Goal: Task Accomplishment & Management: Complete application form

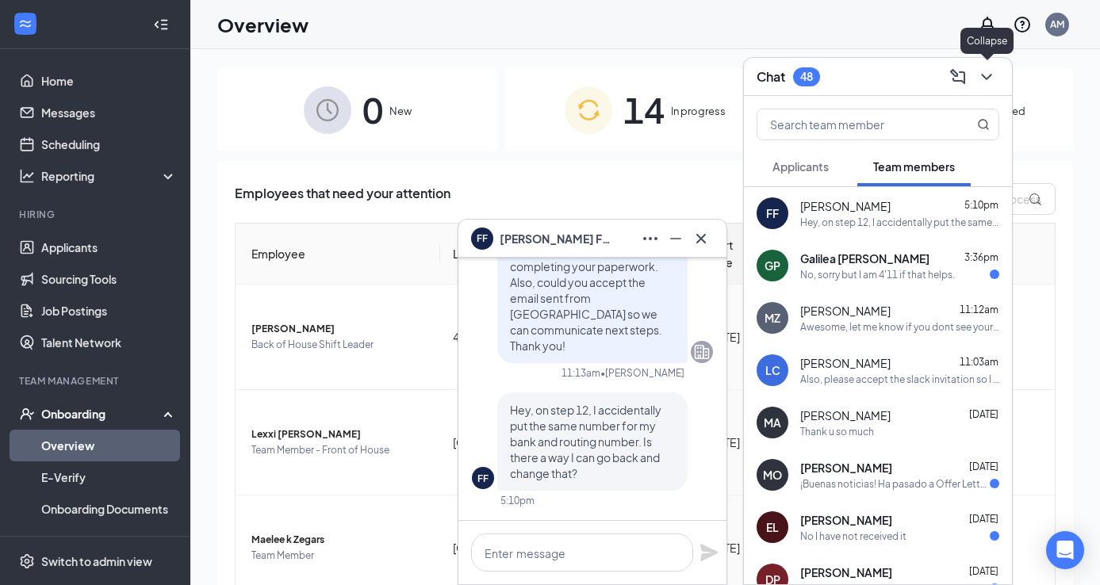
click at [988, 71] on icon "ChevronDown" at bounding box center [986, 76] width 19 height 19
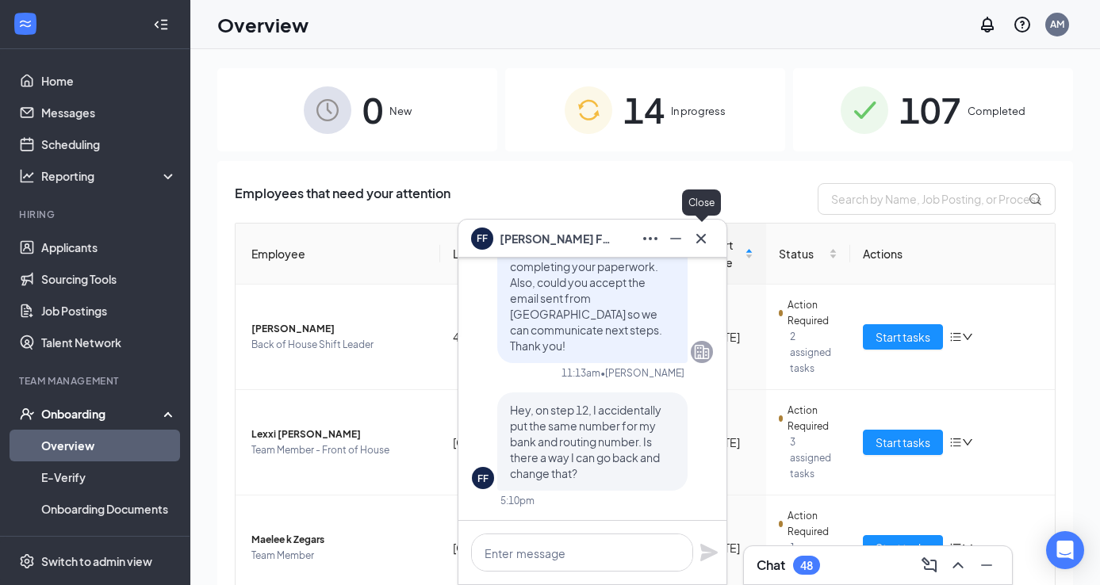
click at [696, 236] on icon "Cross" at bounding box center [701, 238] width 19 height 19
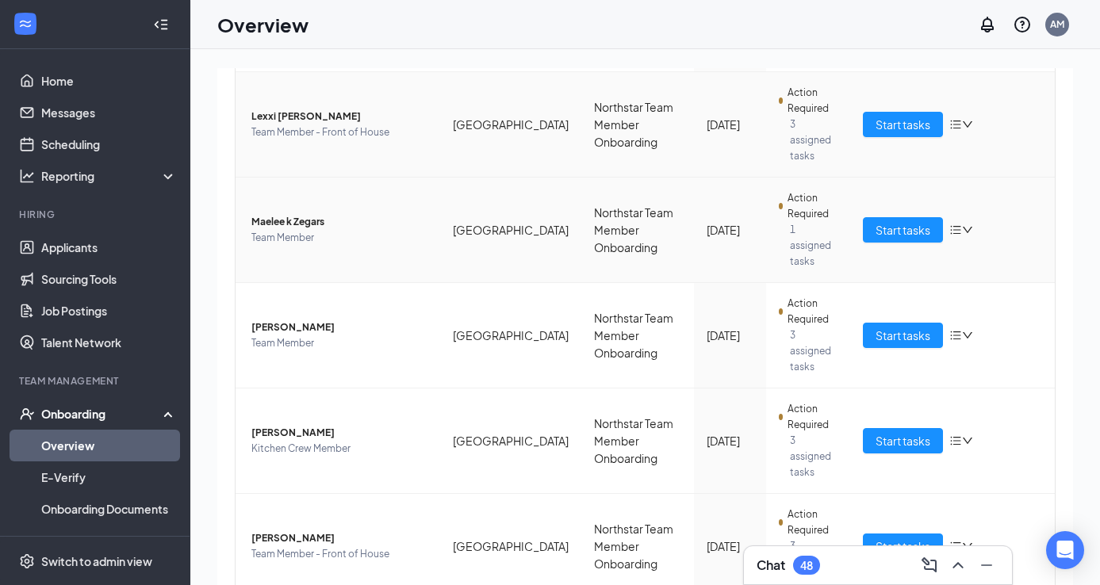
scroll to position [332, 0]
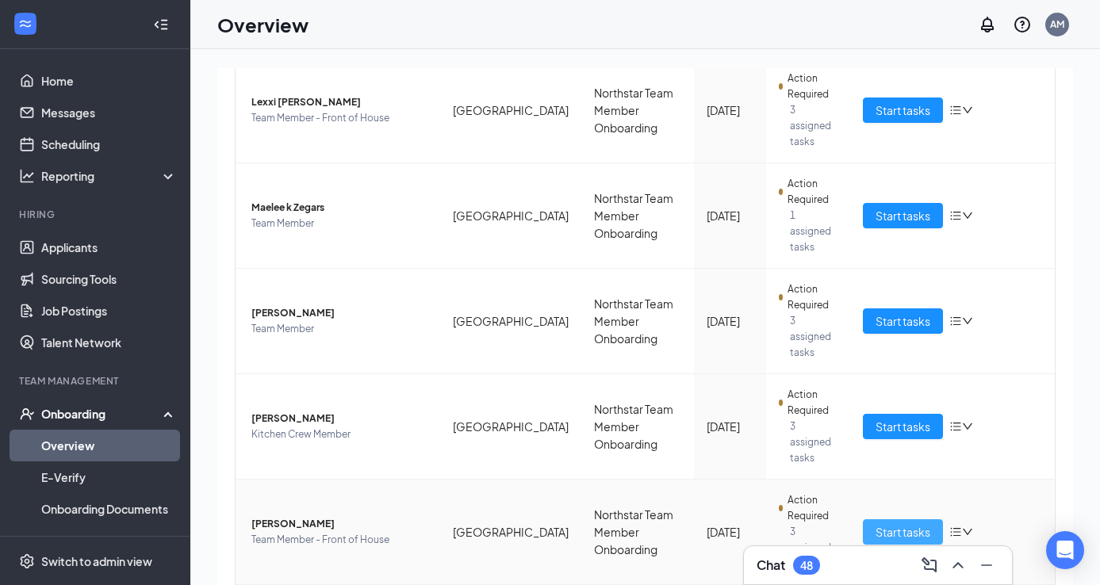
click at [884, 524] on span "Start tasks" at bounding box center [903, 532] width 55 height 17
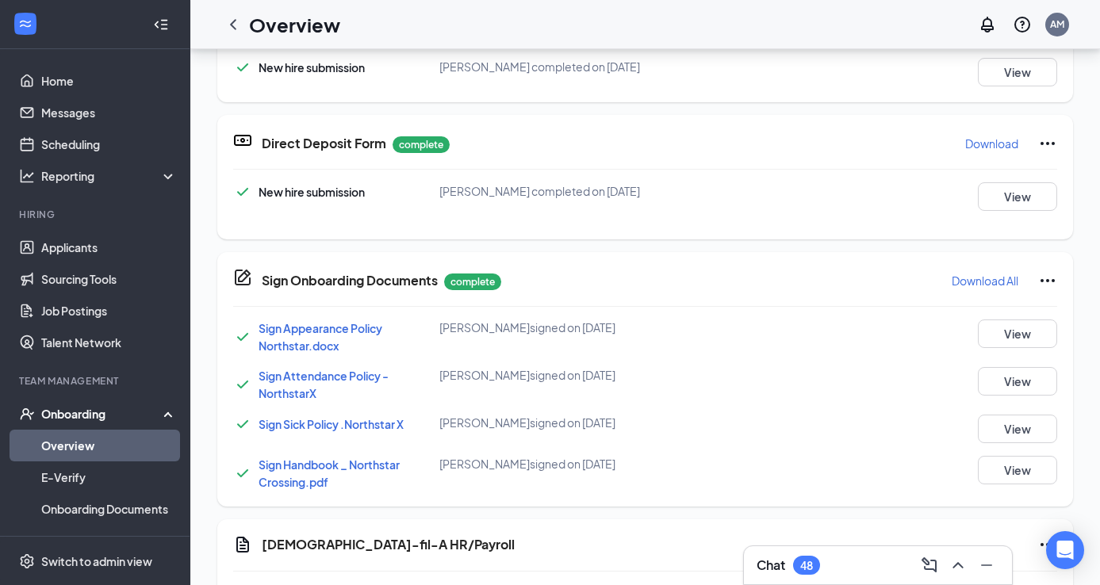
scroll to position [172, 0]
click at [1000, 193] on button "View" at bounding box center [1017, 198] width 79 height 29
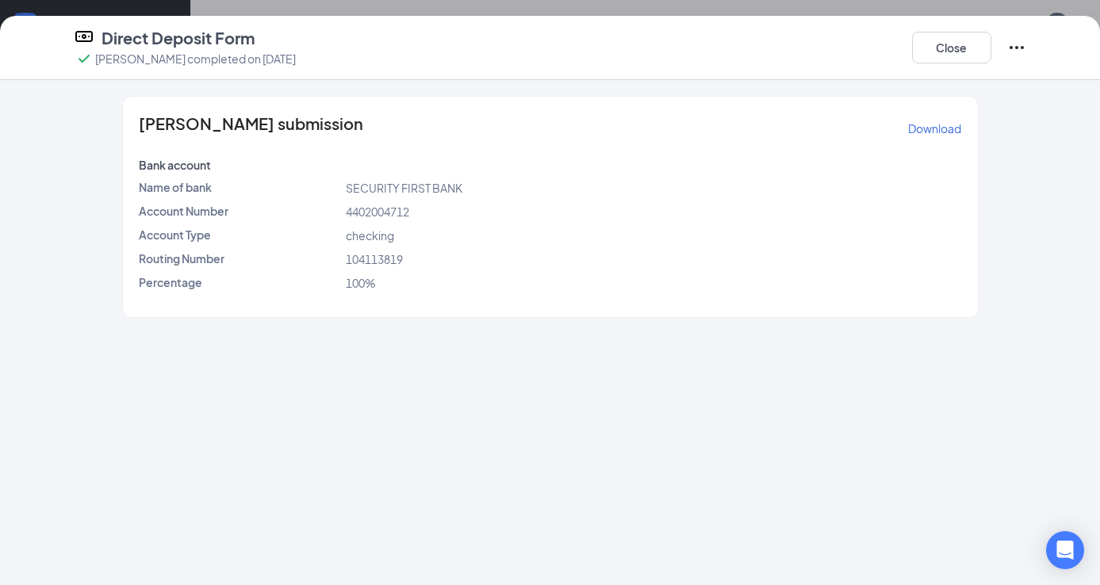
click at [1015, 41] on icon "Ellipses" at bounding box center [1016, 47] width 19 height 19
click at [1036, 90] on button "Restart" at bounding box center [1047, 79] width 63 height 25
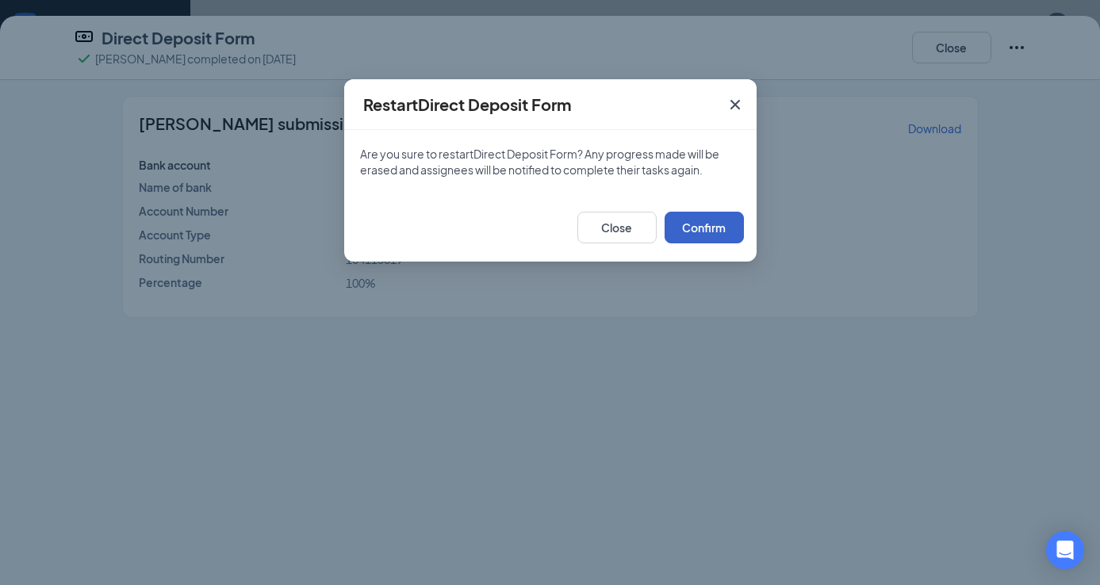
click at [700, 235] on button "Confirm" at bounding box center [704, 228] width 79 height 32
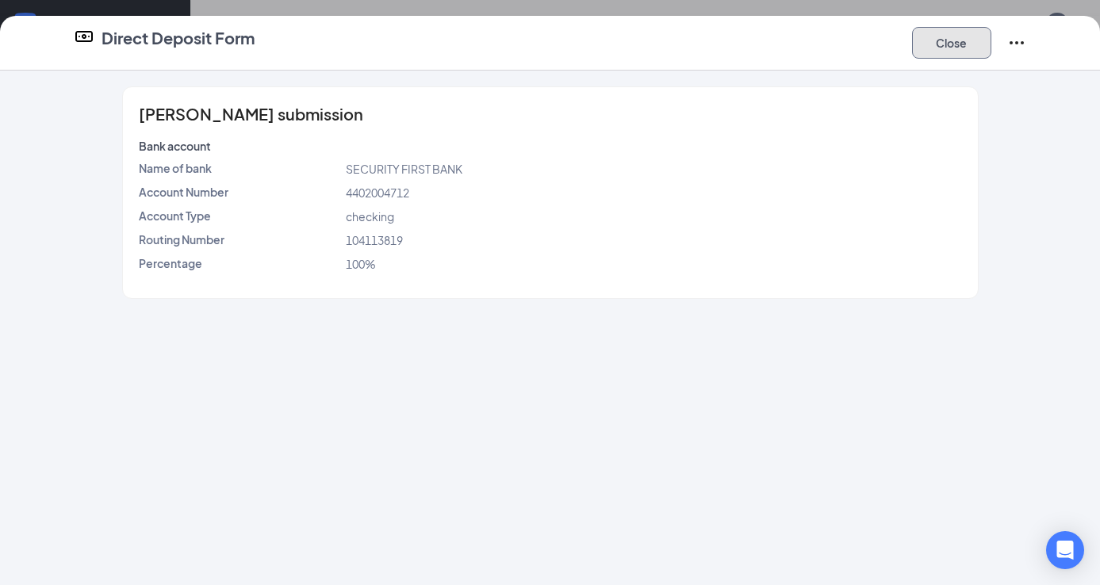
click at [953, 37] on button "Close" at bounding box center [951, 43] width 79 height 32
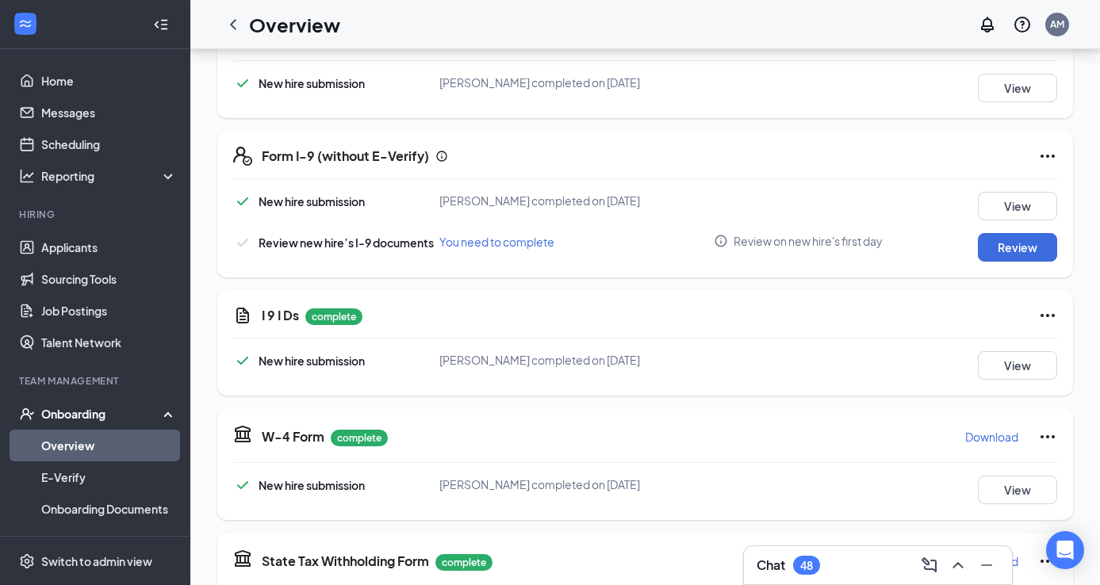
scroll to position [395, 0]
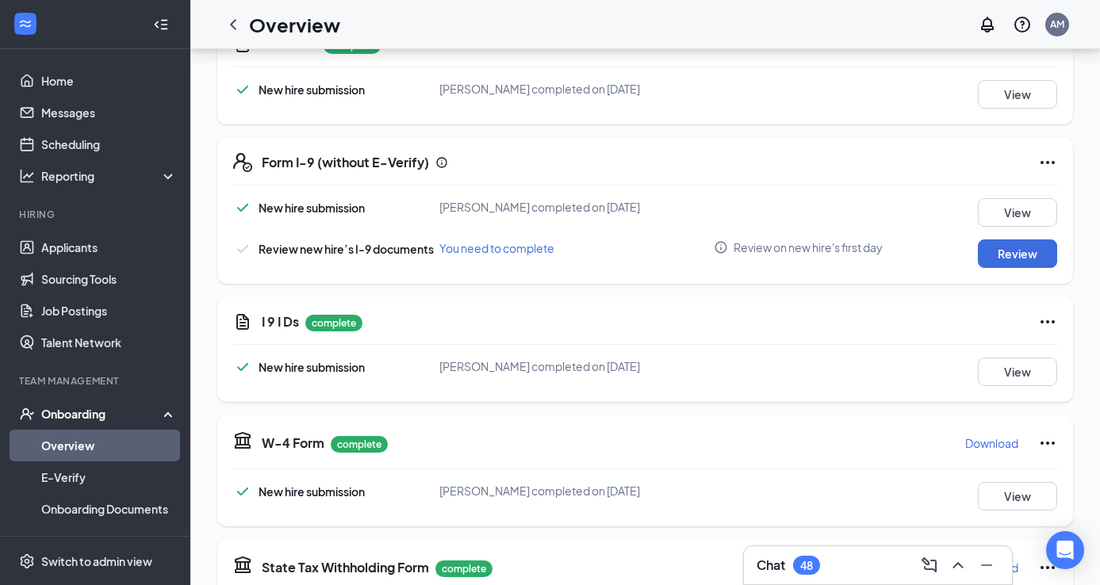
click at [869, 550] on div "Chat 48" at bounding box center [878, 566] width 268 height 38
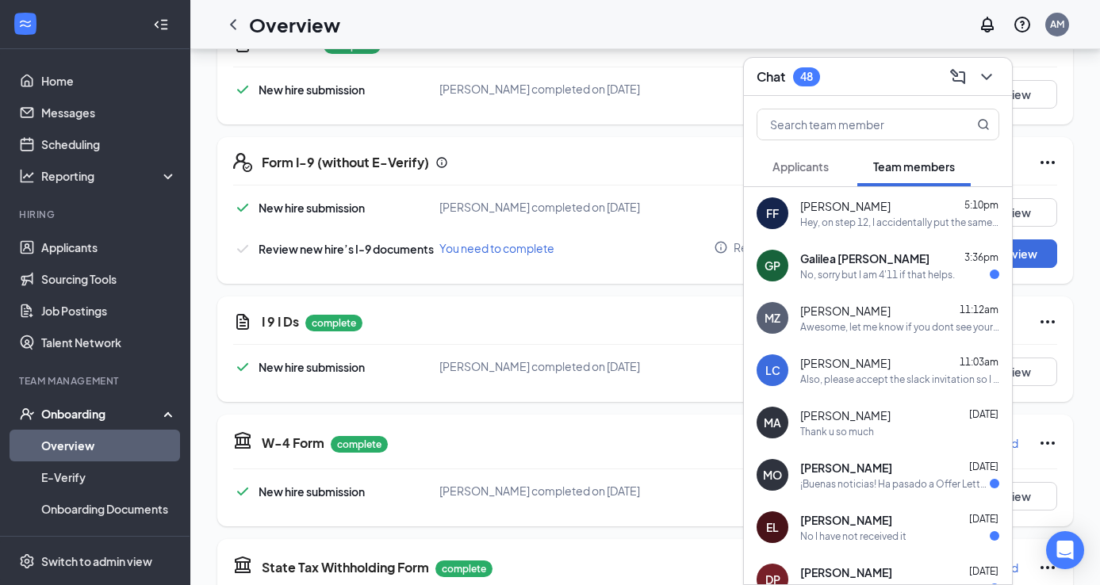
click at [869, 232] on div "FF Francis Ford 5:10pm Hey, on step 12, I accidentally put the same number for …" at bounding box center [878, 213] width 268 height 52
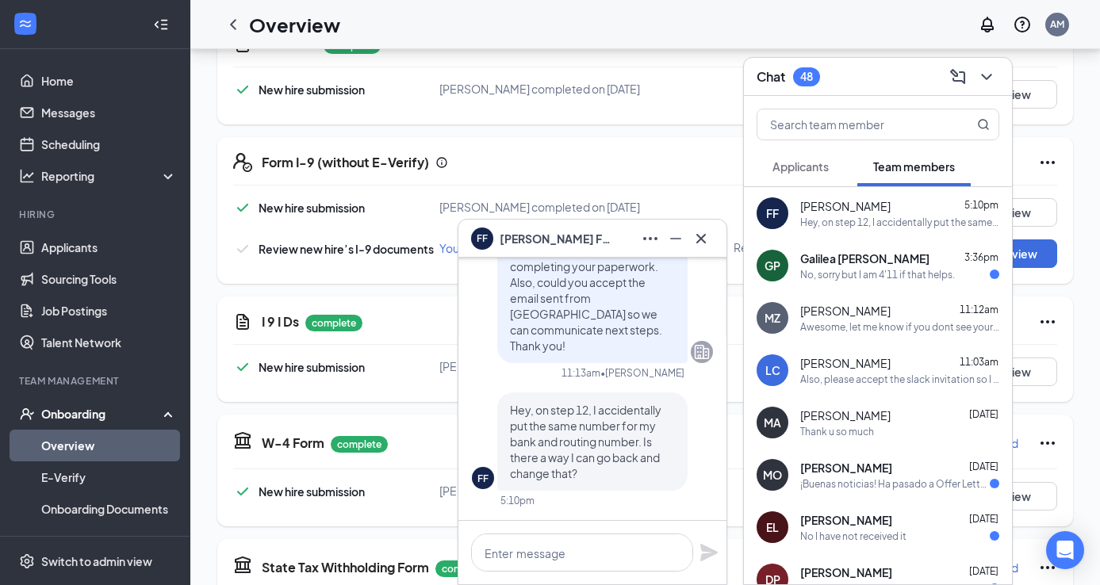
click at [549, 572] on div at bounding box center [592, 552] width 268 height 63
click at [549, 564] on textarea at bounding box center [582, 553] width 222 height 38
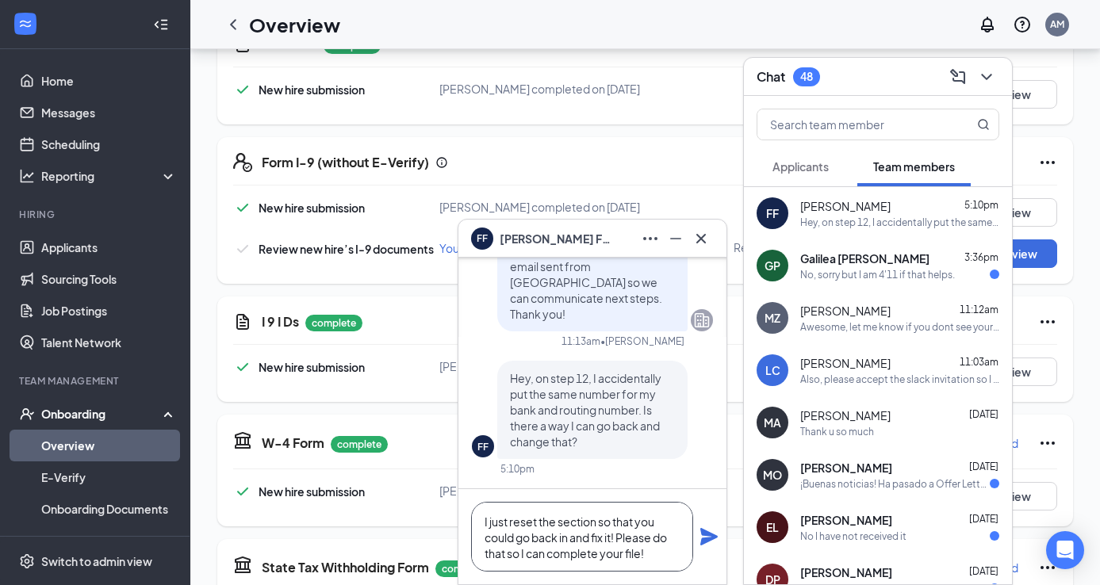
type textarea "I just reset the section so that you could go back in and fix it! Please do tha…"
click at [711, 538] on icon "Plane" at bounding box center [708, 536] width 17 height 17
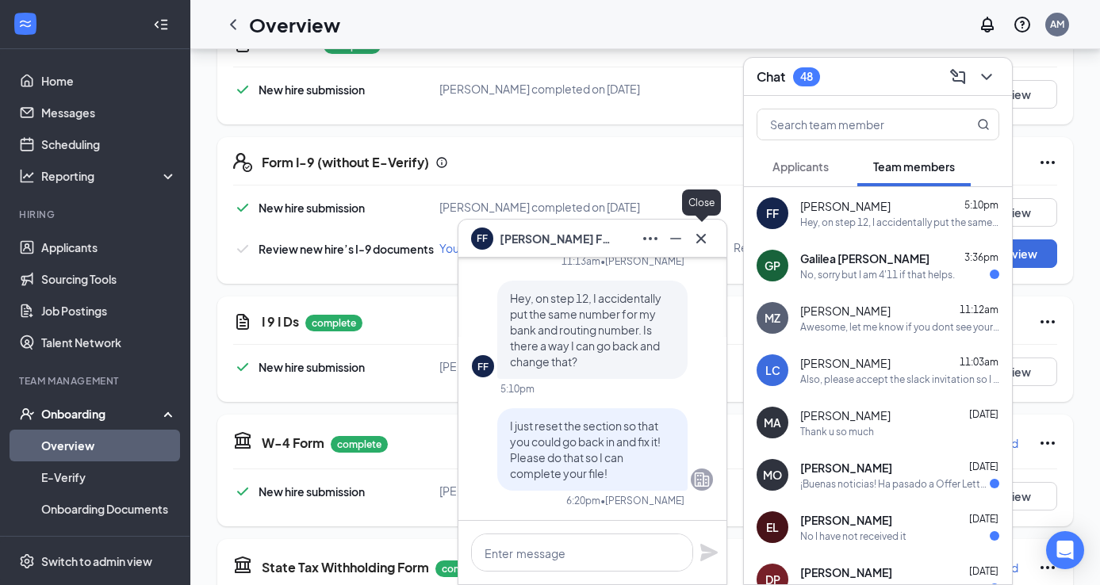
click at [699, 226] on button at bounding box center [701, 238] width 25 height 25
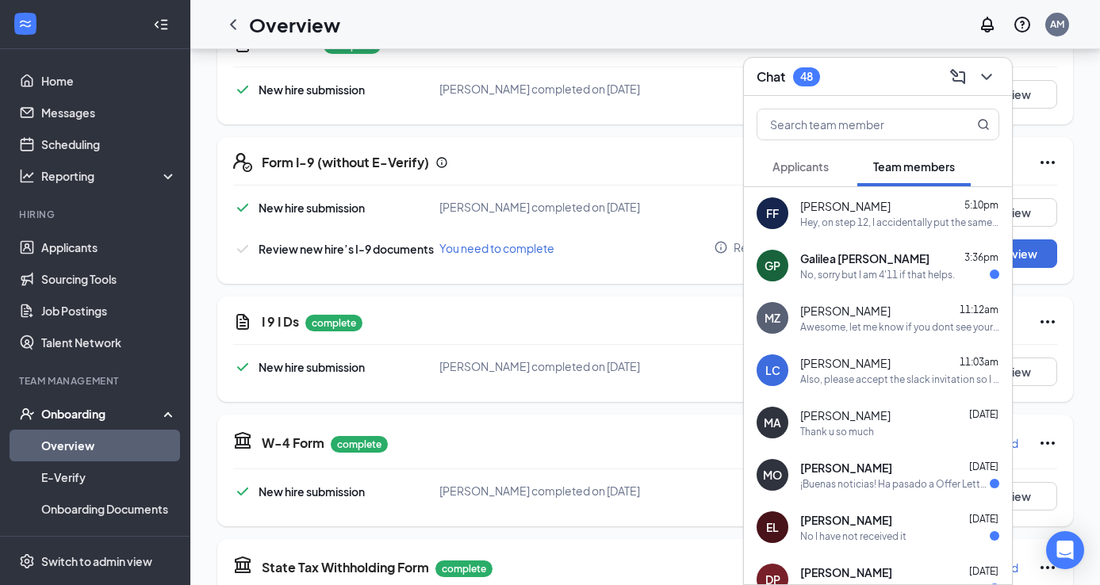
click at [792, 167] on span "Applicants" at bounding box center [801, 166] width 56 height 14
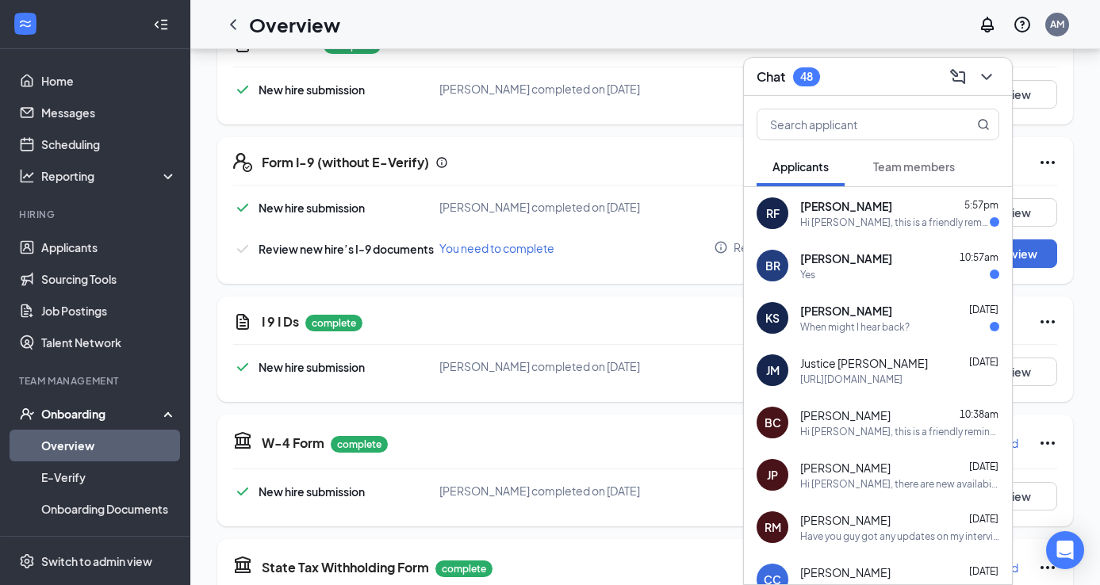
click at [922, 173] on span "Team members" at bounding box center [914, 166] width 82 height 14
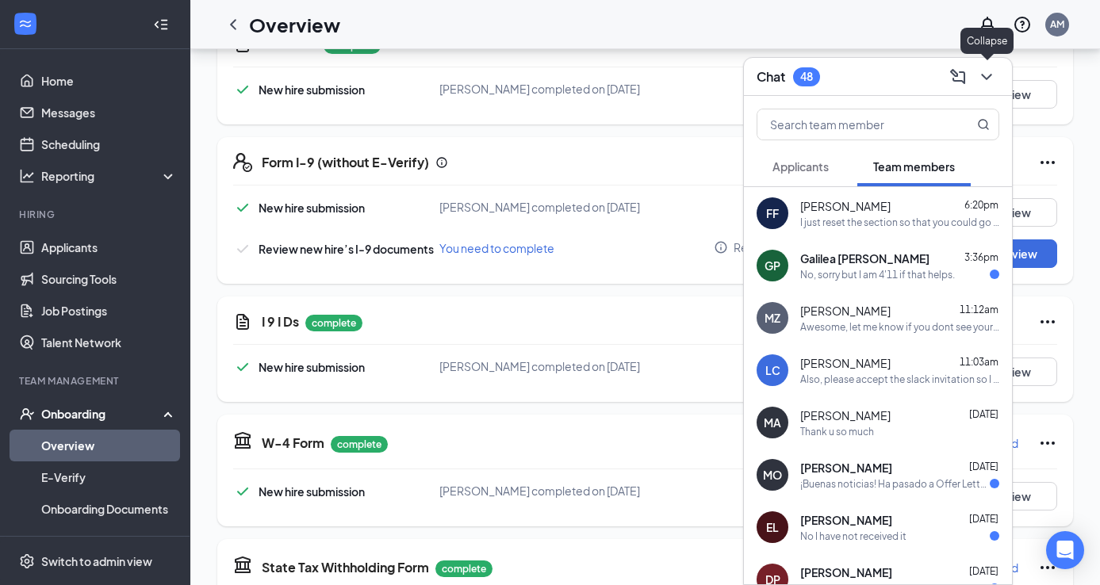
click at [989, 83] on icon "ChevronDown" at bounding box center [986, 76] width 19 height 19
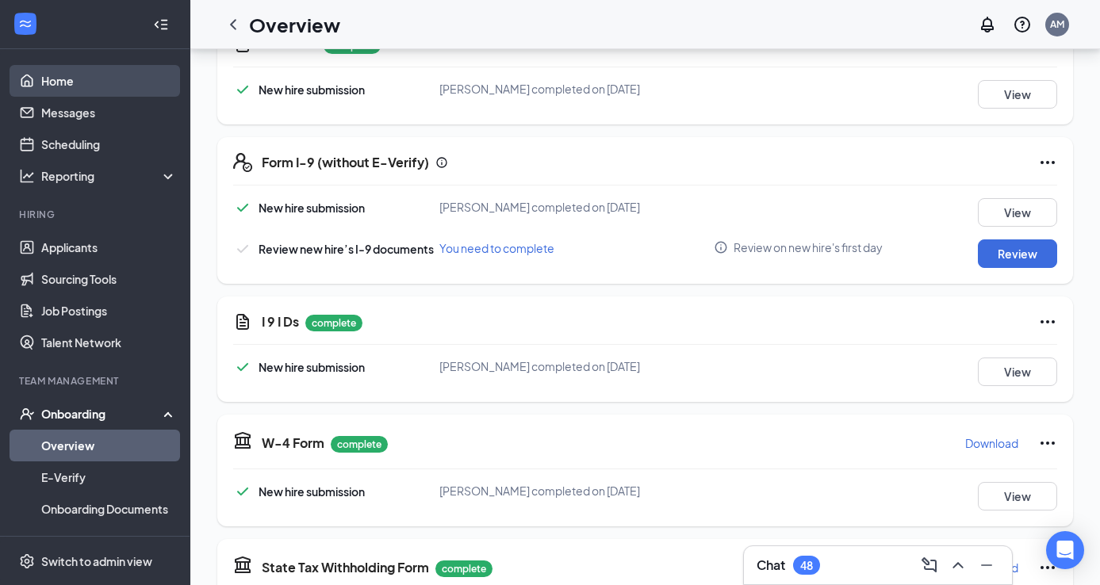
click at [52, 90] on link "Home" at bounding box center [109, 81] width 136 height 32
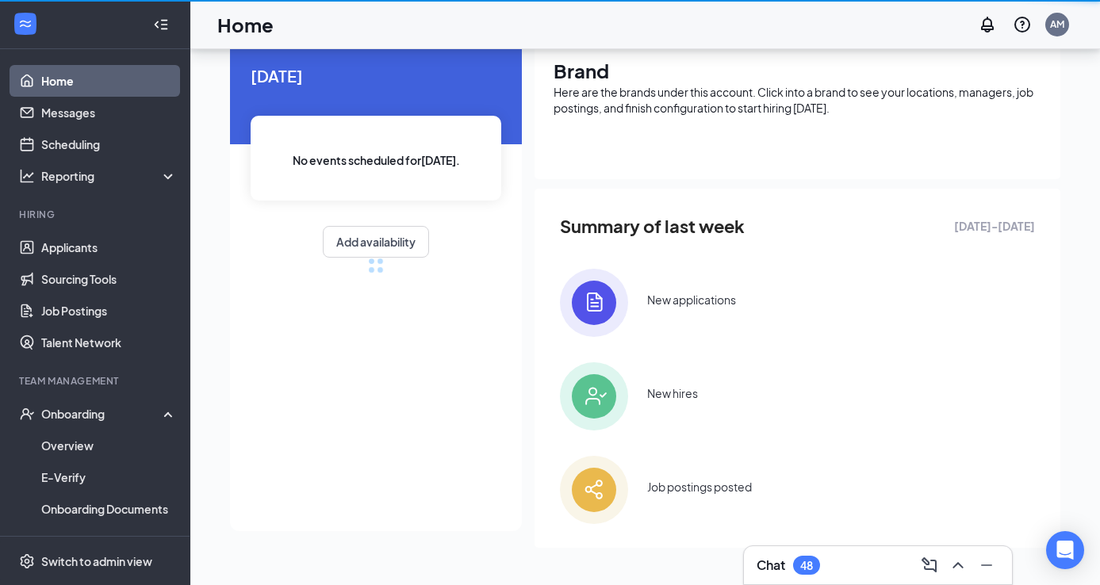
scroll to position [282, 0]
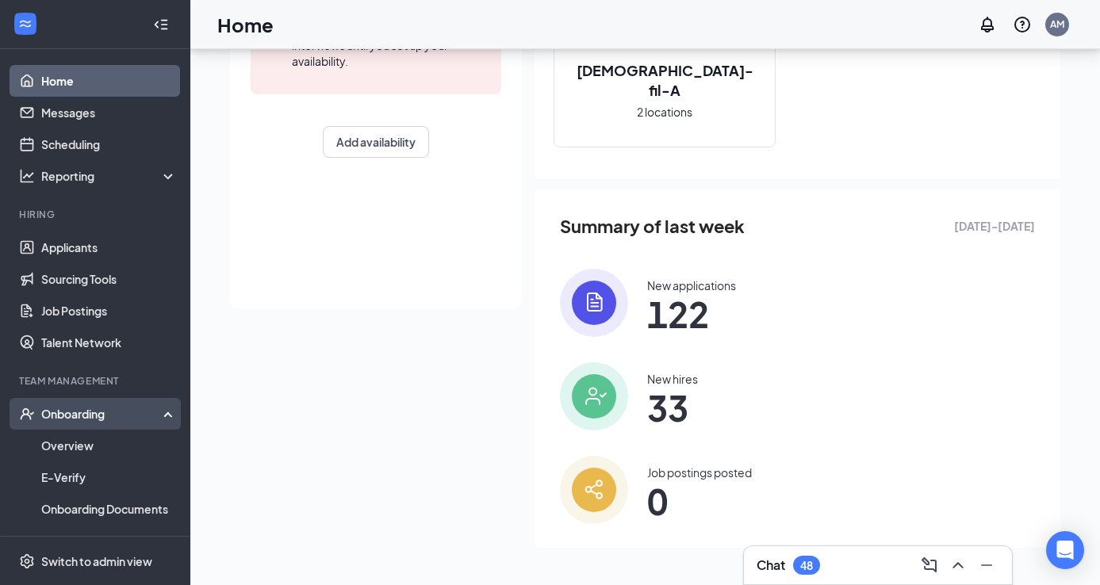
click at [58, 413] on div "Onboarding" at bounding box center [102, 414] width 122 height 16
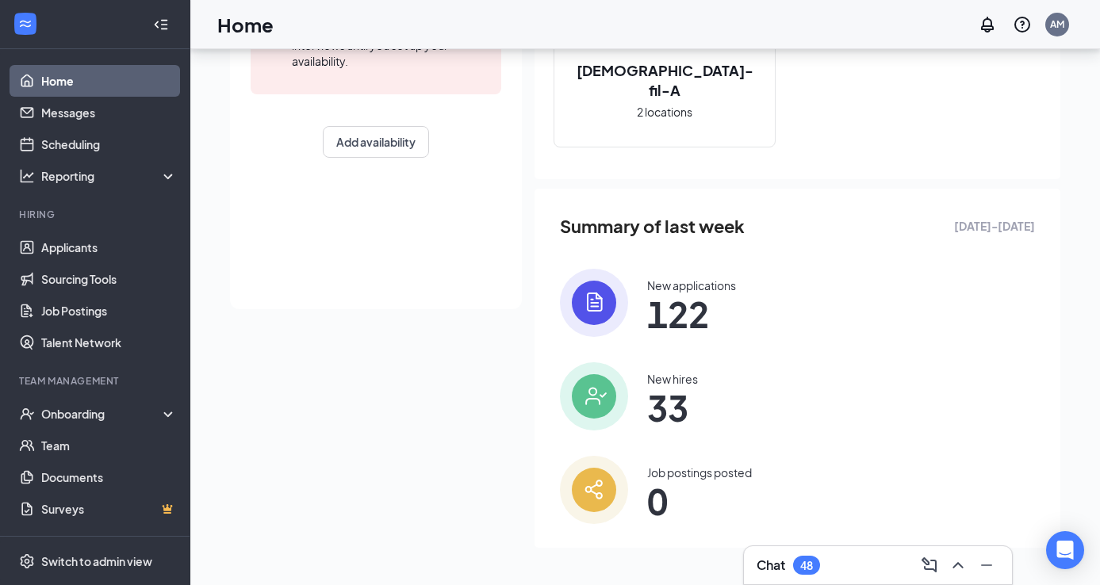
click at [71, 397] on li "Team Management Onboarding Overview E-Verify Onboarding Documents Activity log …" at bounding box center [95, 449] width 190 height 151
click at [69, 413] on div "Onboarding" at bounding box center [102, 414] width 122 height 16
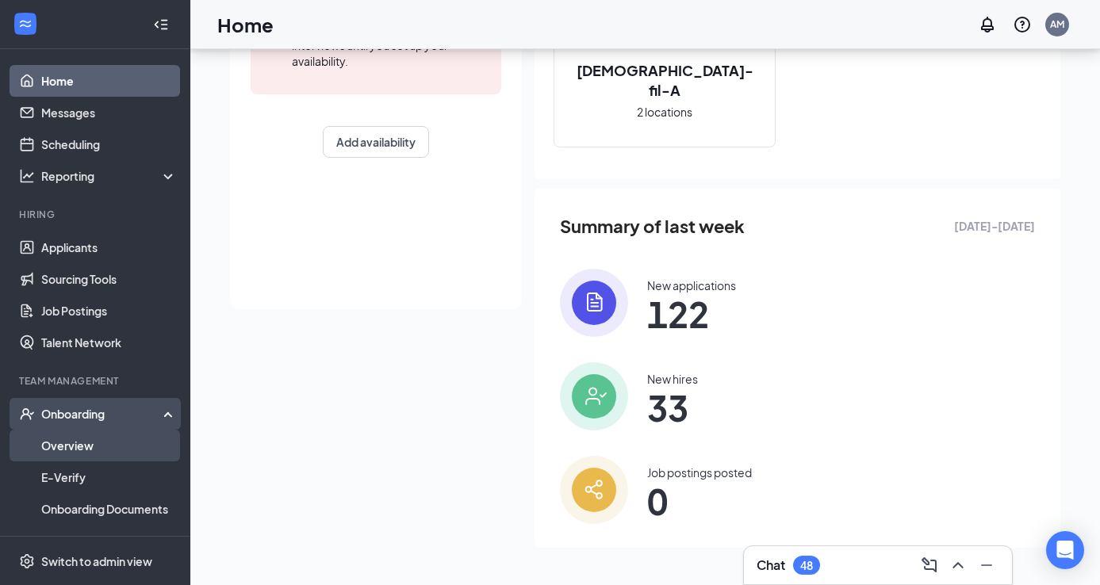
click at [63, 447] on link "Overview" at bounding box center [109, 446] width 136 height 32
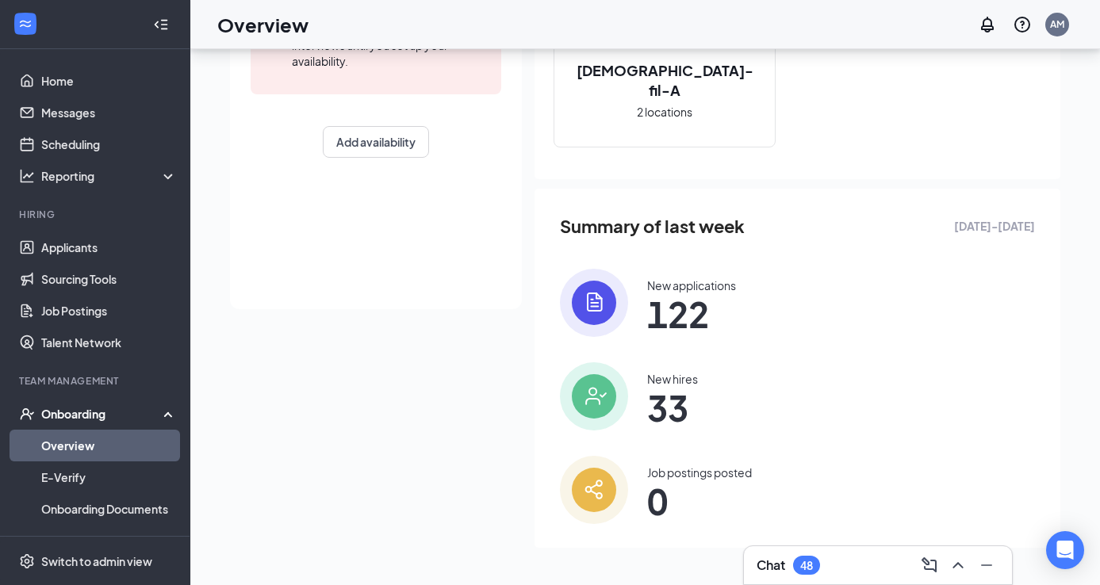
scroll to position [71, 0]
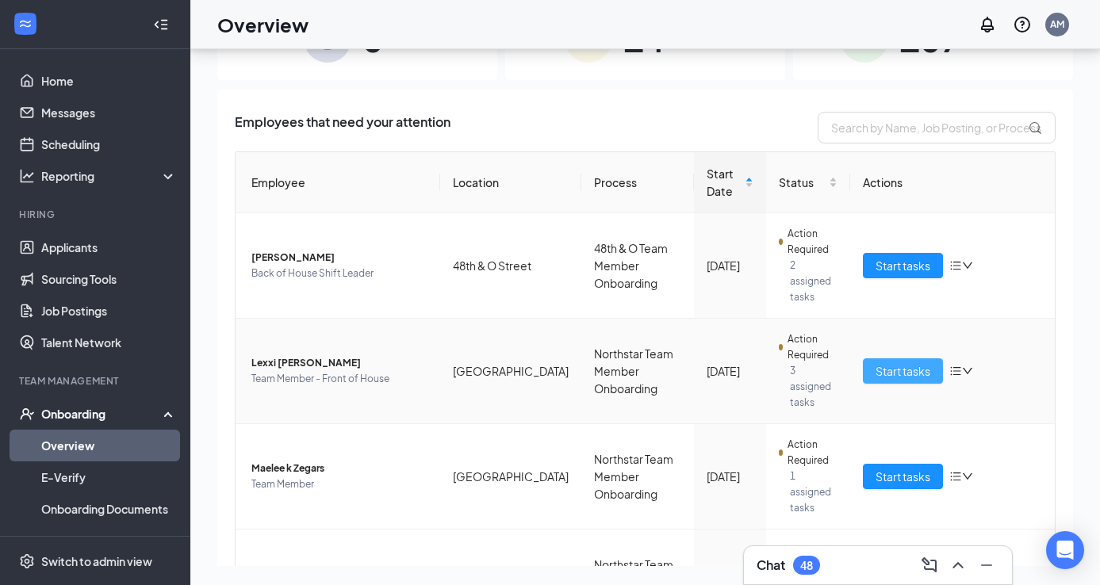
click at [878, 362] on span "Start tasks" at bounding box center [903, 370] width 55 height 17
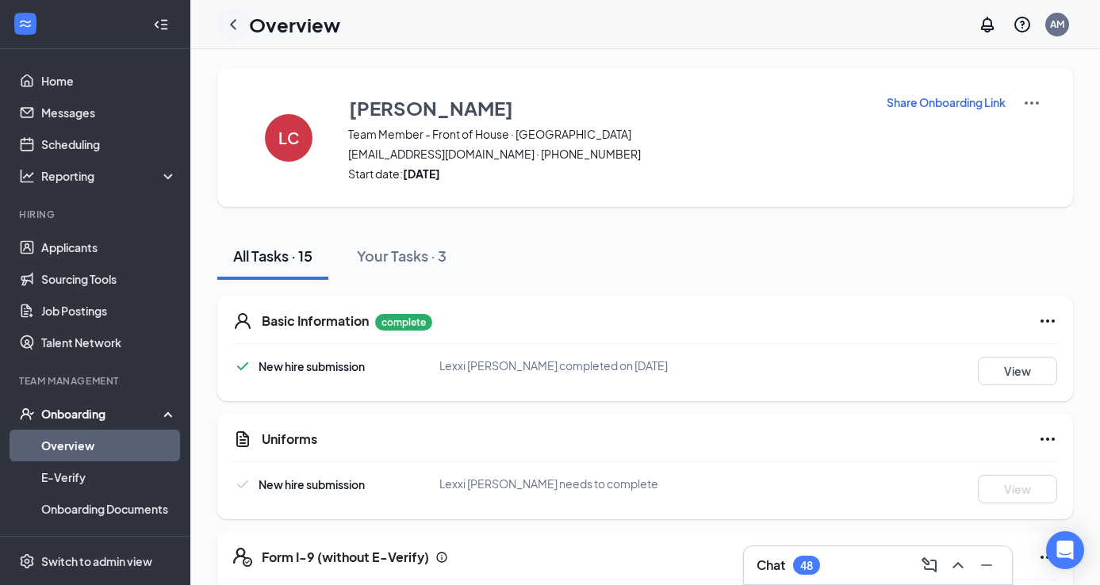
click at [235, 25] on icon "ChevronLeft" at bounding box center [233, 24] width 19 height 19
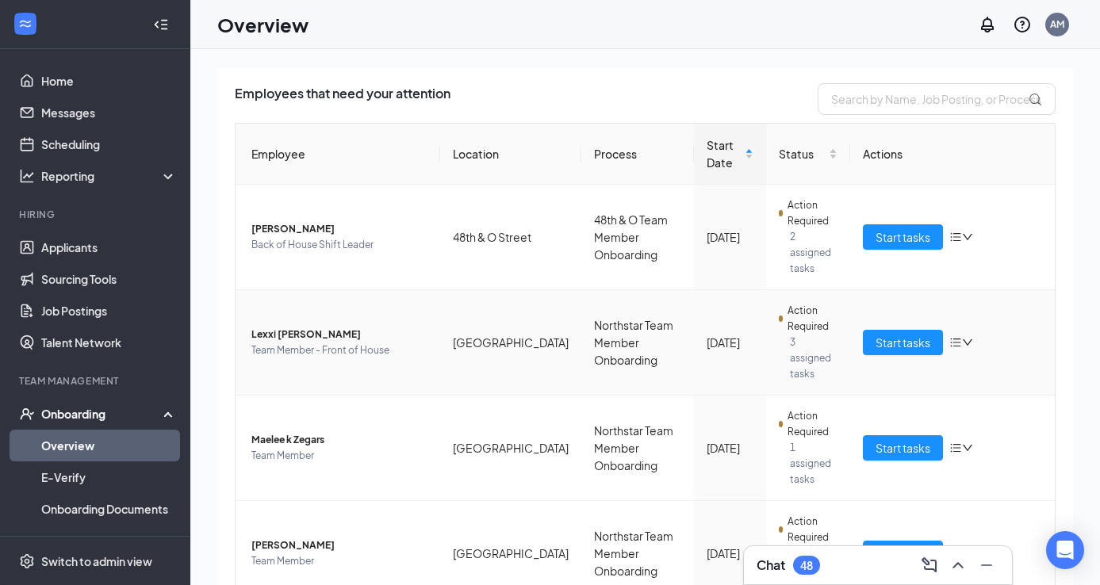
scroll to position [123, 0]
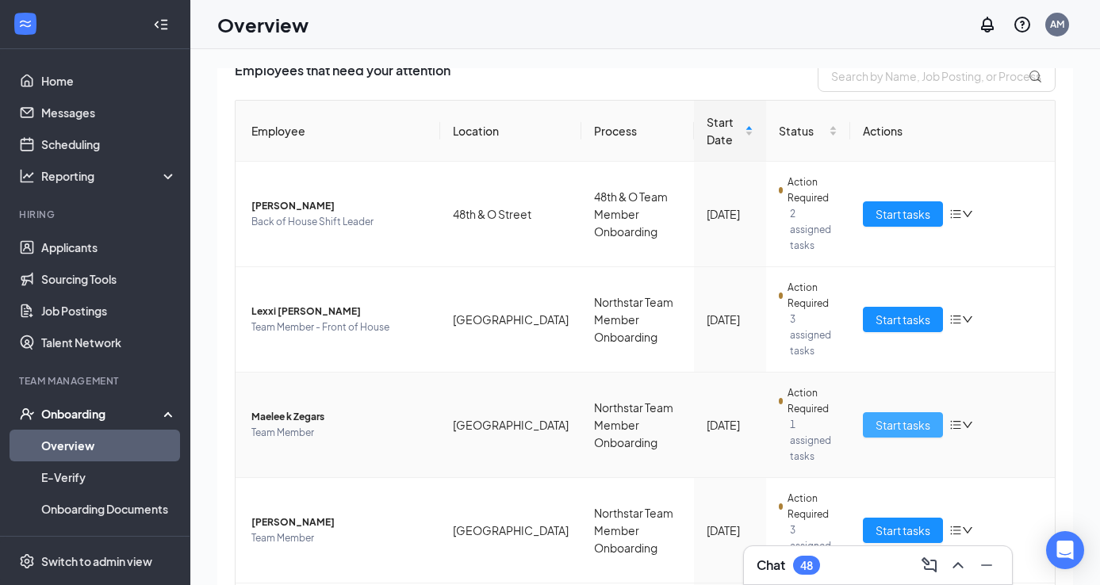
click at [878, 416] on span "Start tasks" at bounding box center [903, 424] width 55 height 17
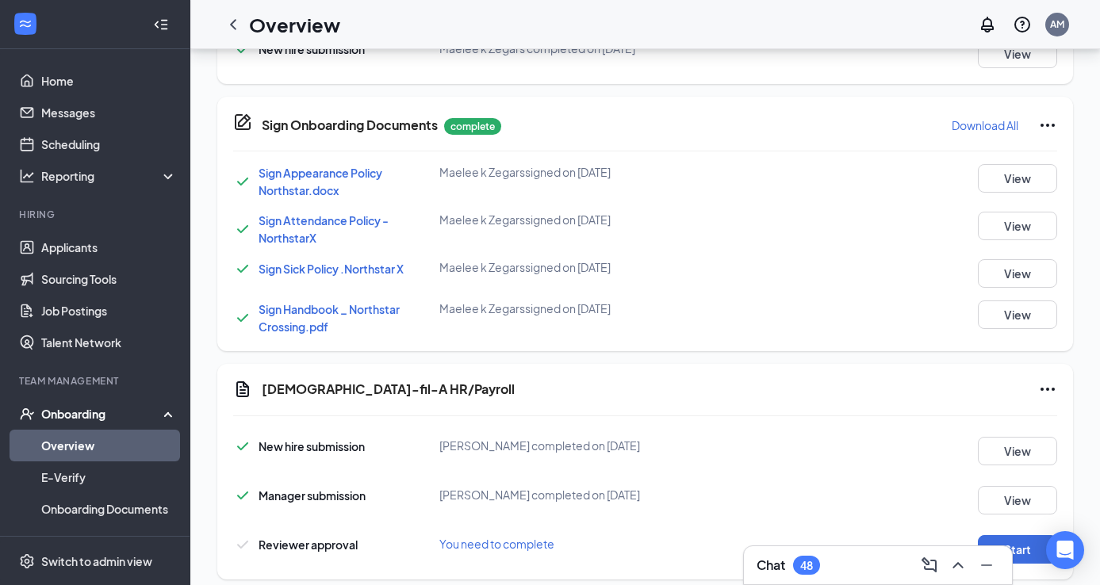
scroll to position [1113, 0]
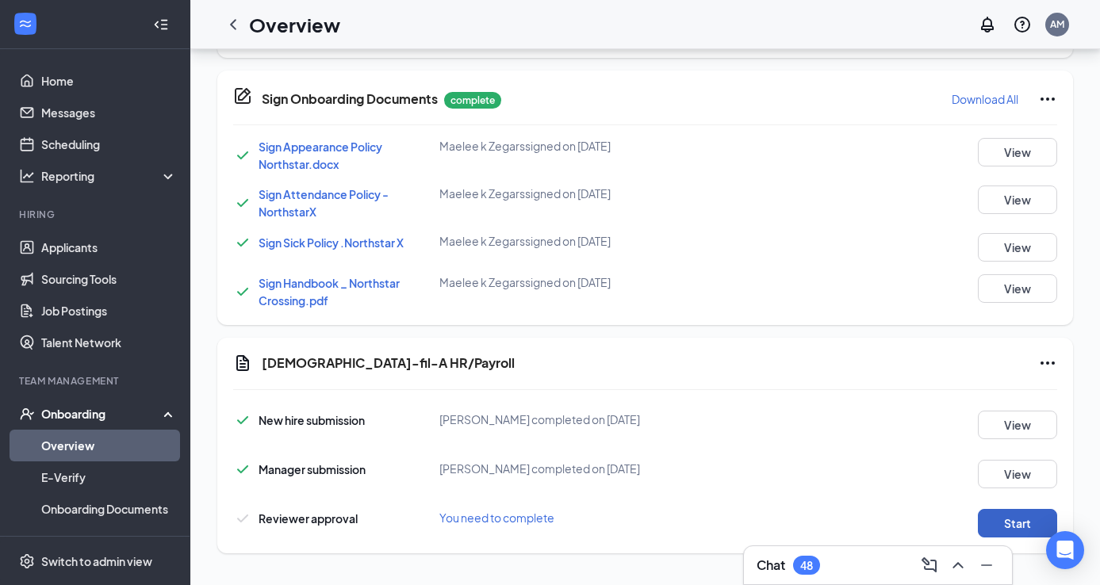
click at [1041, 524] on button "Start" at bounding box center [1017, 523] width 79 height 29
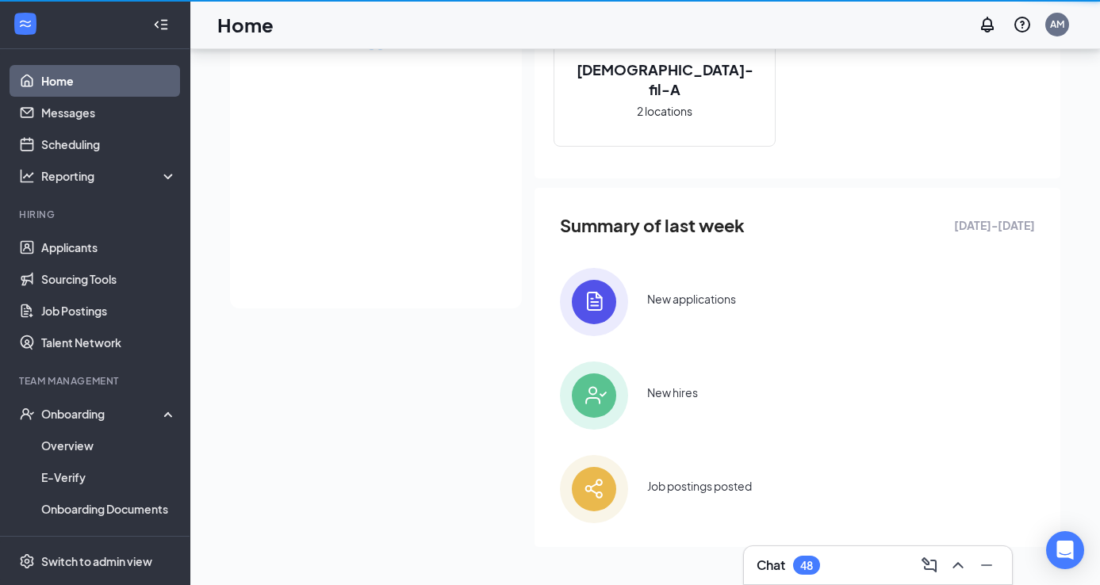
scroll to position [282, 0]
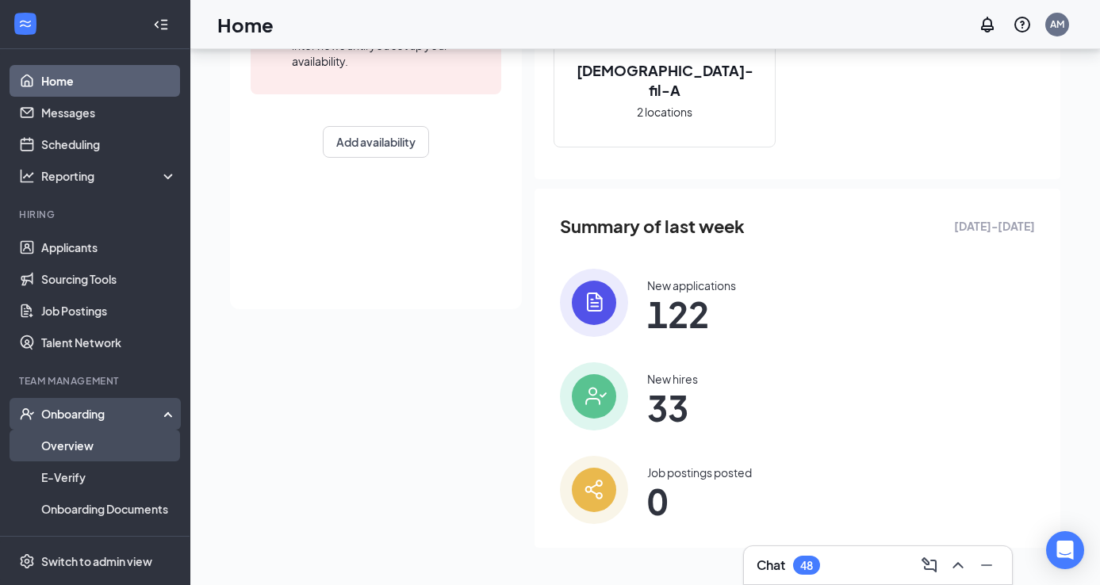
click at [60, 447] on link "Overview" at bounding box center [109, 446] width 136 height 32
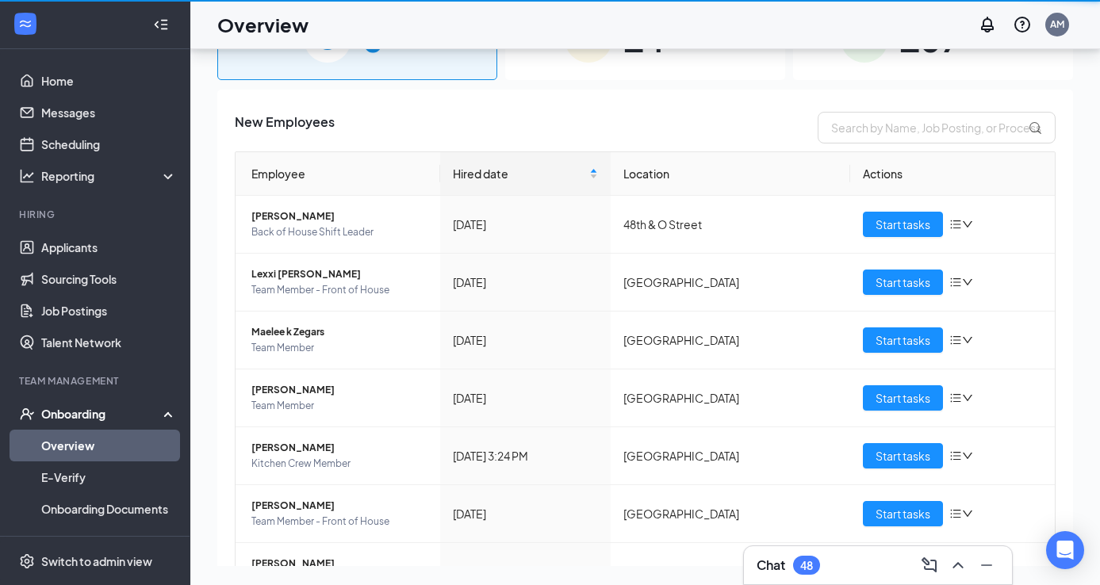
scroll to position [71, 0]
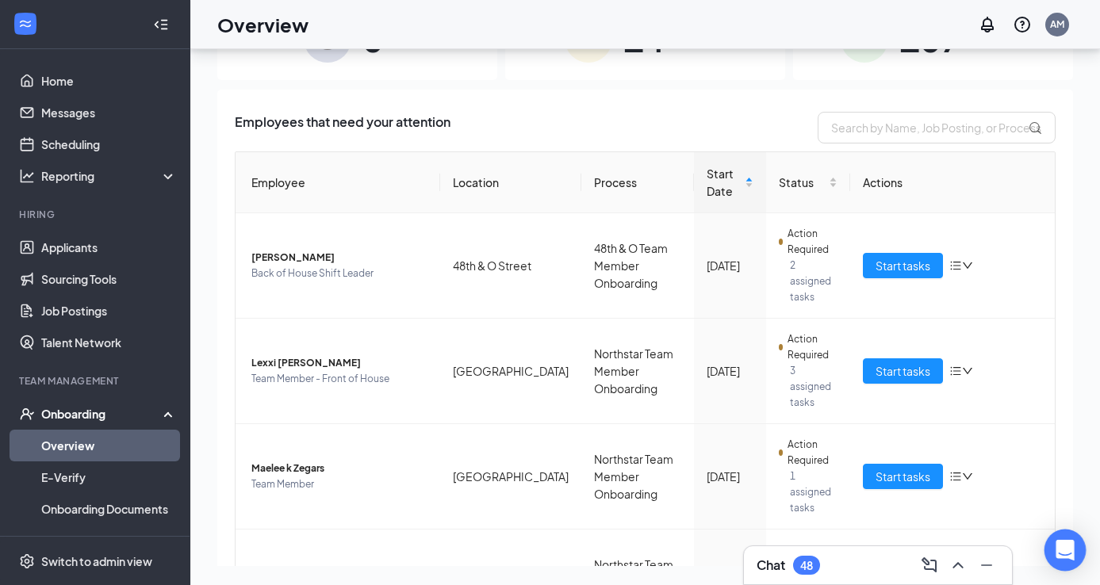
click at [1072, 555] on icon "Open Intercom Messenger" at bounding box center [1065, 550] width 21 height 21
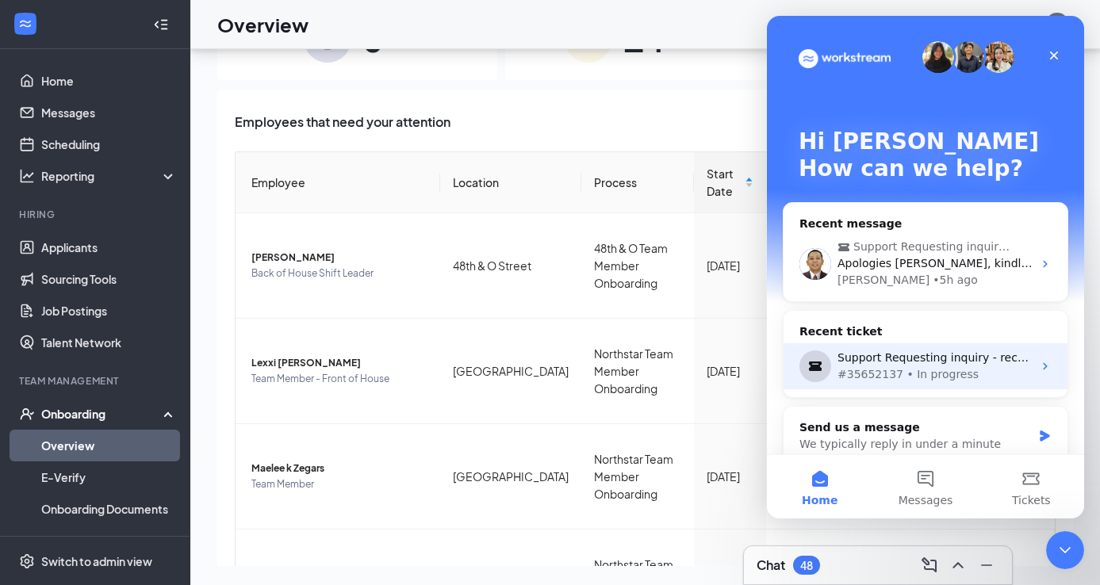
click at [951, 355] on div "Support Requesting inquiry - receiving deactivation emails" at bounding box center [935, 358] width 195 height 17
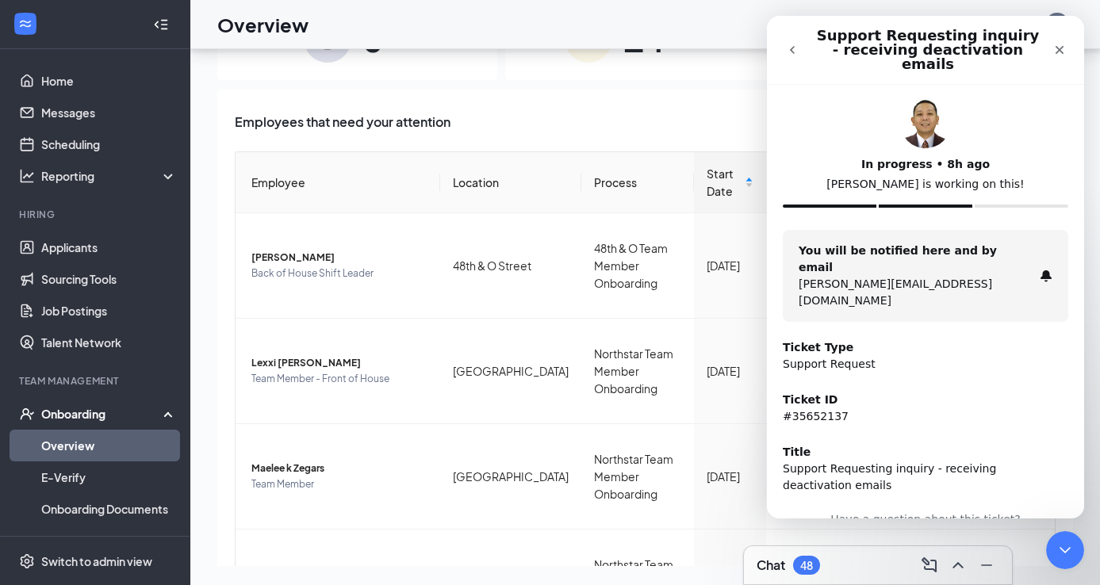
click at [796, 44] on icon "go back" at bounding box center [792, 50] width 13 height 13
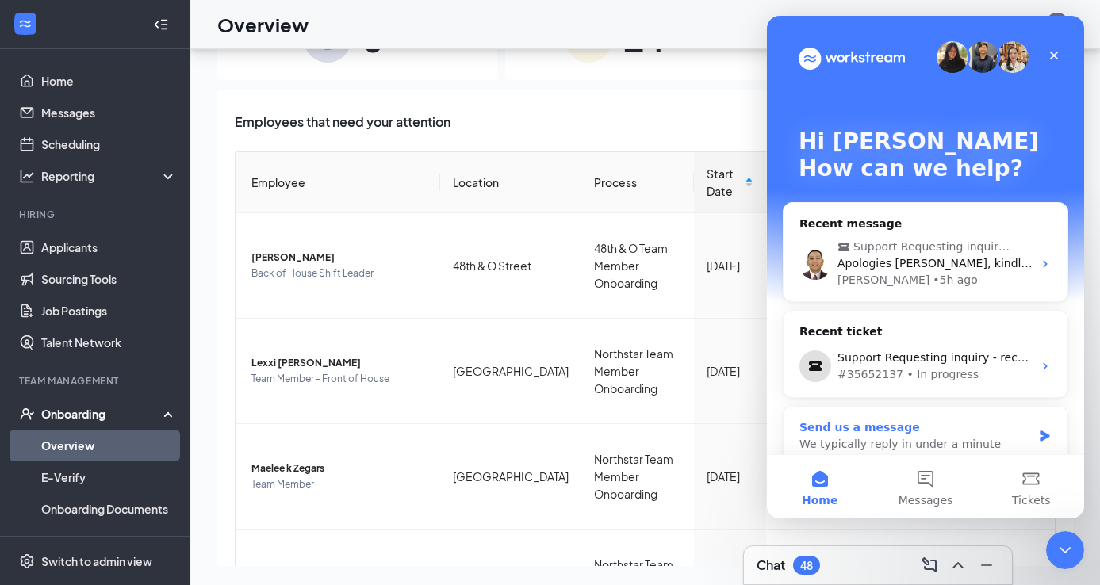
click at [916, 434] on div "Send us a message" at bounding box center [916, 428] width 232 height 17
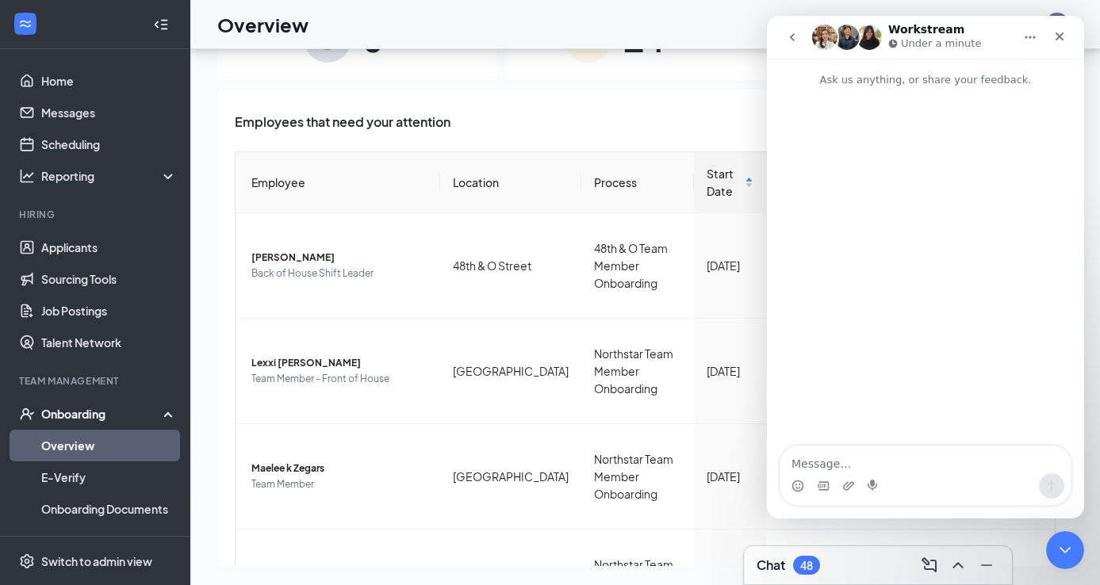
click at [873, 465] on textarea "Message…" at bounding box center [926, 460] width 290 height 27
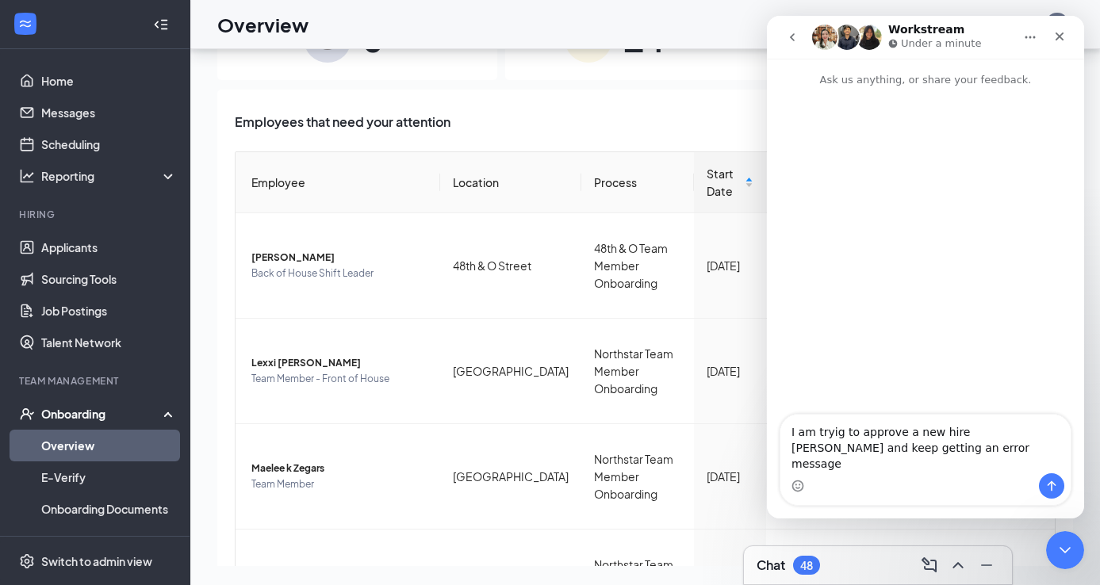
type textarea "I am tryig to approve a new hire Maelee Zegars and keep getting an error message"
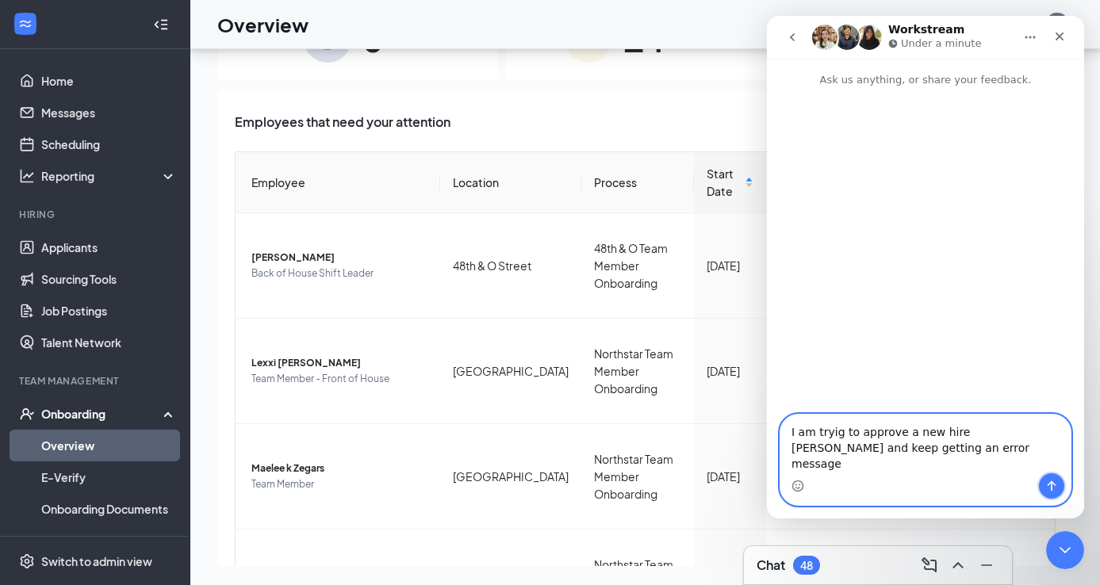
click at [1057, 481] on icon "Send a message…" at bounding box center [1051, 486] width 13 height 13
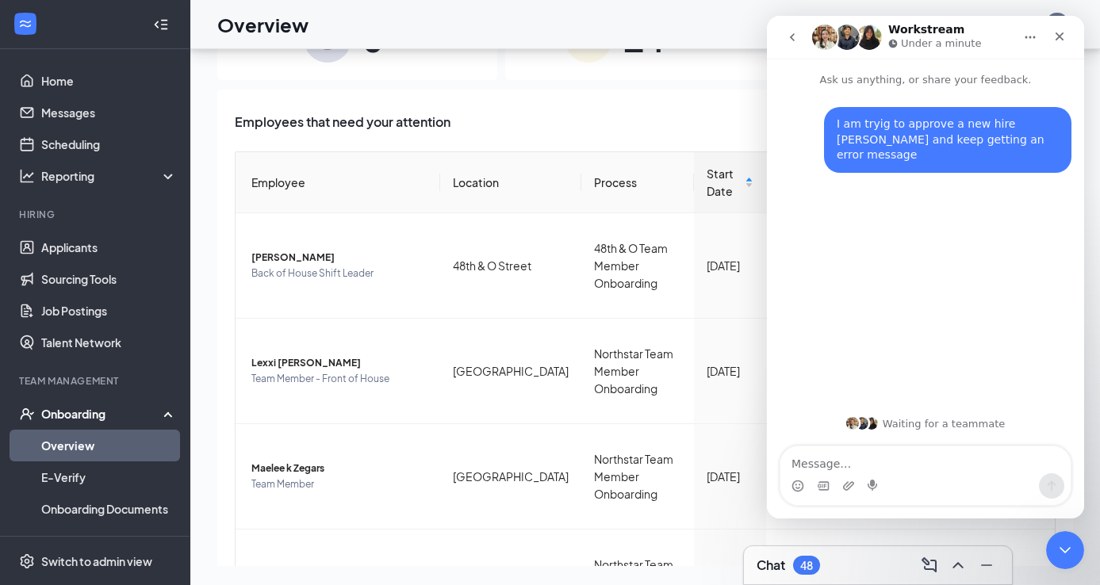
click at [844, 479] on div "Intercom messenger" at bounding box center [848, 486] width 13 height 25
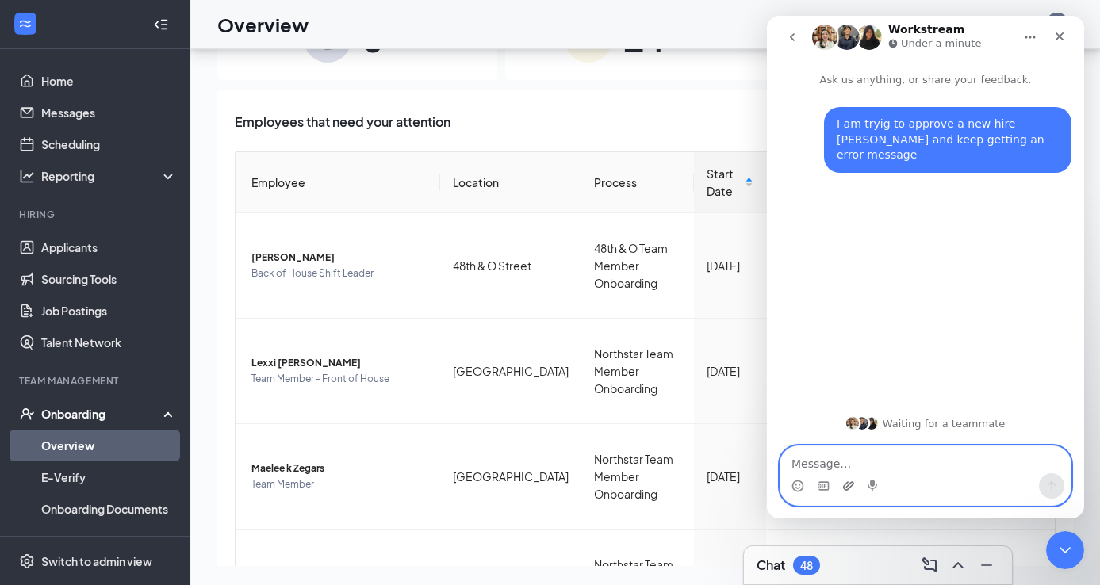
click at [847, 481] on icon "Upload attachment" at bounding box center [848, 486] width 13 height 13
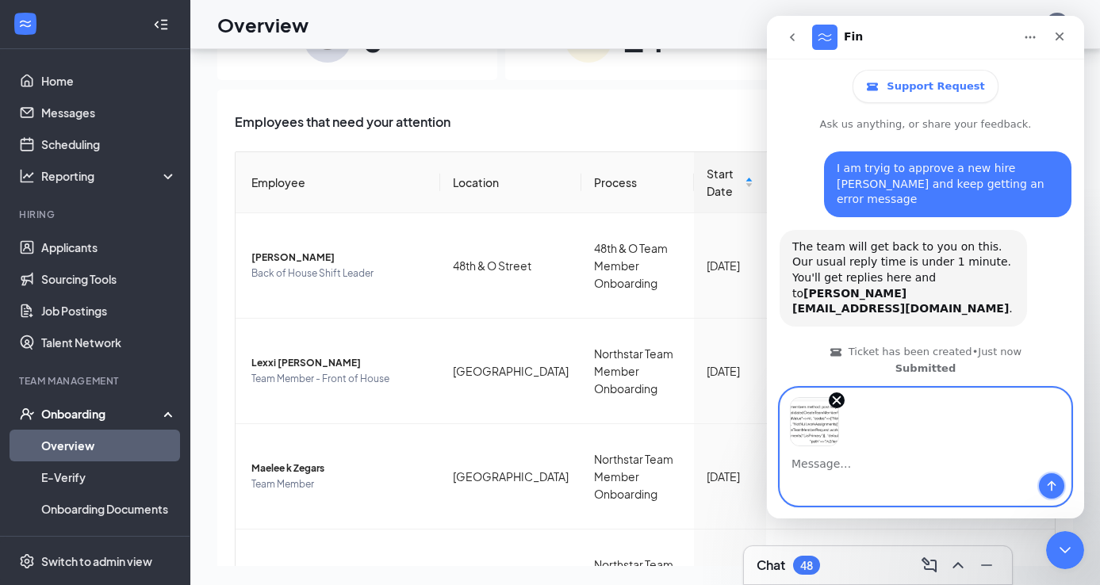
click at [1049, 485] on icon "Send a message…" at bounding box center [1051, 486] width 13 height 13
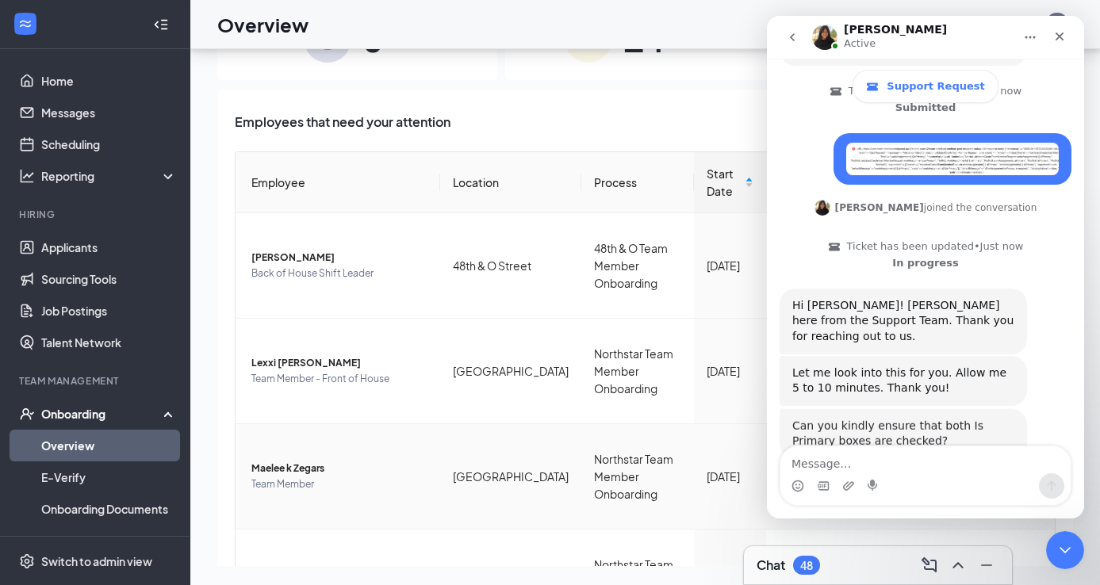
scroll to position [259, 0]
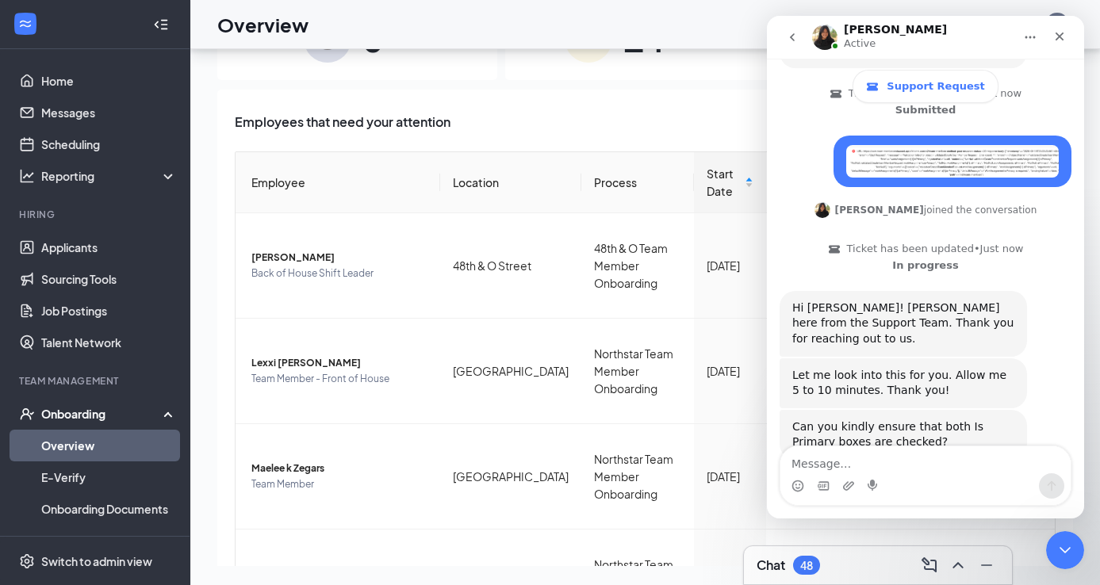
click at [799, 455] on textarea "Message…" at bounding box center [926, 460] width 290 height 27
type textarea "Primary boxes?"
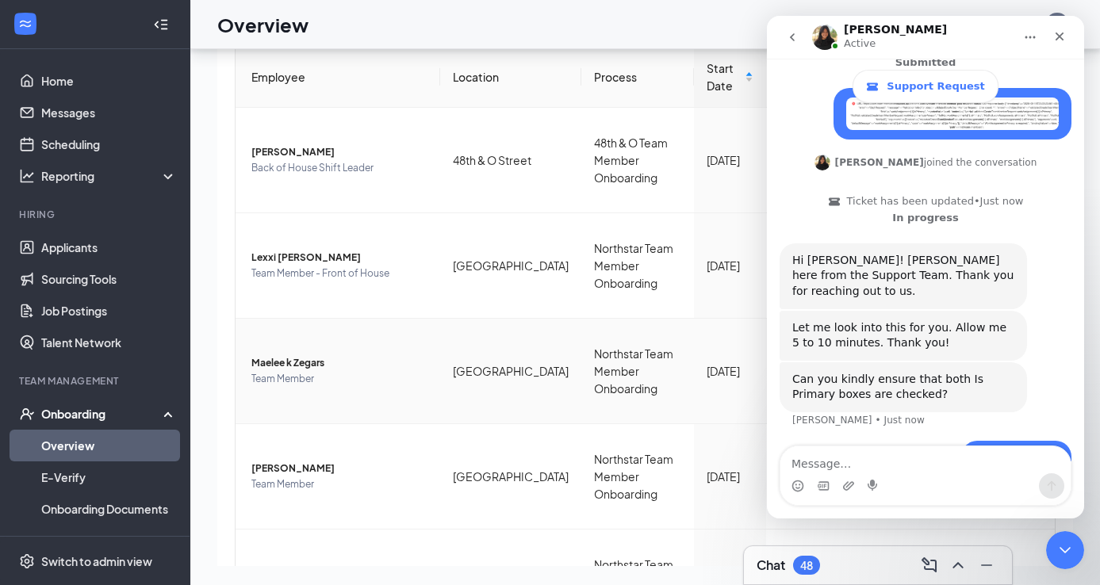
scroll to position [163, 0]
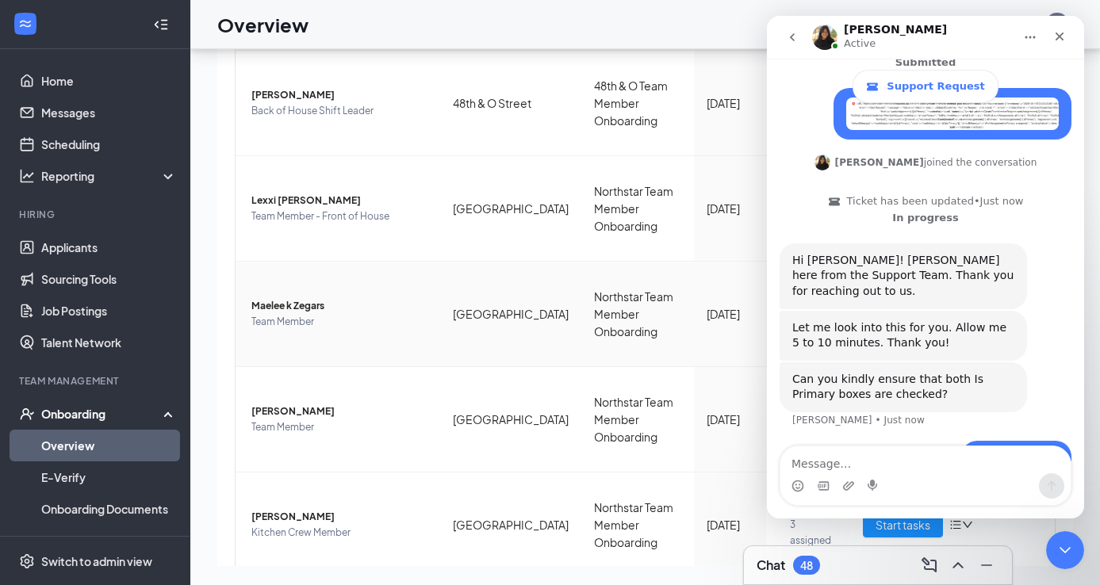
click at [643, 287] on td "Northstar Team Member Onboarding" at bounding box center [637, 314] width 113 height 105
click at [1059, 37] on icon "Close" at bounding box center [1060, 37] width 9 height 9
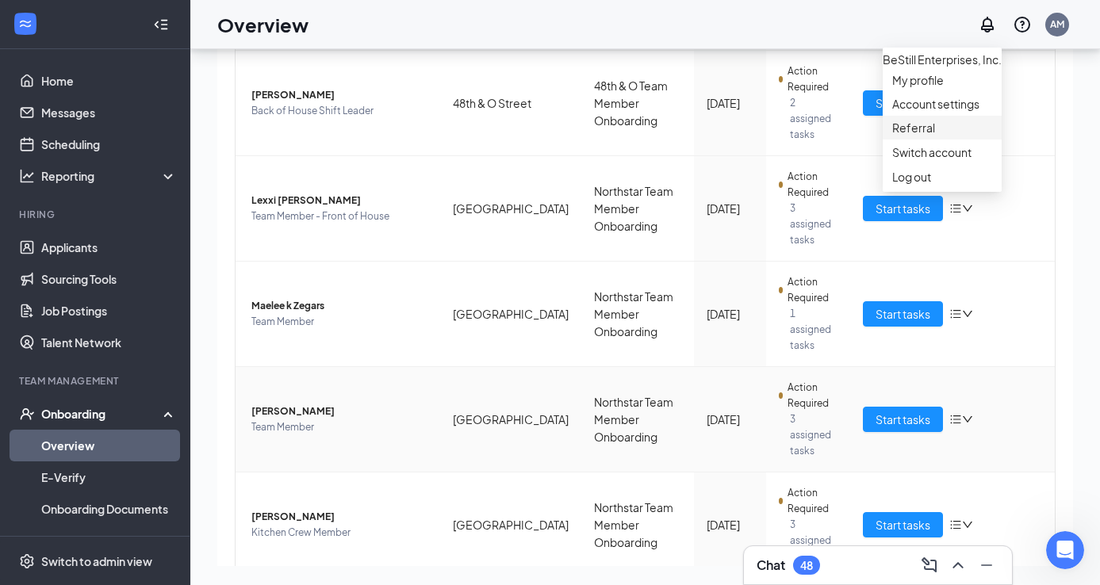
scroll to position [306, 0]
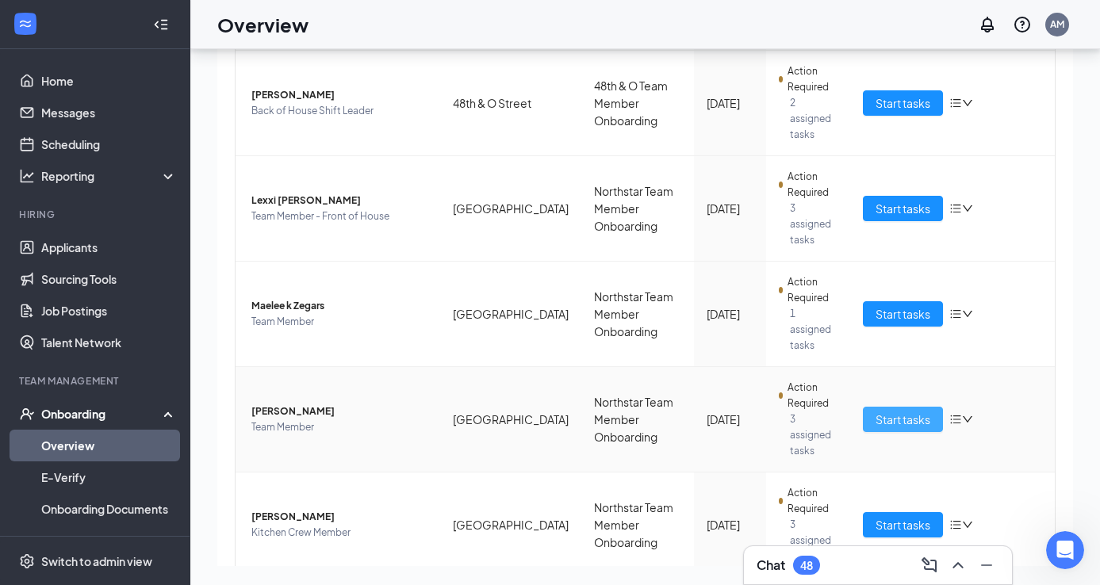
click at [912, 411] on span "Start tasks" at bounding box center [903, 419] width 55 height 17
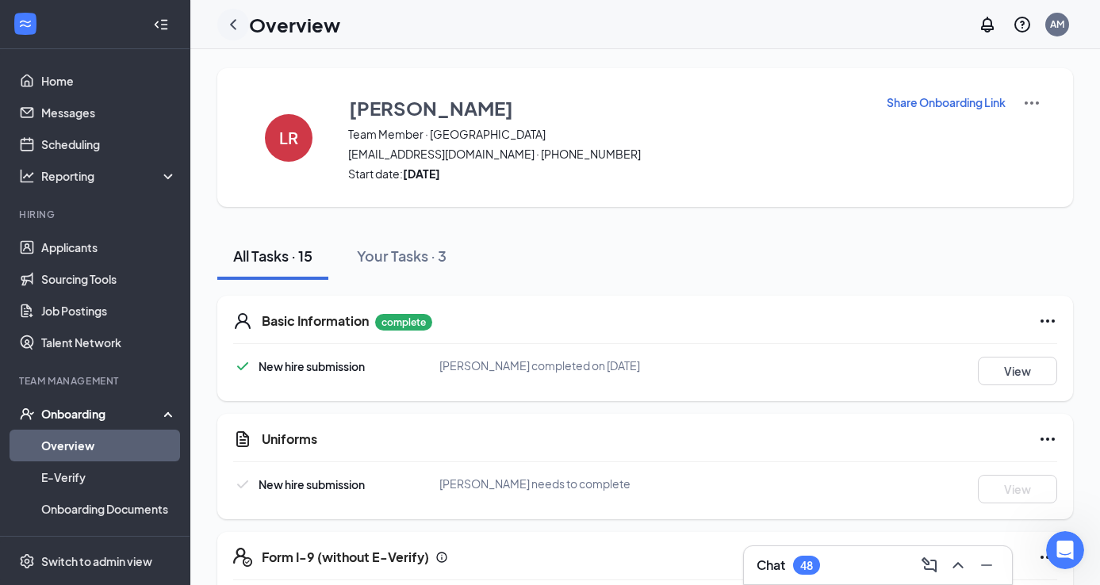
click at [239, 28] on icon "ChevronLeft" at bounding box center [233, 24] width 19 height 19
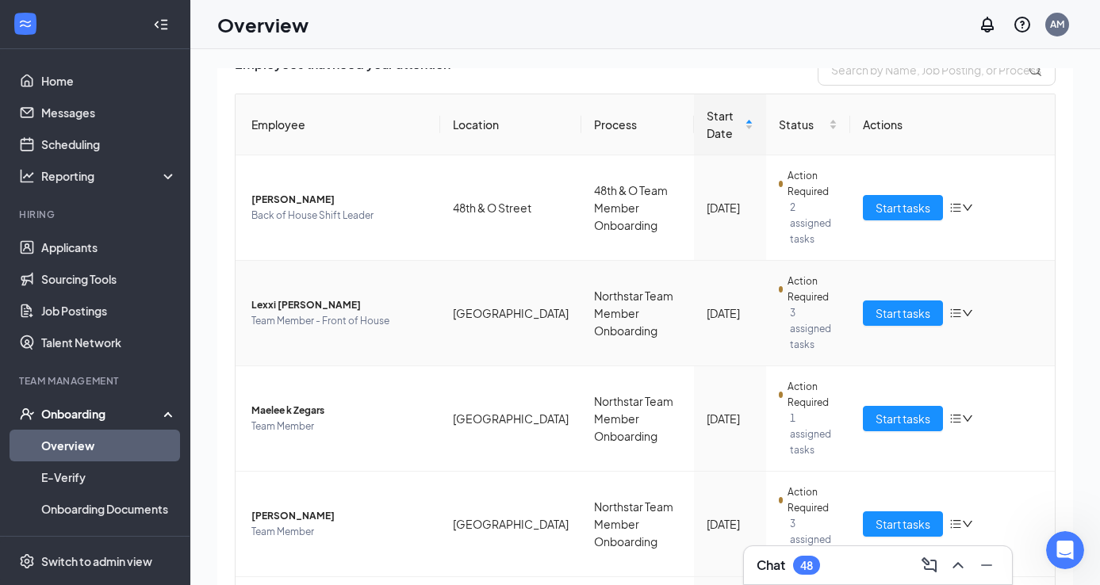
scroll to position [261, 0]
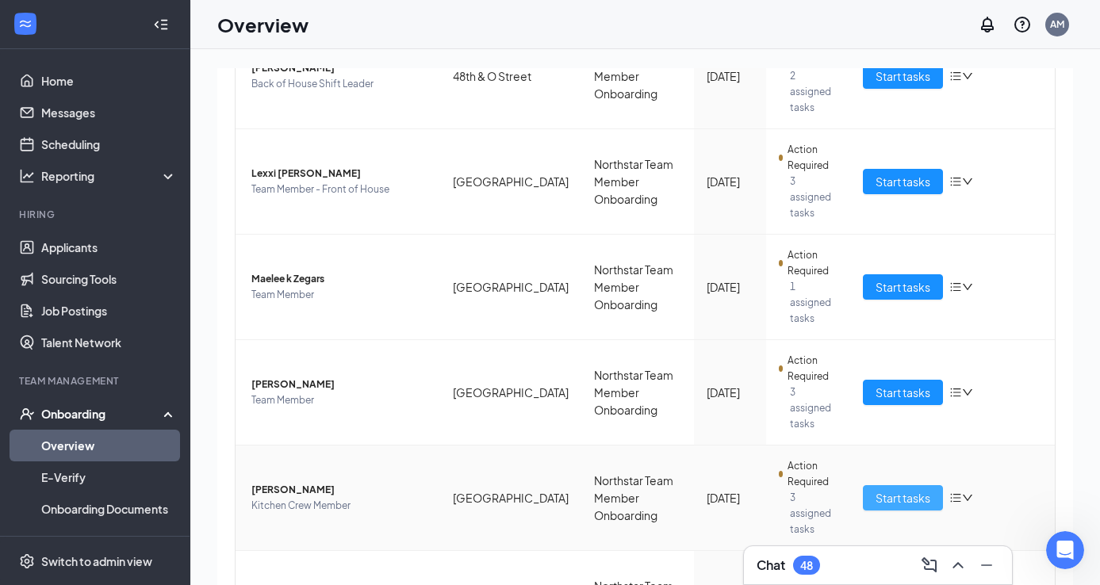
click at [917, 489] on span "Start tasks" at bounding box center [903, 497] width 55 height 17
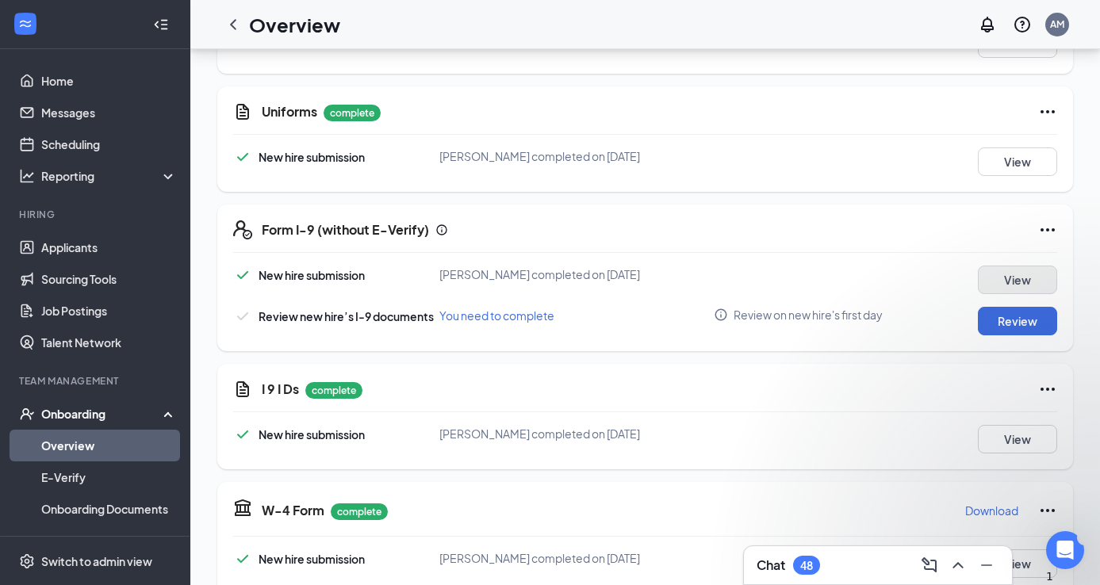
scroll to position [353, 0]
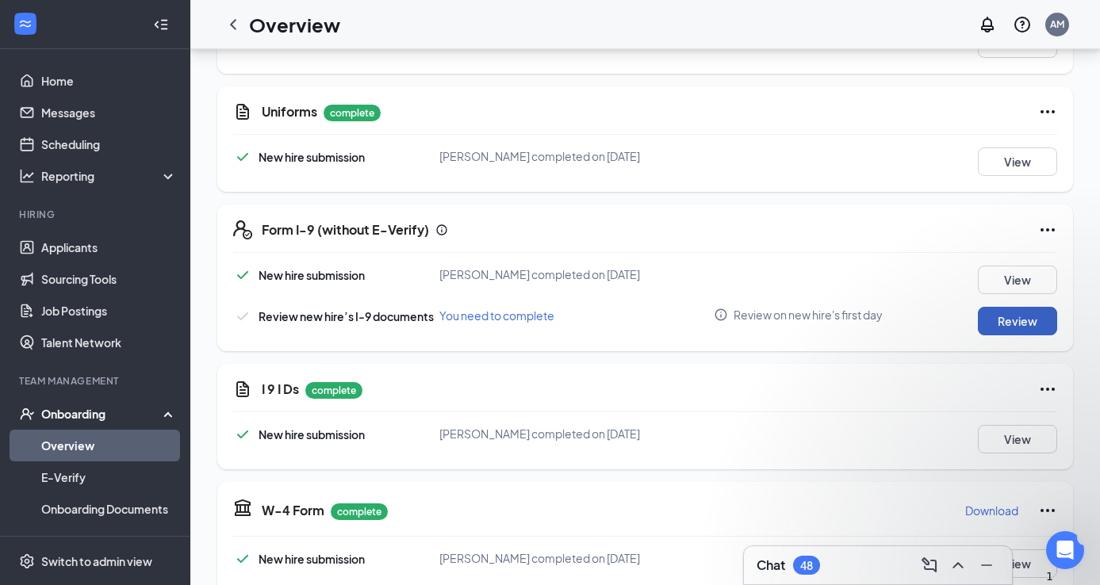
click at [1026, 326] on button "Review" at bounding box center [1017, 321] width 79 height 29
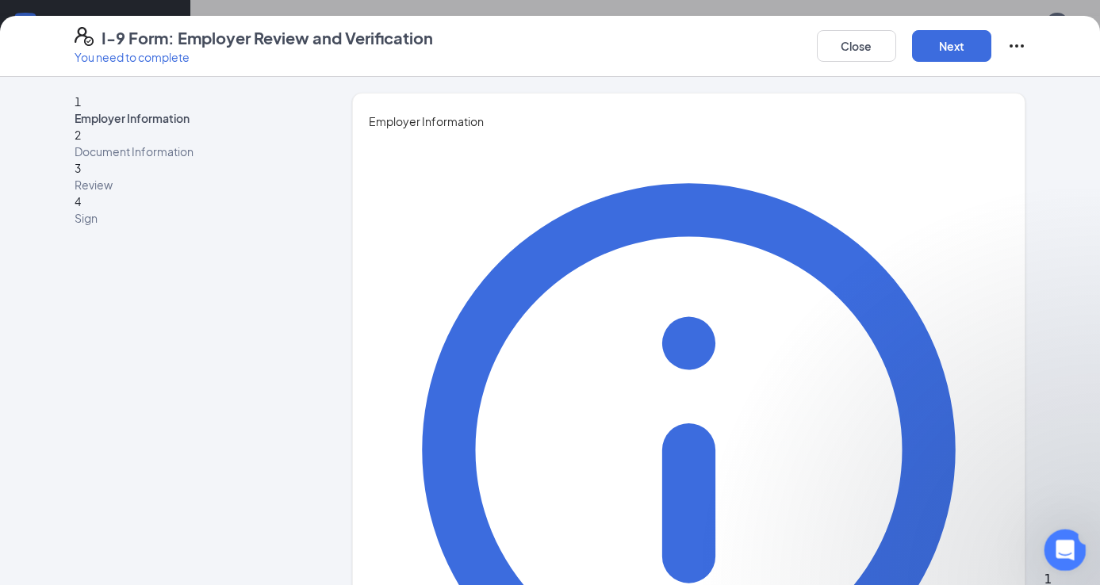
click at [1062, 557] on icon "Open Intercom Messenger" at bounding box center [1063, 548] width 26 height 26
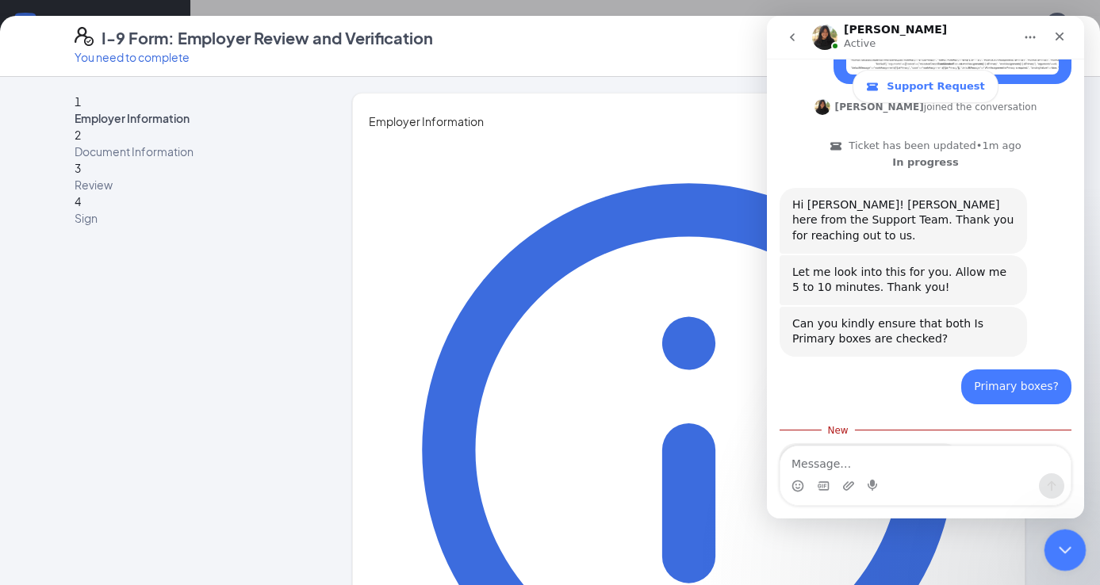
scroll to position [379, 0]
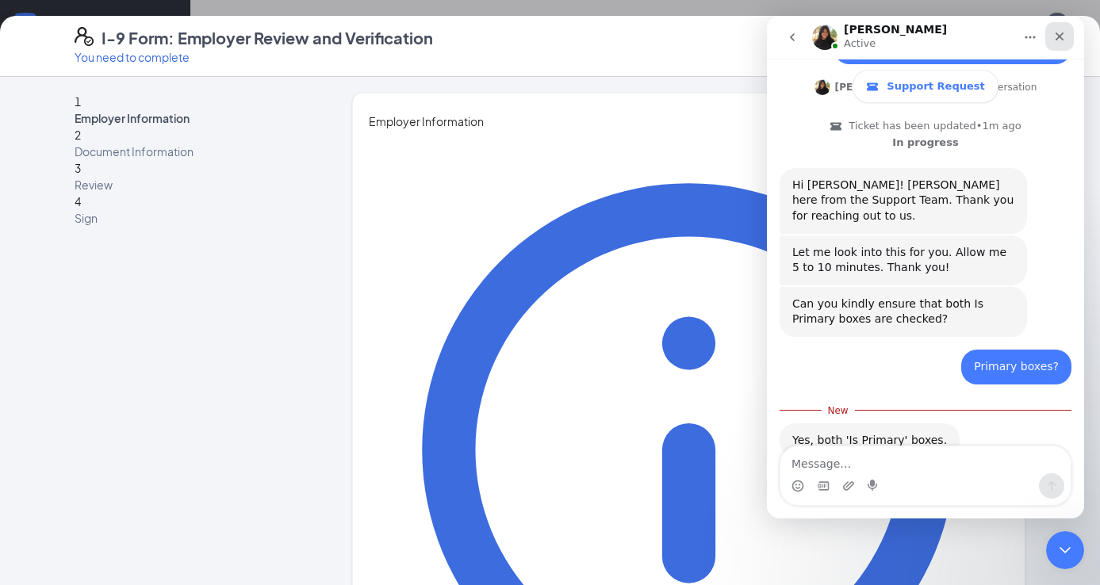
click at [1052, 38] on div "Close" at bounding box center [1059, 36] width 29 height 29
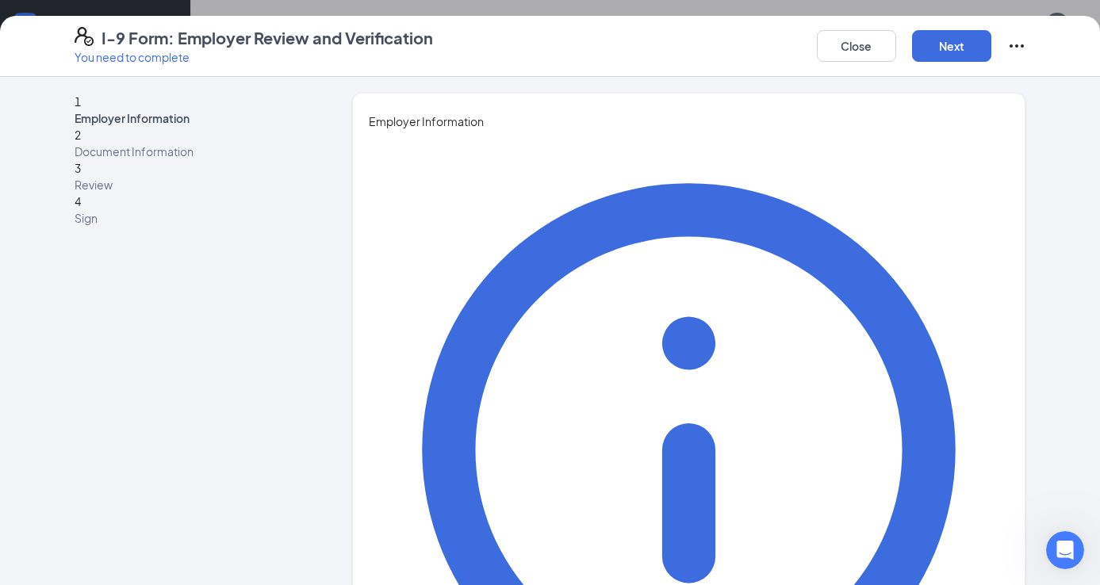
type input "Amanda"
type input "Menagh"
type input "CPO"
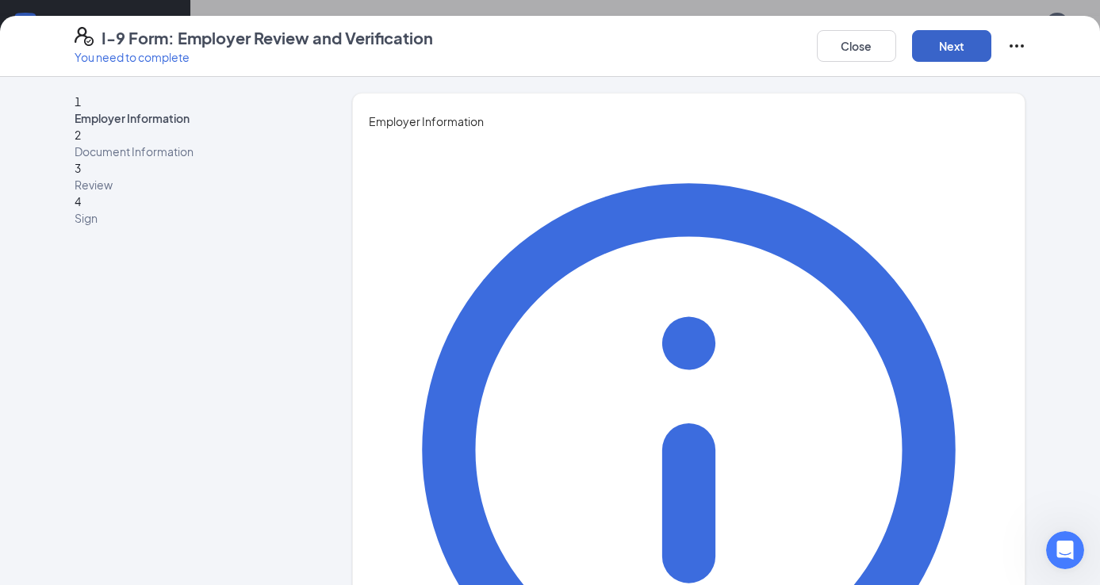
click at [923, 48] on button "Next" at bounding box center [951, 46] width 79 height 32
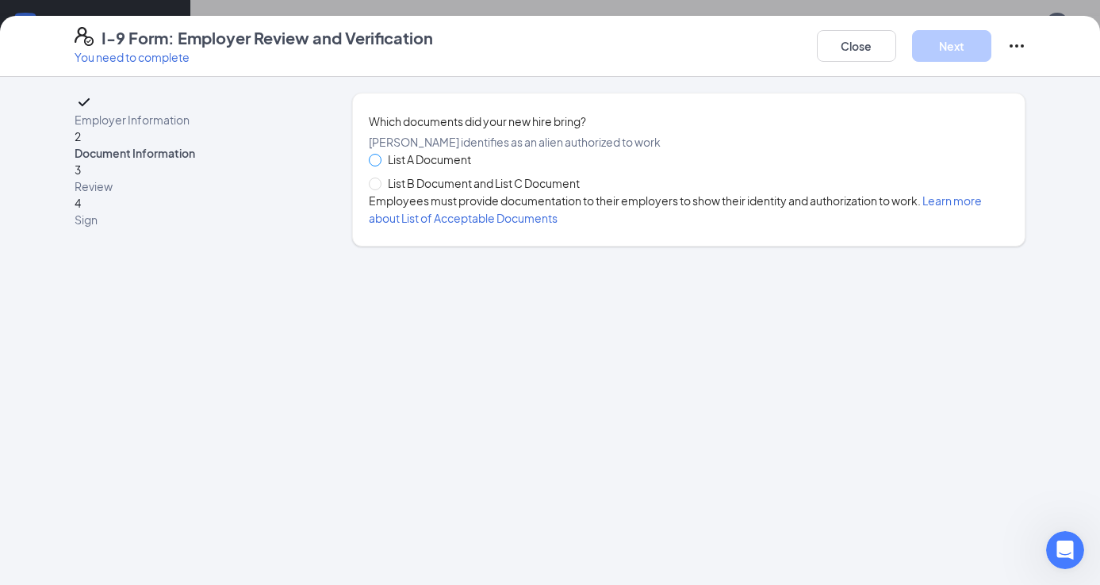
click at [377, 167] on span at bounding box center [375, 160] width 13 height 13
click at [377, 165] on input "List A Document" at bounding box center [374, 159] width 11 height 11
radio input "true"
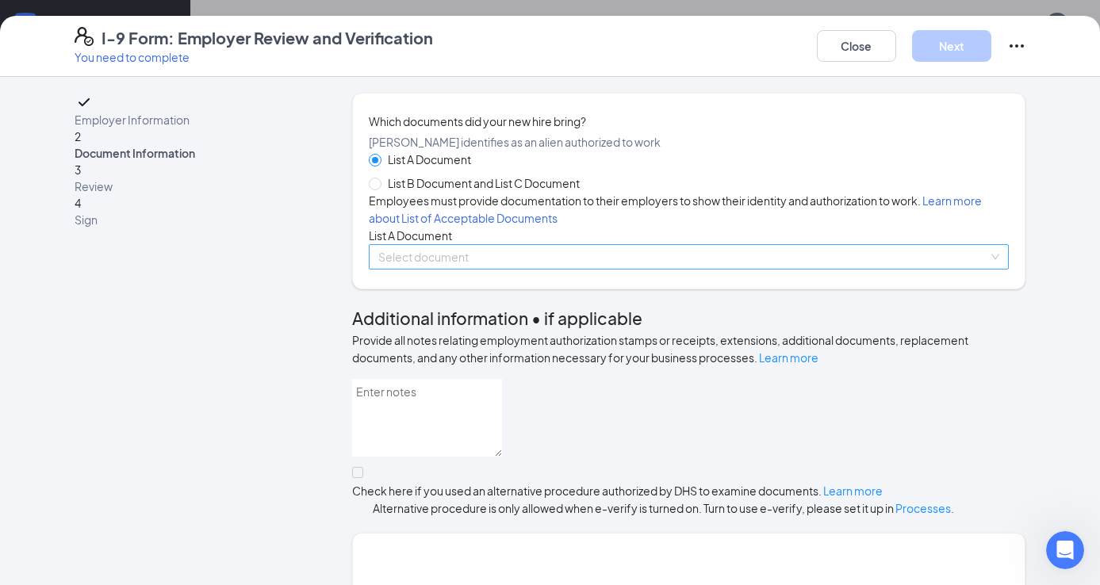
click at [397, 270] on div "Select document List A Documents Employment Authorization Document card that co…" at bounding box center [689, 256] width 641 height 25
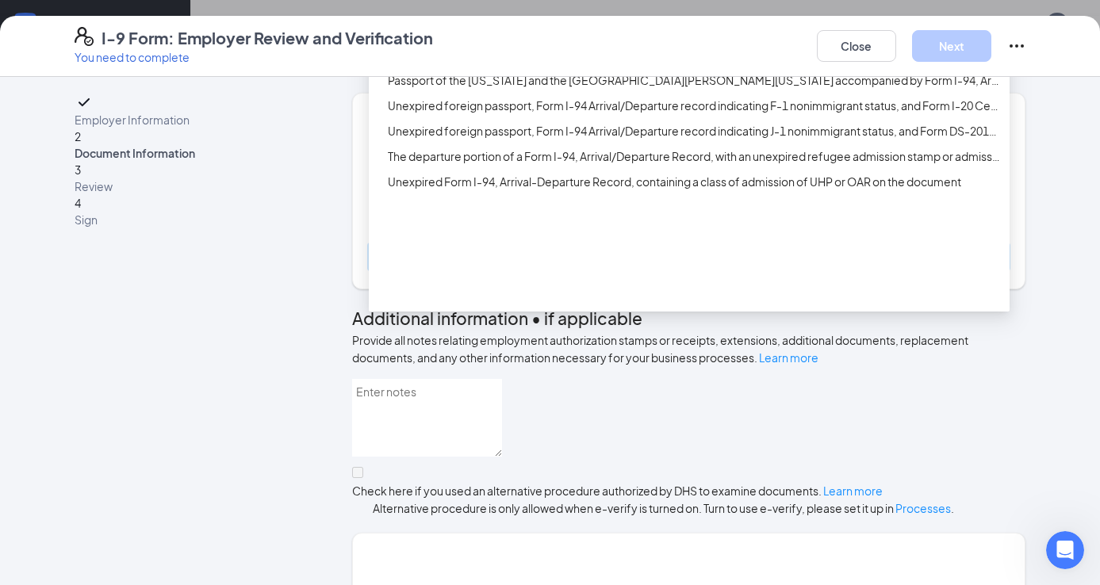
click at [458, 42] on div "Employment Authorization Document card that contains a photograph (Form I-766)" at bounding box center [689, 29] width 641 height 25
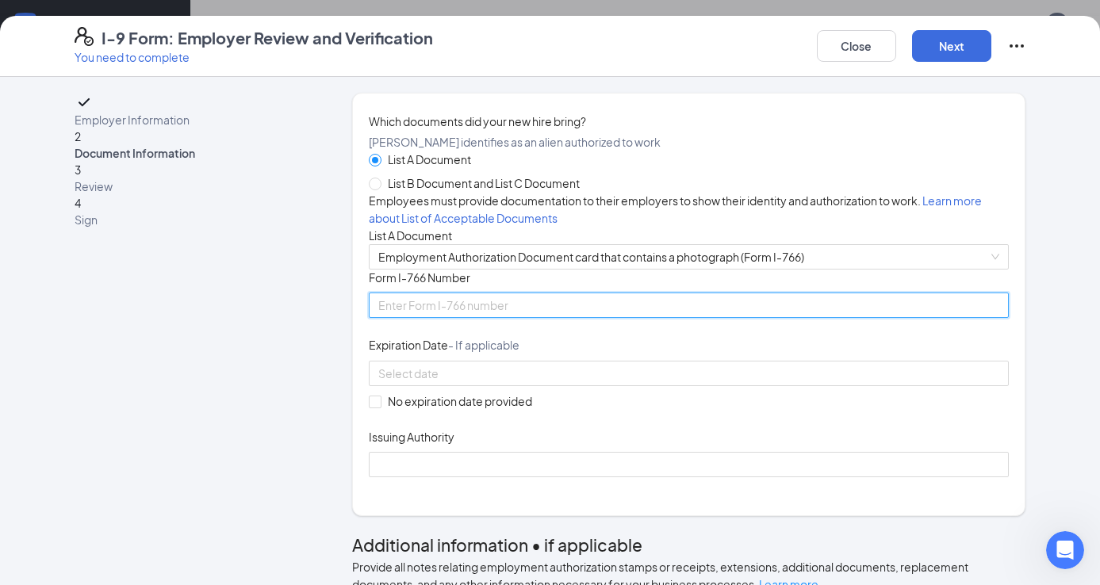
click at [401, 318] on input "Form I-766 Number" at bounding box center [689, 305] width 641 height 25
type input "a"
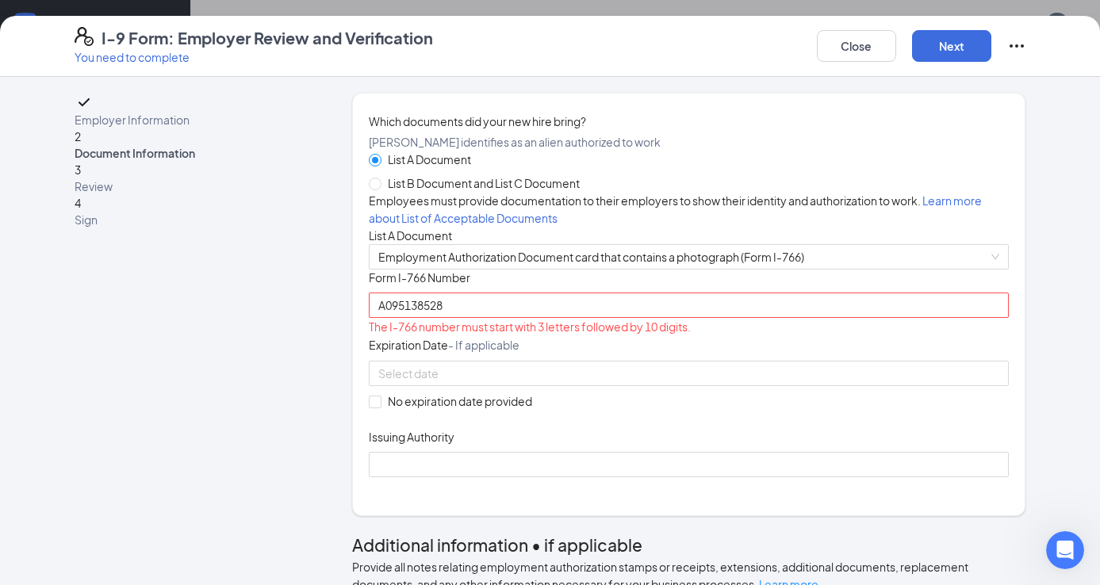
click at [439, 353] on span "Expiration Date - If applicable" at bounding box center [444, 345] width 151 height 16
click at [462, 318] on input "A095138528" at bounding box center [689, 305] width 641 height 25
click at [458, 318] on input "A095138528" at bounding box center [689, 305] width 641 height 25
click at [383, 318] on input "A095138528" at bounding box center [689, 305] width 641 height 25
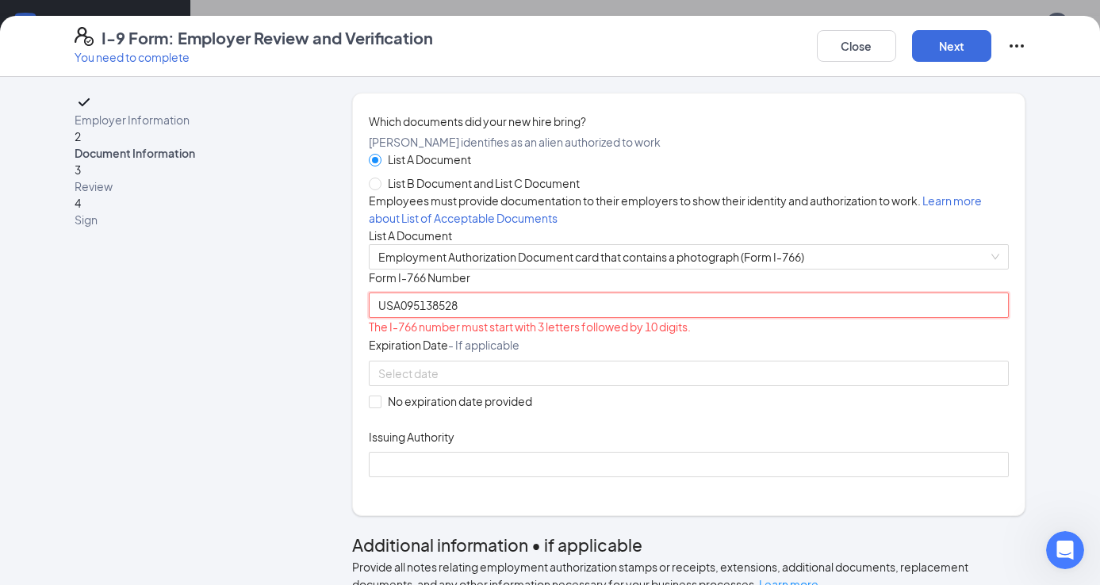
click at [463, 318] on input "USA095138528" at bounding box center [689, 305] width 641 height 25
click at [470, 318] on input "USA095138528" at bounding box center [689, 305] width 641 height 25
type input "USA095138528"
click at [850, 44] on button "Close" at bounding box center [856, 46] width 79 height 32
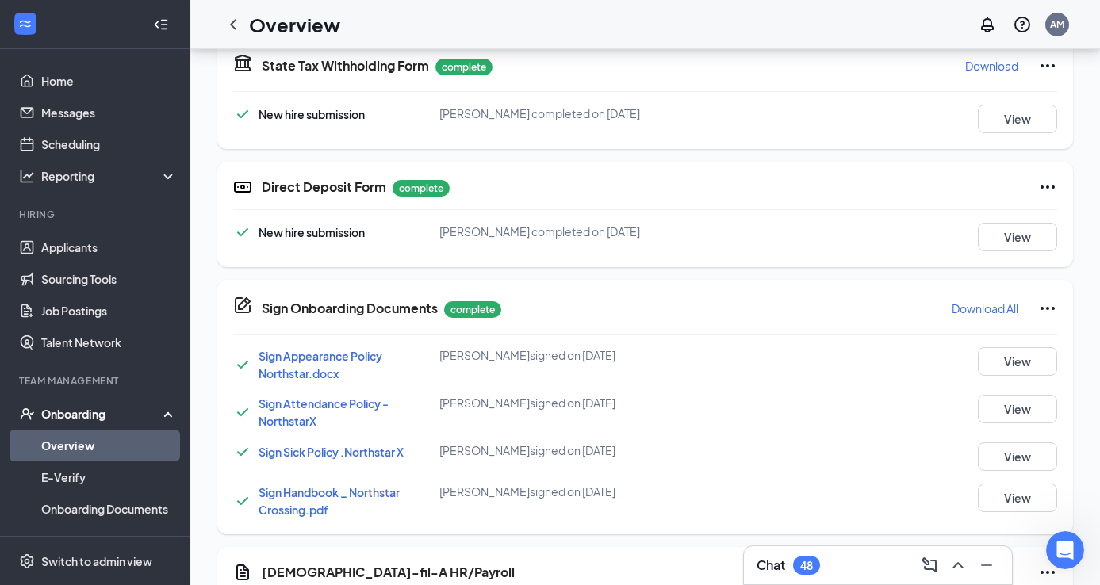
scroll to position [356, 0]
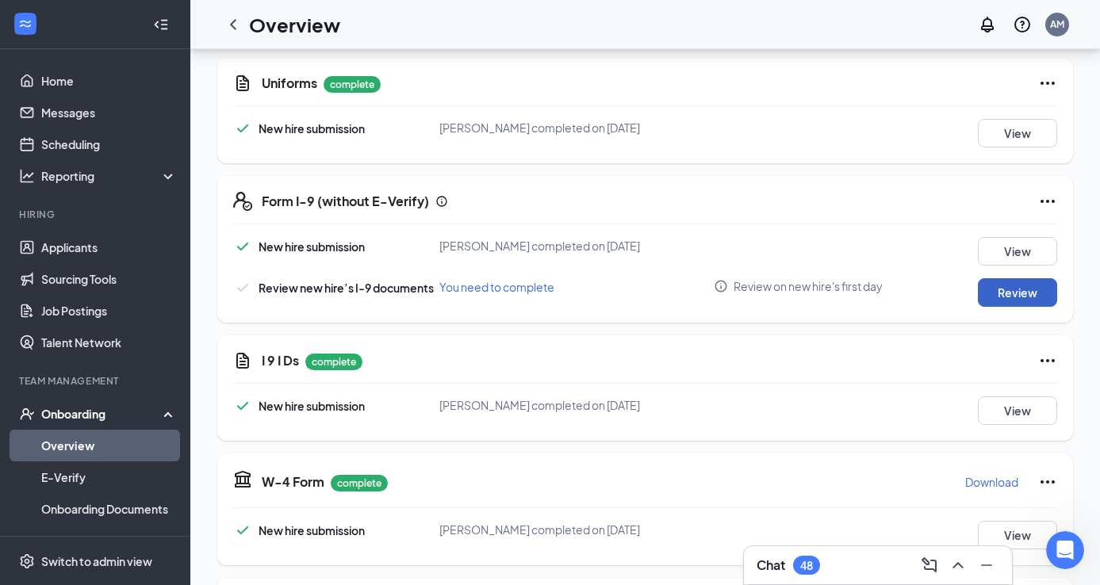
click at [995, 301] on button "Review" at bounding box center [1017, 292] width 79 height 29
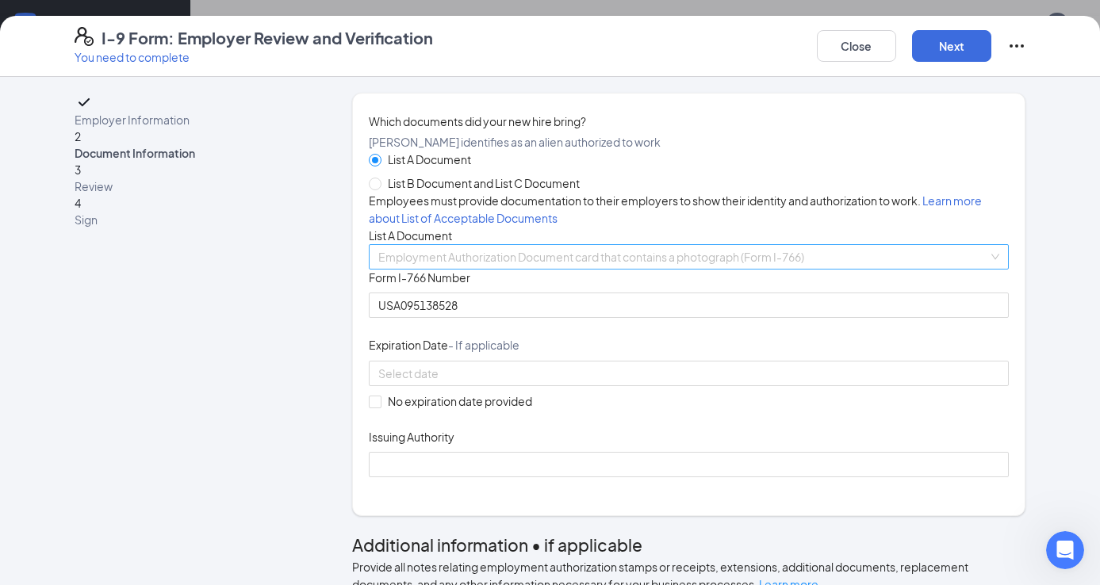
click at [545, 270] on div "Employment Authorization Document card that contains a photograph (Form I-766) …" at bounding box center [689, 256] width 641 height 25
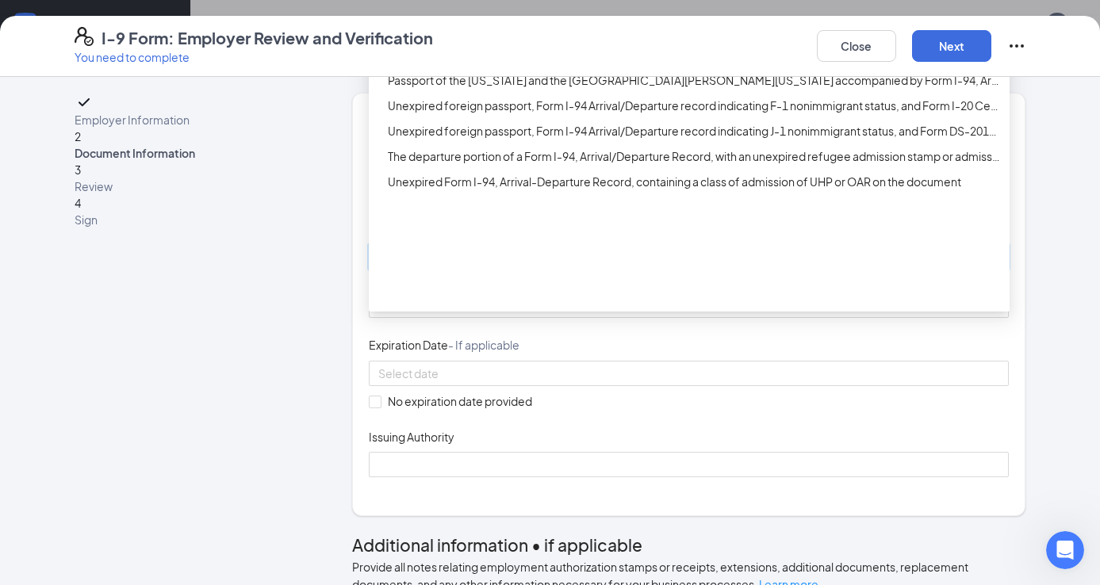
click at [559, 67] on div "Foreign passport with Form I-94 or Form I-94A with Arrival-Departure Record, an…" at bounding box center [689, 54] width 641 height 25
type input "Foreign Passport"
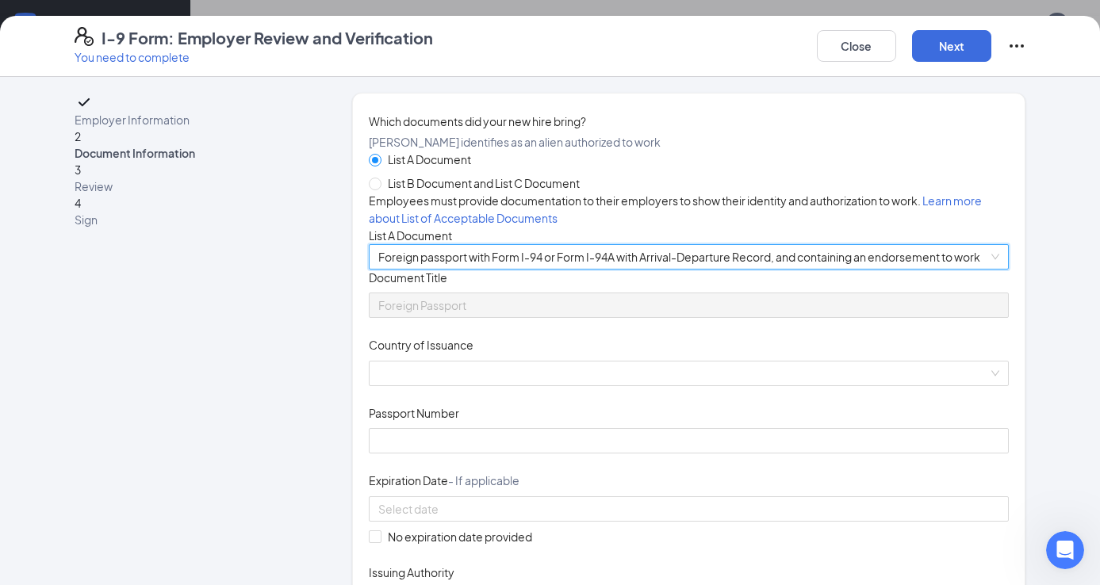
click at [454, 270] on div "Foreign passport with Form I-94 or Form I-94A with Arrival-Departure Record, an…" at bounding box center [689, 256] width 641 height 25
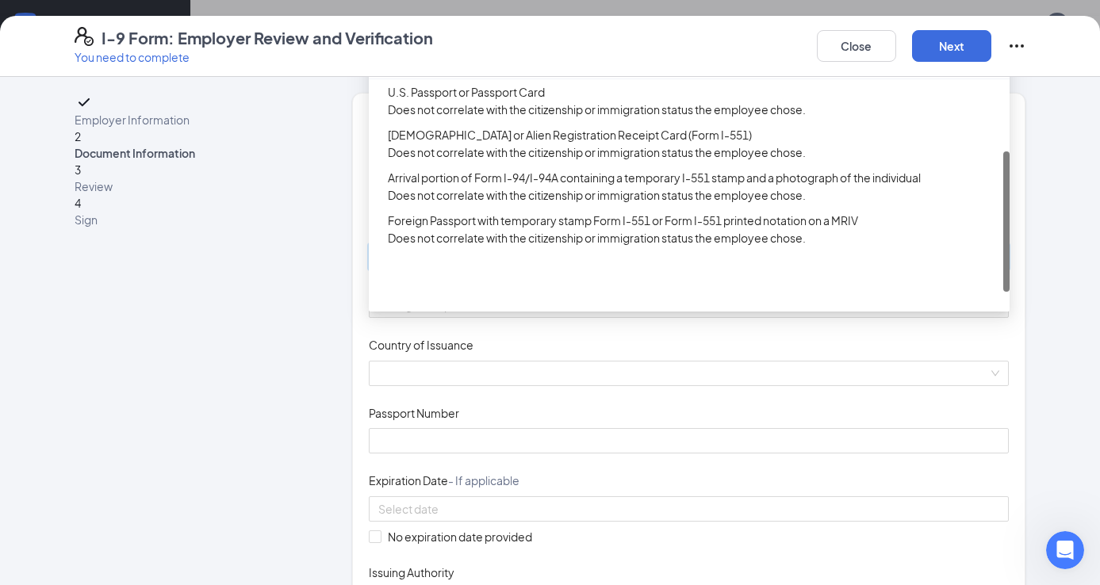
scroll to position [367, 0]
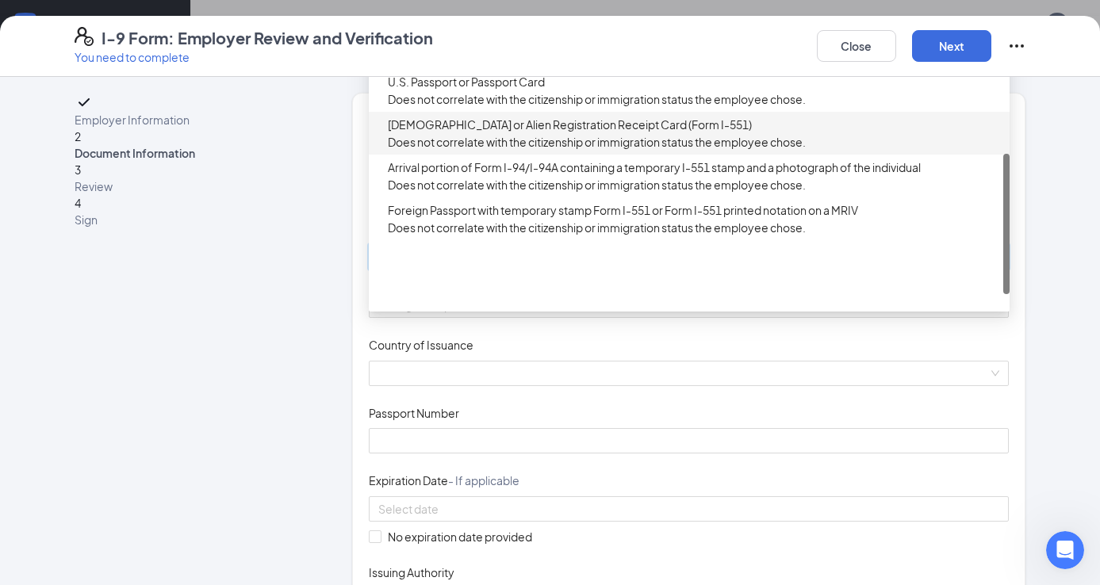
click at [478, 151] on div "Permanent Resident Card or Alien Registration Receipt Card (Form I-551) Does no…" at bounding box center [694, 133] width 612 height 35
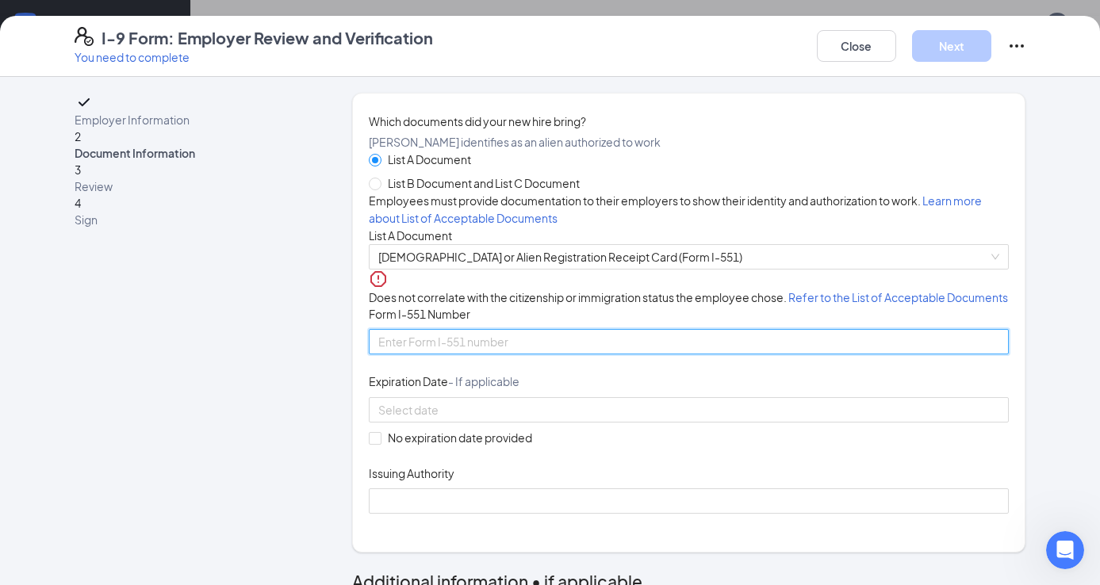
click at [434, 355] on input "Form I-551 Number" at bounding box center [689, 341] width 641 height 25
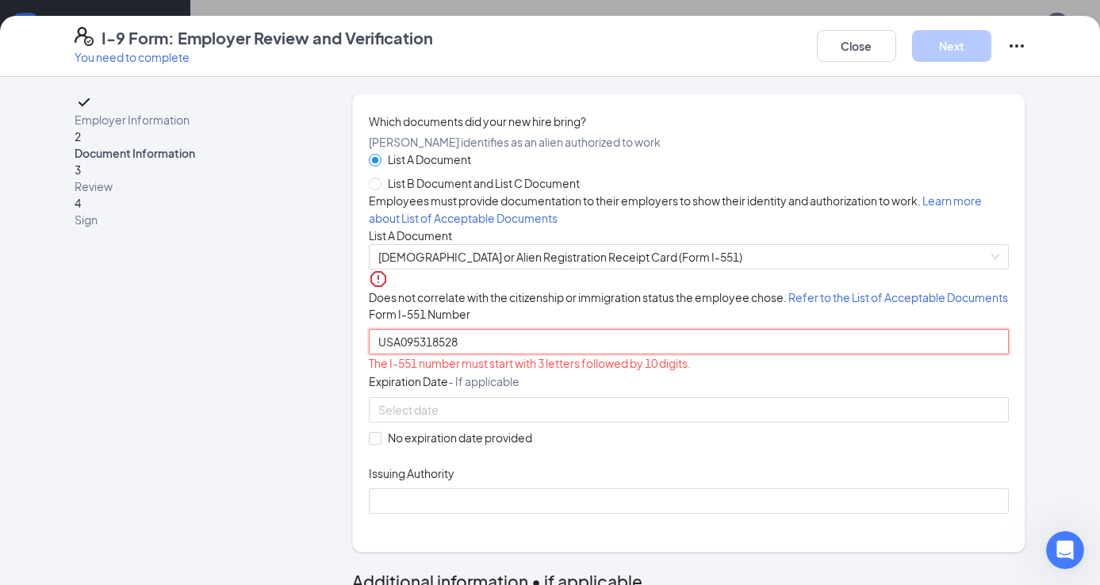
type input "USA095318528"
click at [478, 389] on span "- If applicable" at bounding box center [483, 381] width 71 height 14
click at [374, 189] on input "List B Document and List C Document" at bounding box center [374, 183] width 11 height 11
radio input "true"
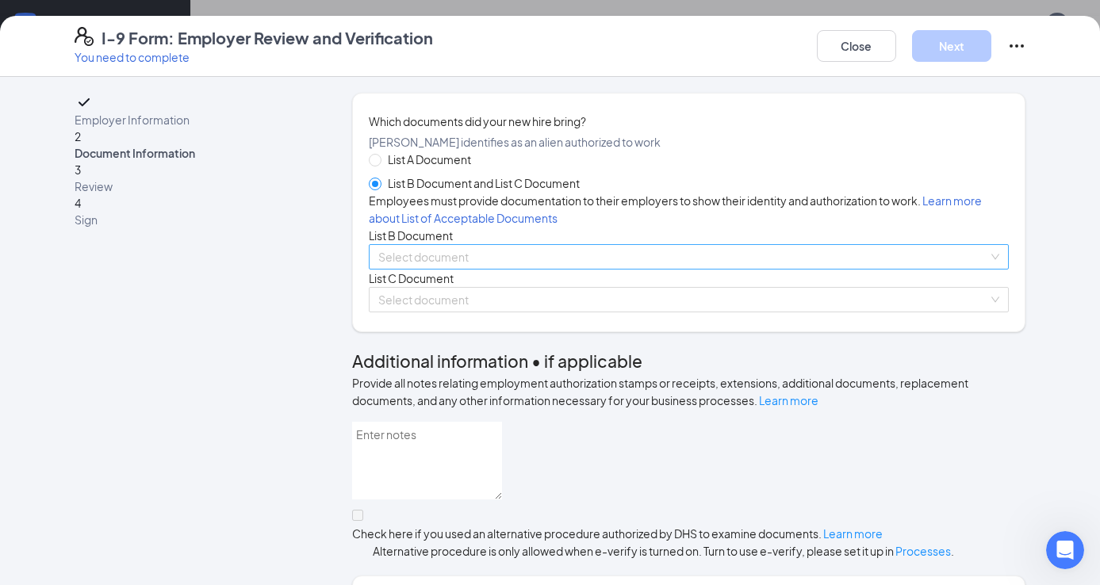
click at [409, 270] on div "Select document List B Documents Driver’s License issued by U.S State or outlyi…" at bounding box center [689, 256] width 641 height 25
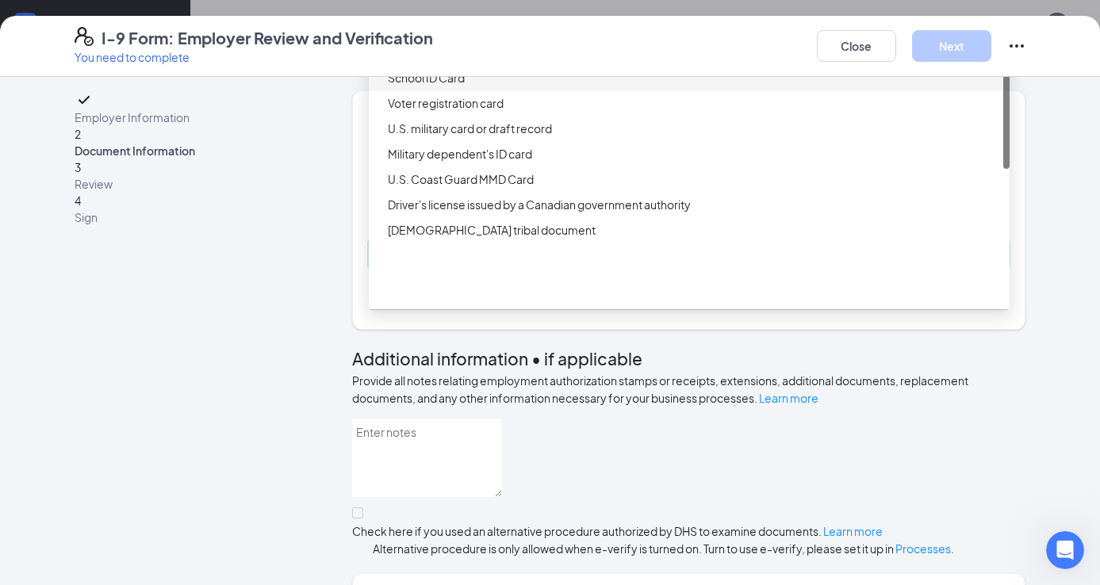
scroll to position [0, 0]
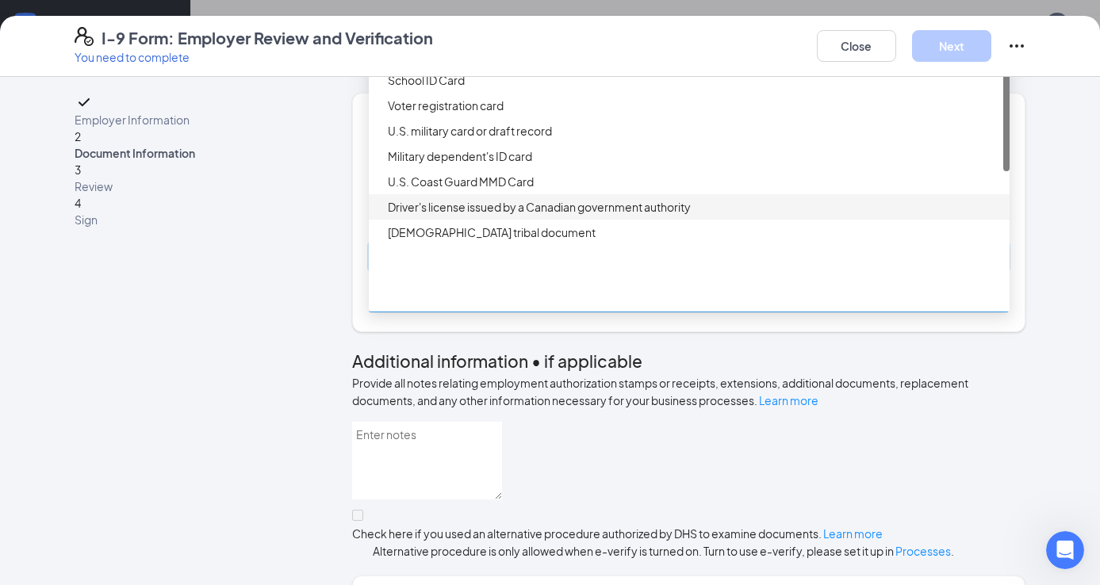
click at [407, 312] on input "search" at bounding box center [683, 300] width 611 height 24
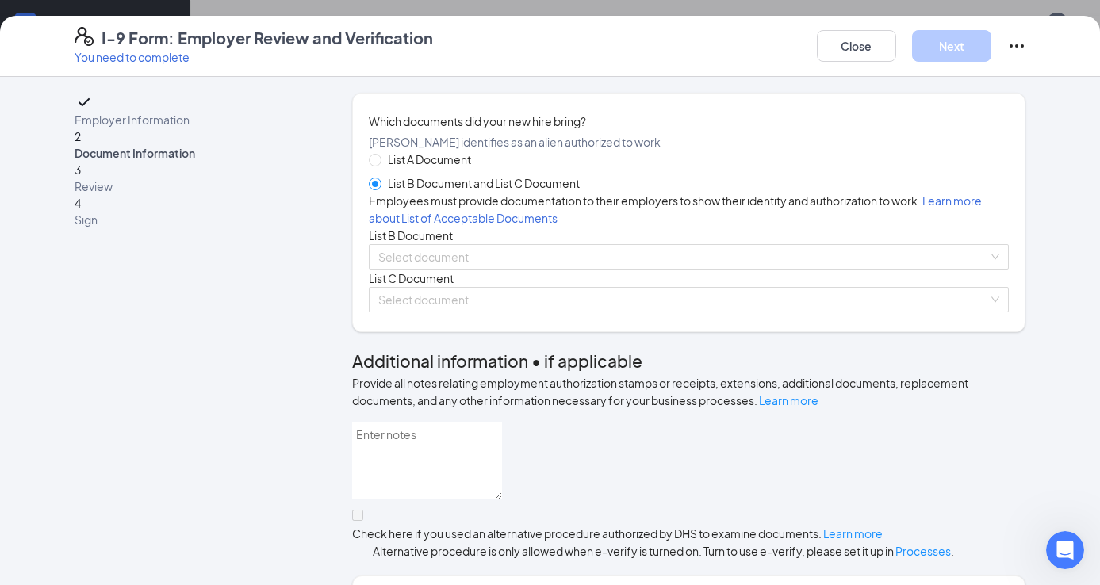
click at [356, 332] on div "Which documents did your new hire bring? ANDREA MONTERROZA identifies as an ali…" at bounding box center [689, 213] width 674 height 240
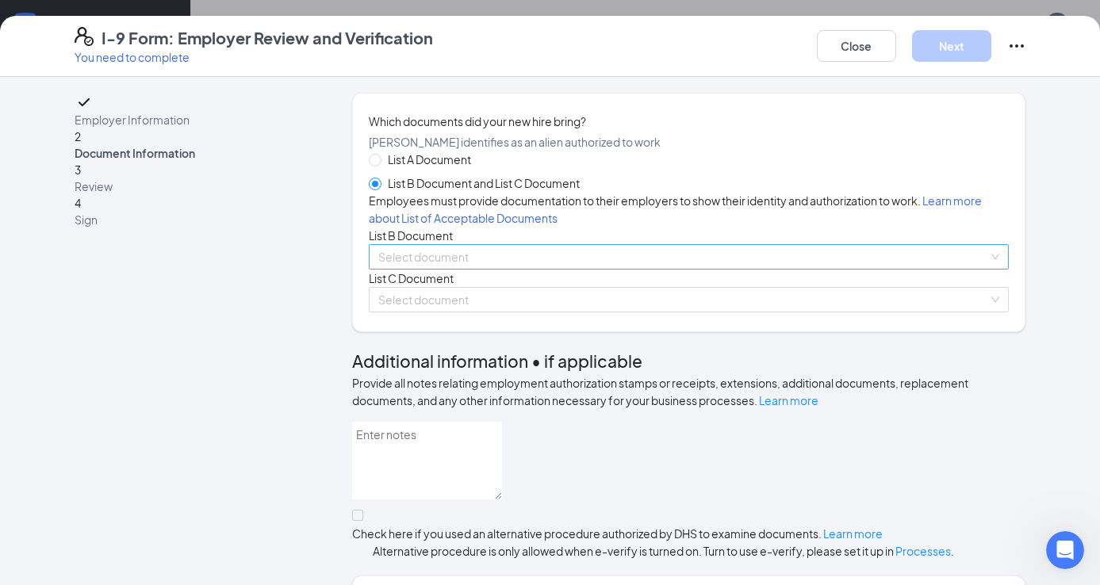
click at [403, 270] on div "Select document U.S. Coast Guard MMD Card Driver's license issued by a Canadian…" at bounding box center [689, 256] width 641 height 25
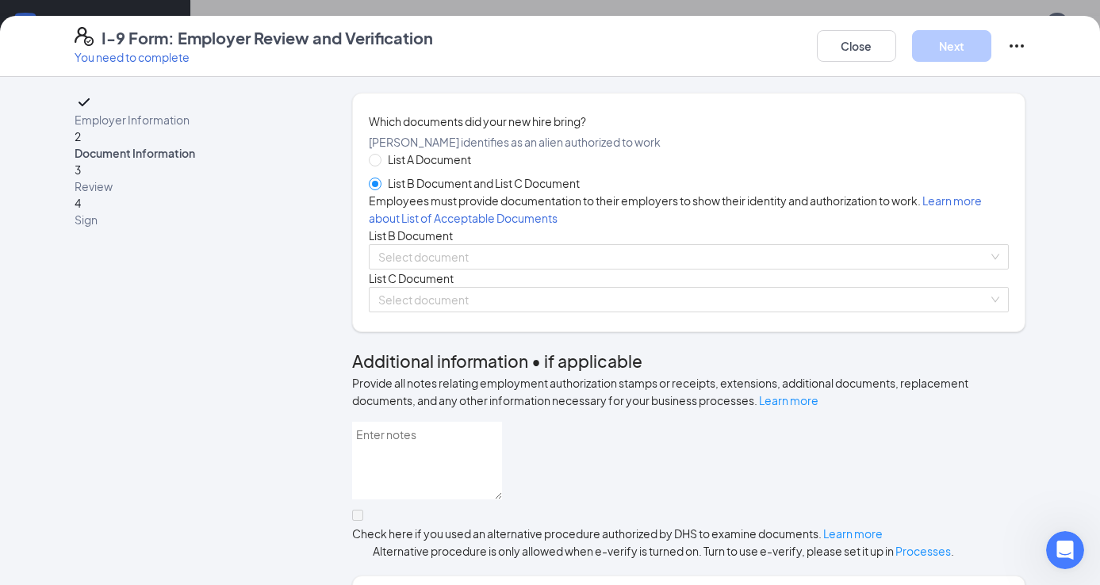
click at [382, 167] on span at bounding box center [375, 160] width 13 height 13
click at [380, 165] on input "List A Document" at bounding box center [374, 159] width 11 height 11
radio input "true"
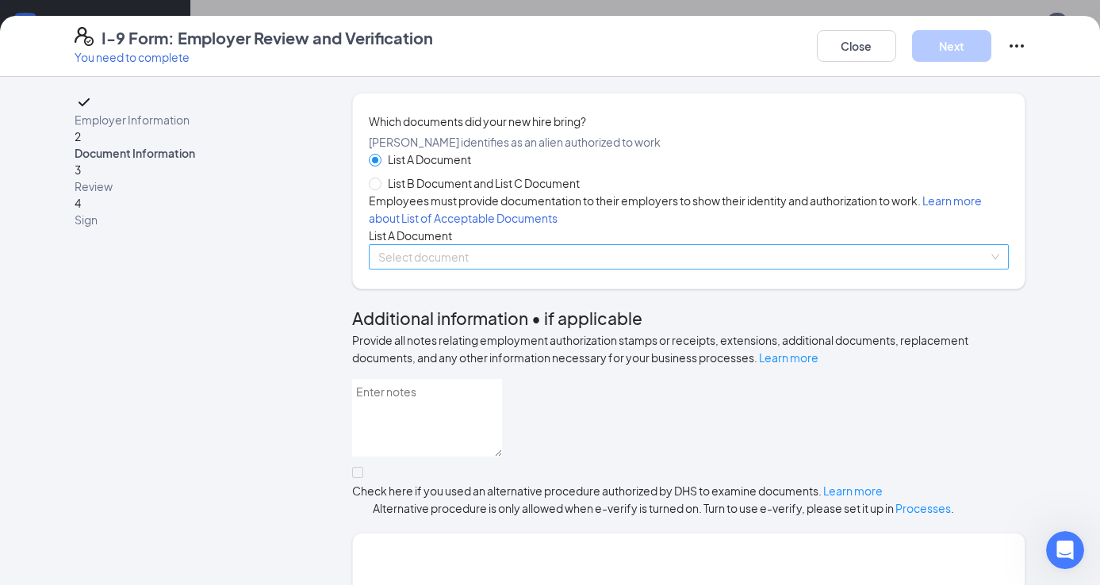
click at [442, 270] on div "Select document" at bounding box center [689, 256] width 641 height 25
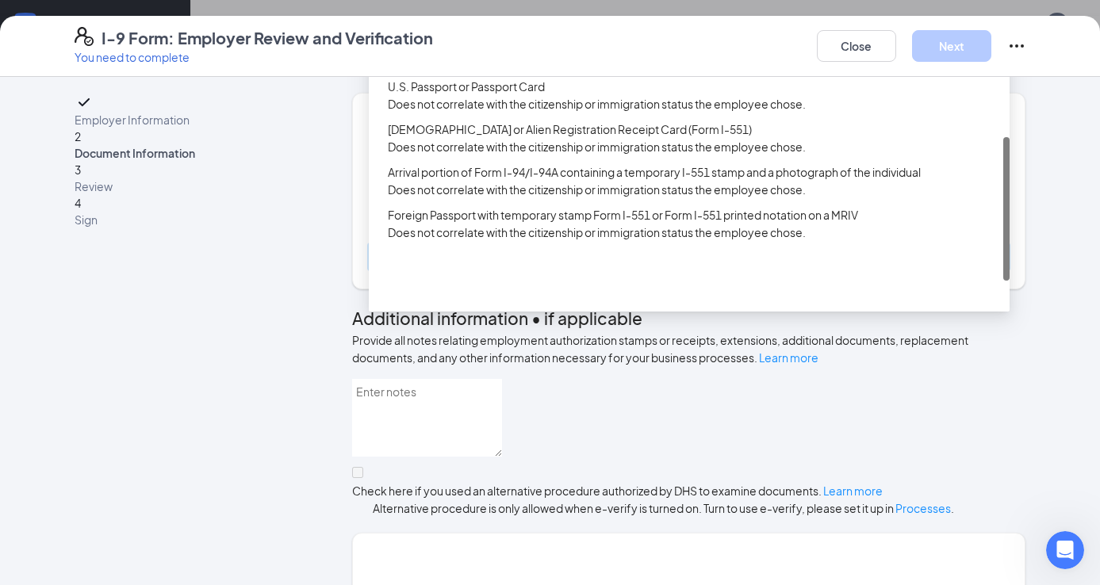
scroll to position [320, 0]
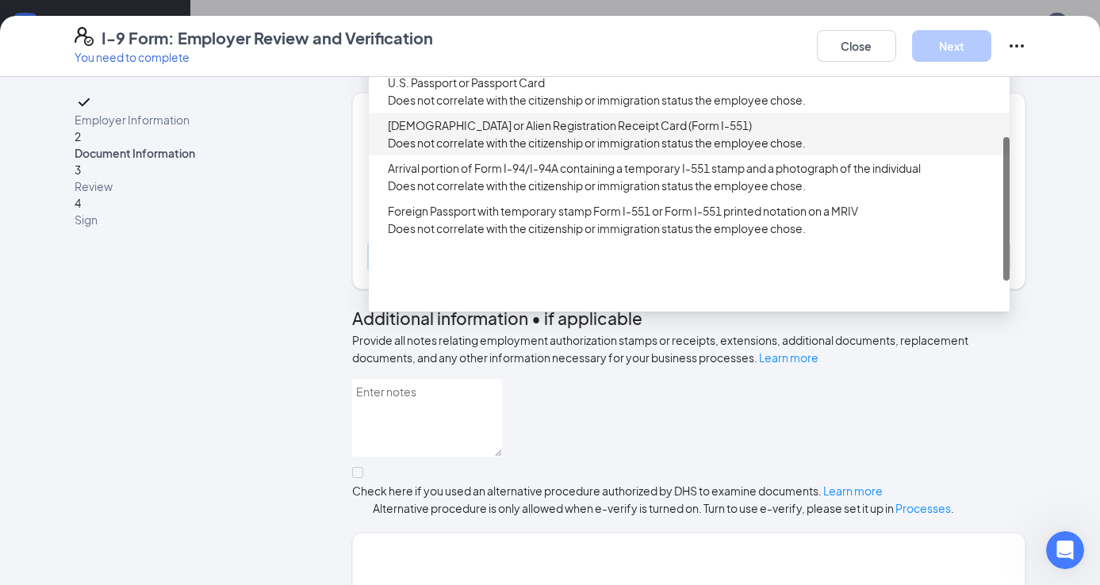
click at [442, 152] on span "Does not correlate with the citizenship or immigration status the employee chos…" at bounding box center [694, 142] width 612 height 17
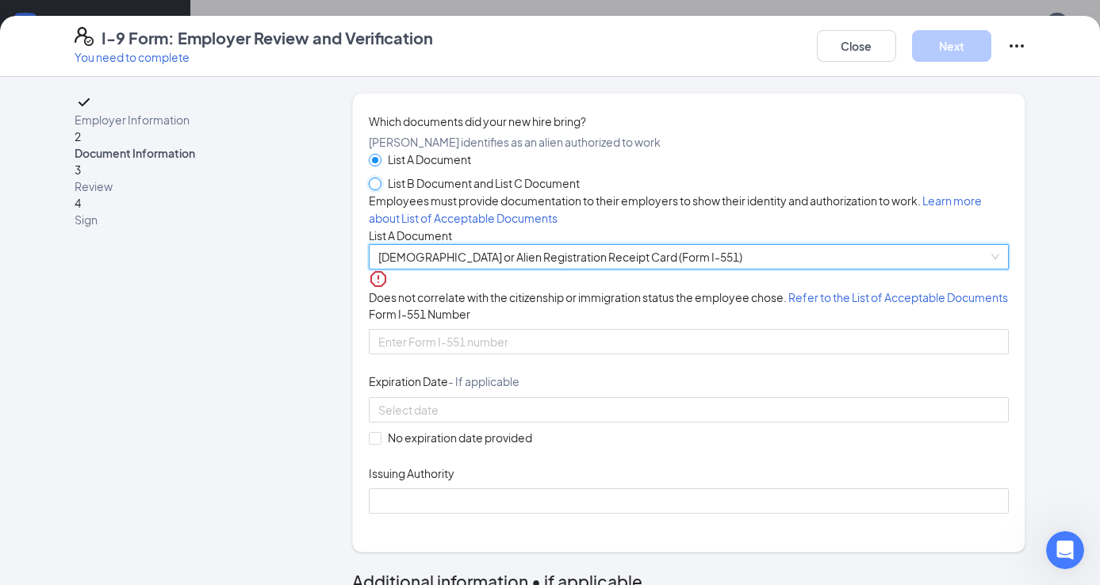
click at [379, 189] on input "List B Document and List C Document" at bounding box center [374, 183] width 11 height 11
radio input "true"
radio input "false"
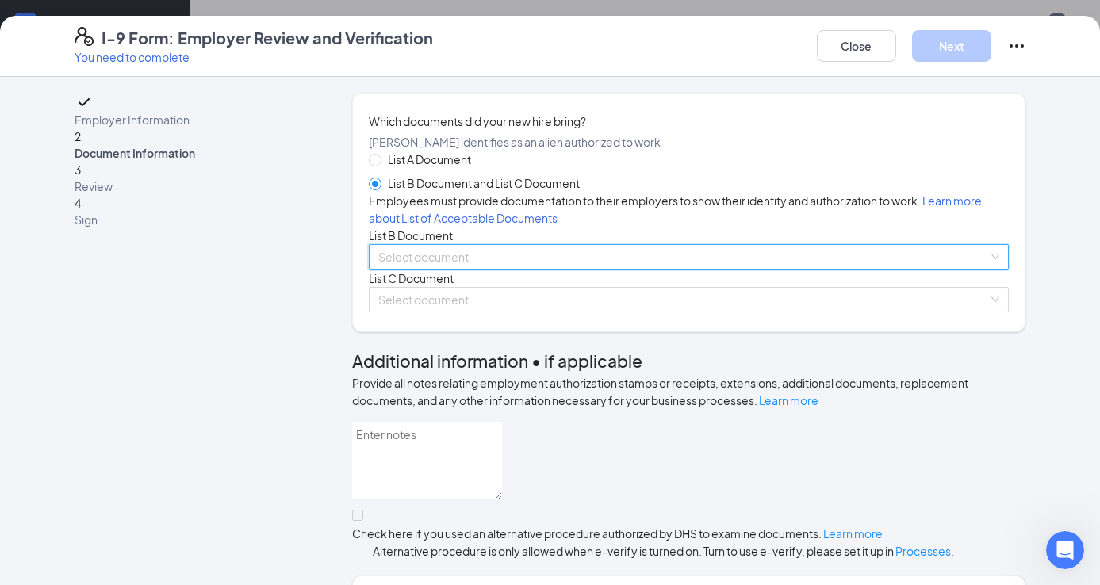
click at [424, 270] on div "Select document List B Documents Driver’s License issued by U.S State or outlyi…" at bounding box center [689, 256] width 641 height 25
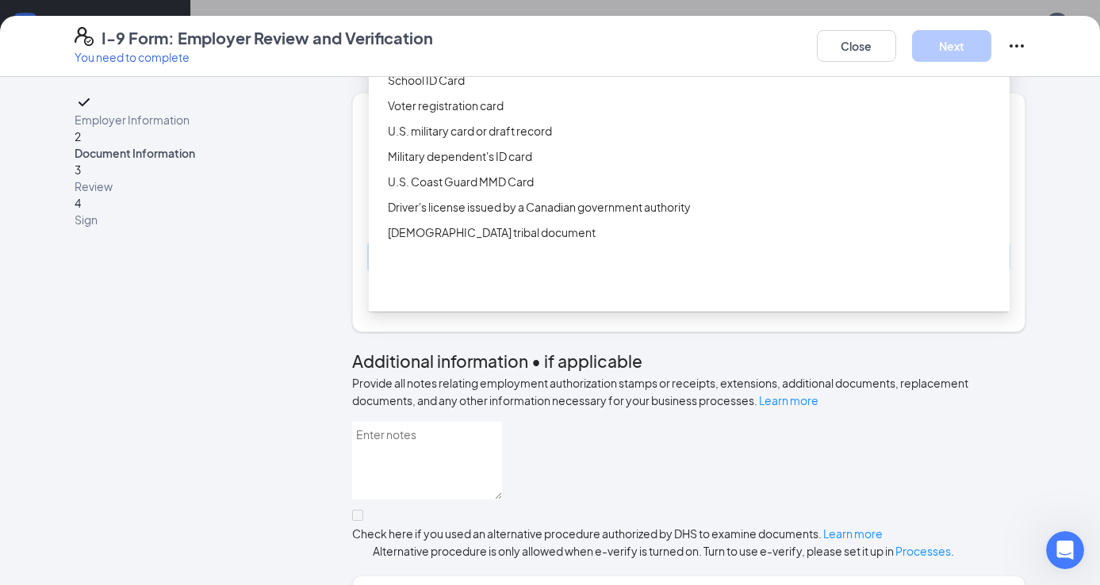
click at [444, 67] on div "ID Card issued by federal, state, or local government agency" at bounding box center [689, 54] width 641 height 25
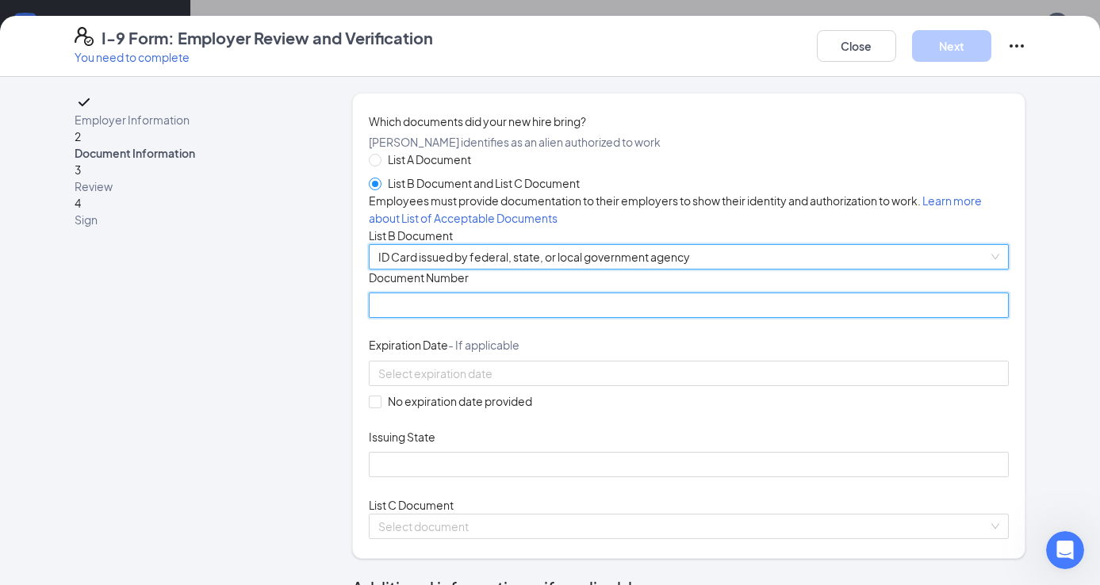
click at [409, 318] on input "Document Number" at bounding box center [689, 305] width 641 height 25
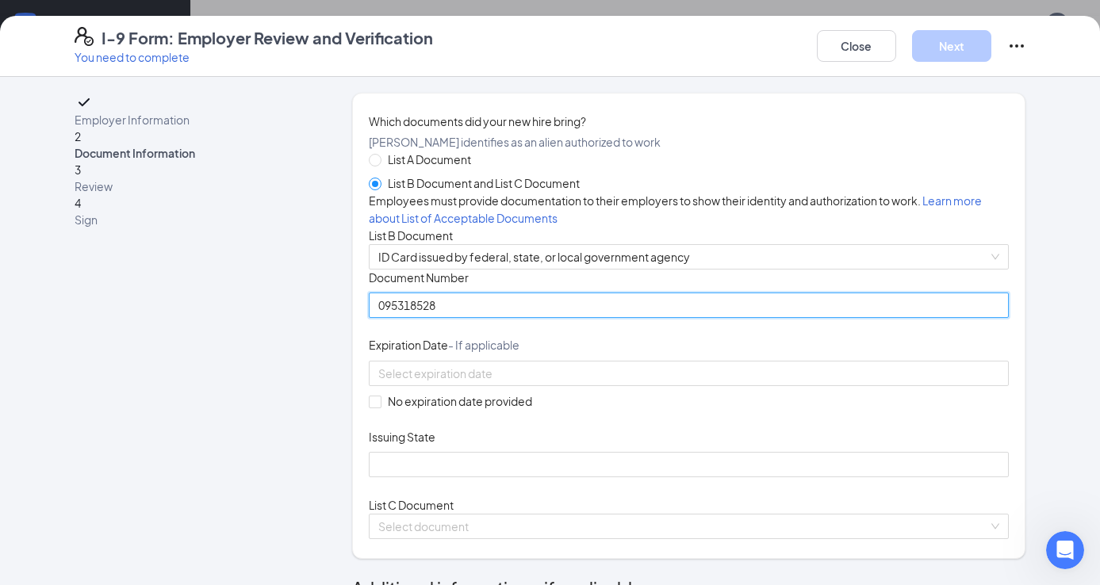
type input "095318528"
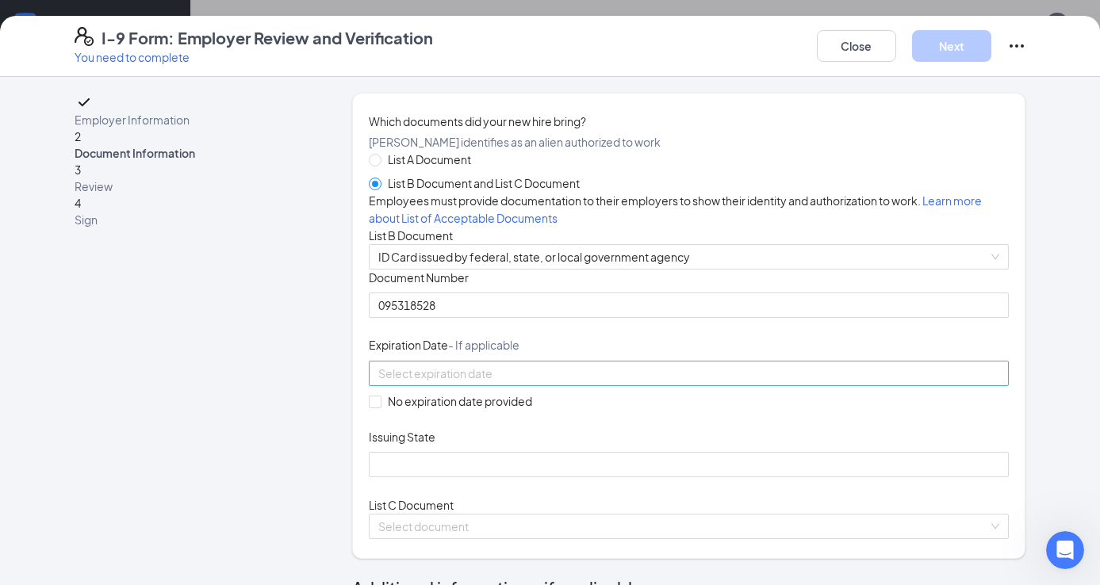
click at [397, 382] on input at bounding box center [687, 373] width 619 height 17
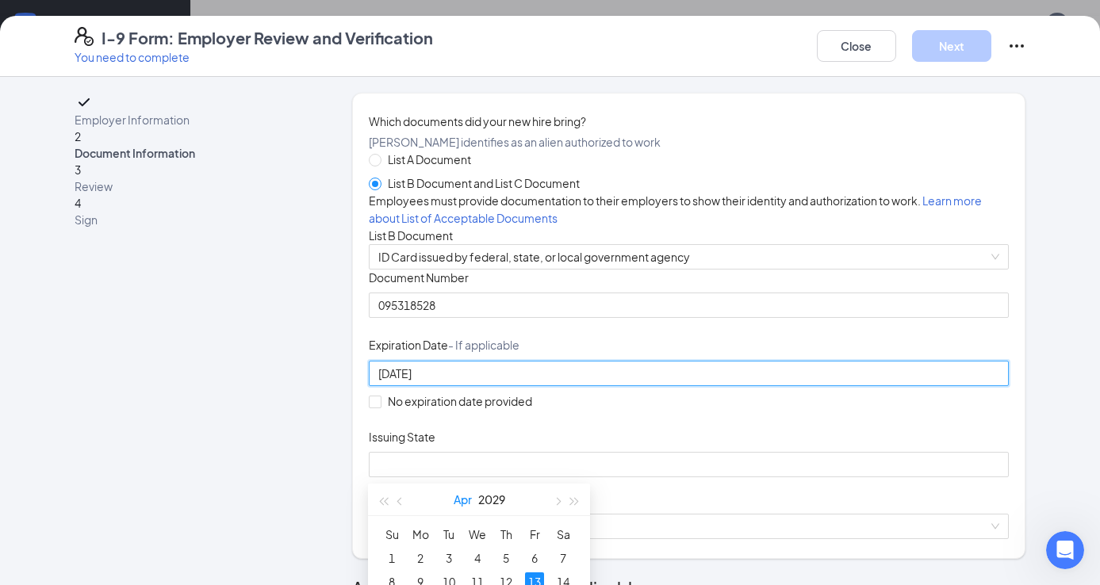
scroll to position [389, 0]
click at [535, 575] on div "13" at bounding box center [534, 580] width 19 height 19
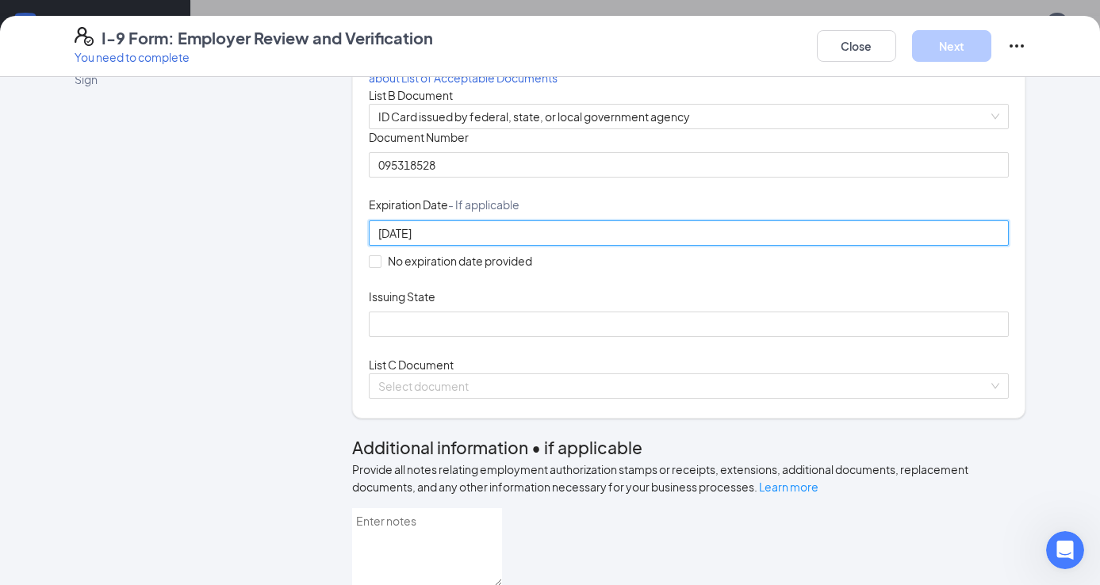
scroll to position [163, 0]
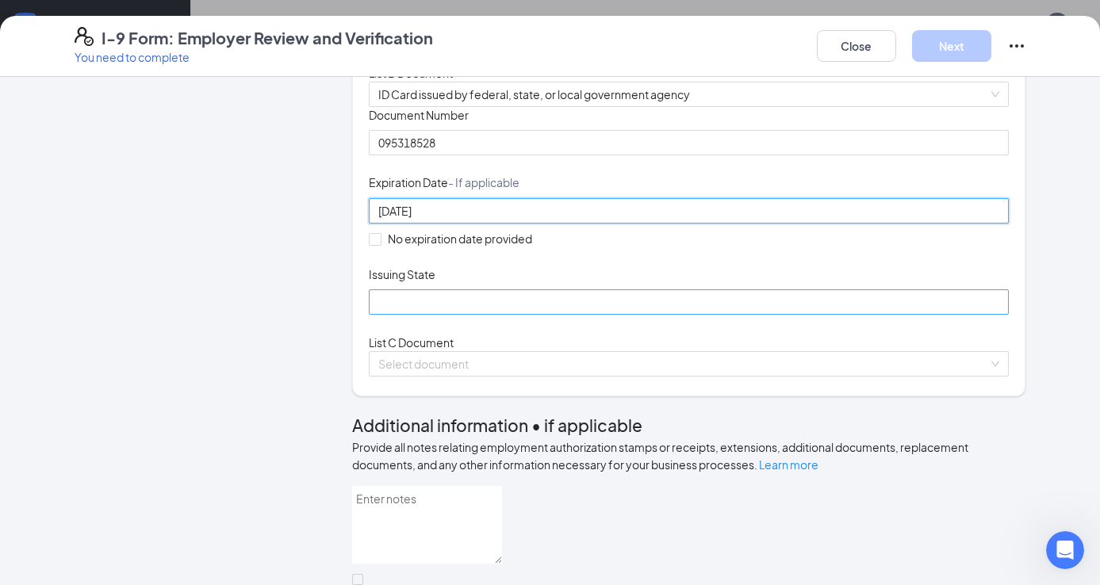
type input "04/13/2029"
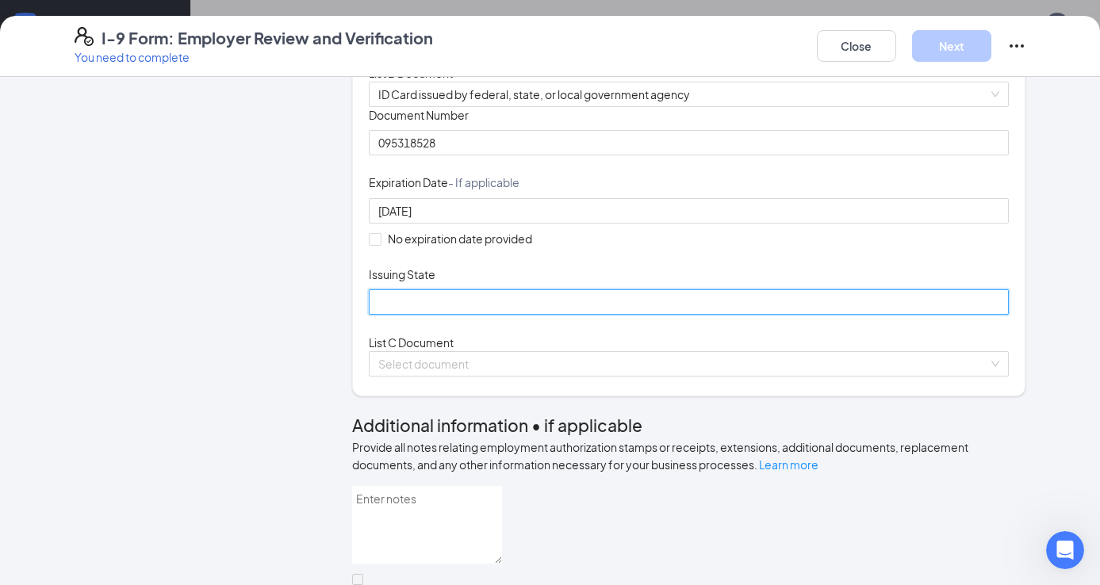
click at [439, 315] on input "Issuing State" at bounding box center [689, 302] width 641 height 25
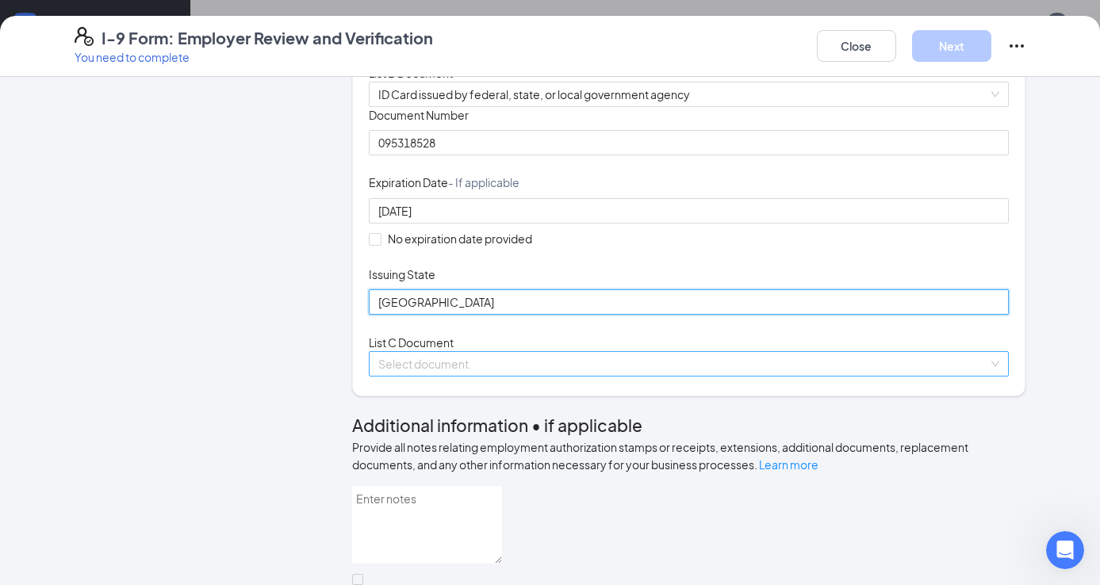
type input "United States of America"
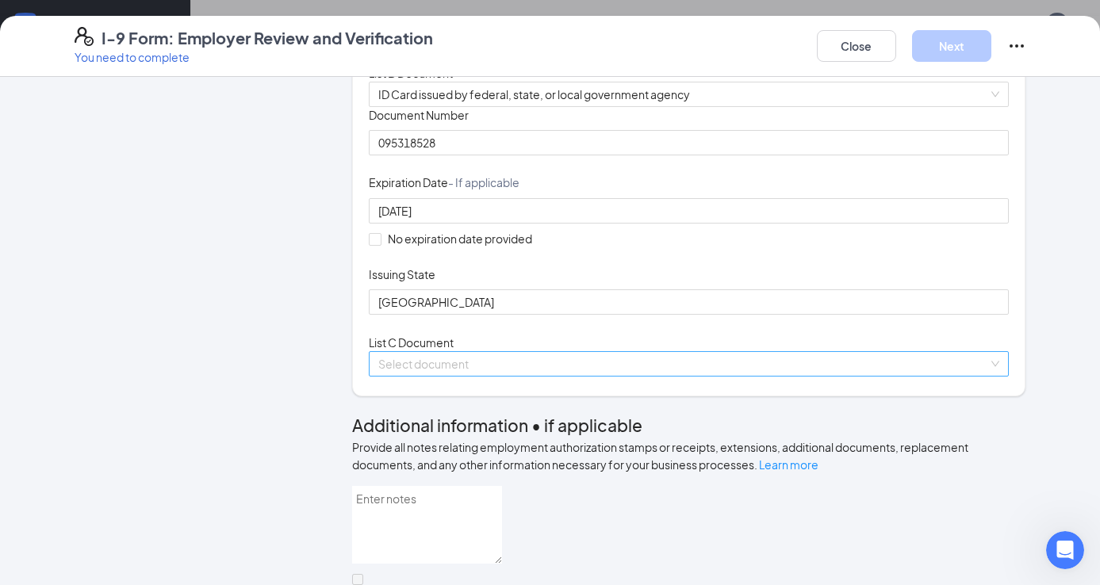
click at [424, 376] on input "search" at bounding box center [683, 364] width 611 height 24
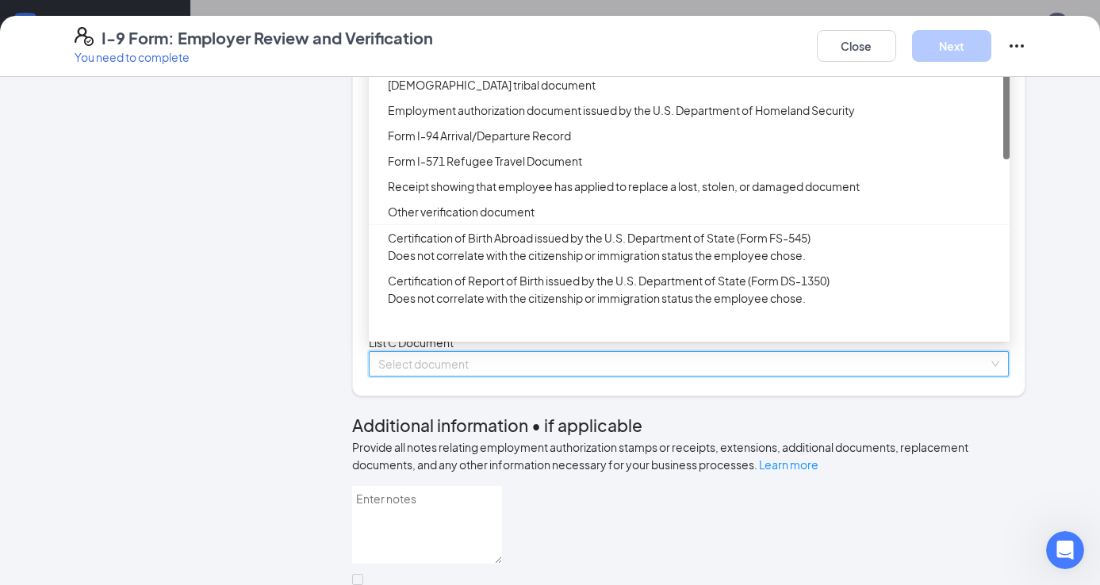
click at [468, 68] on div "Unrestricted Social Security Card" at bounding box center [694, 59] width 612 height 17
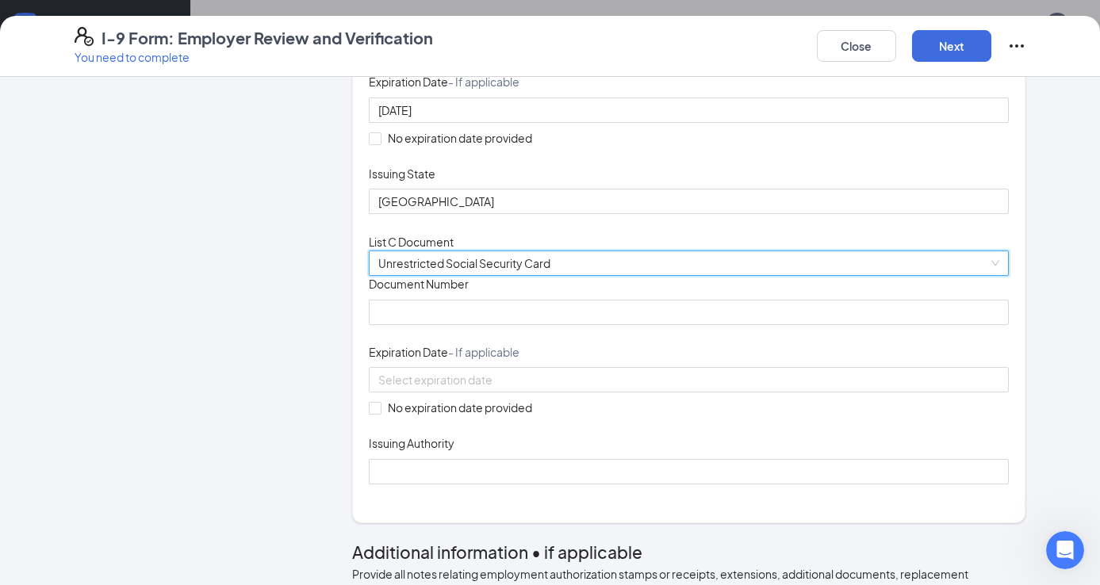
scroll to position [400, 0]
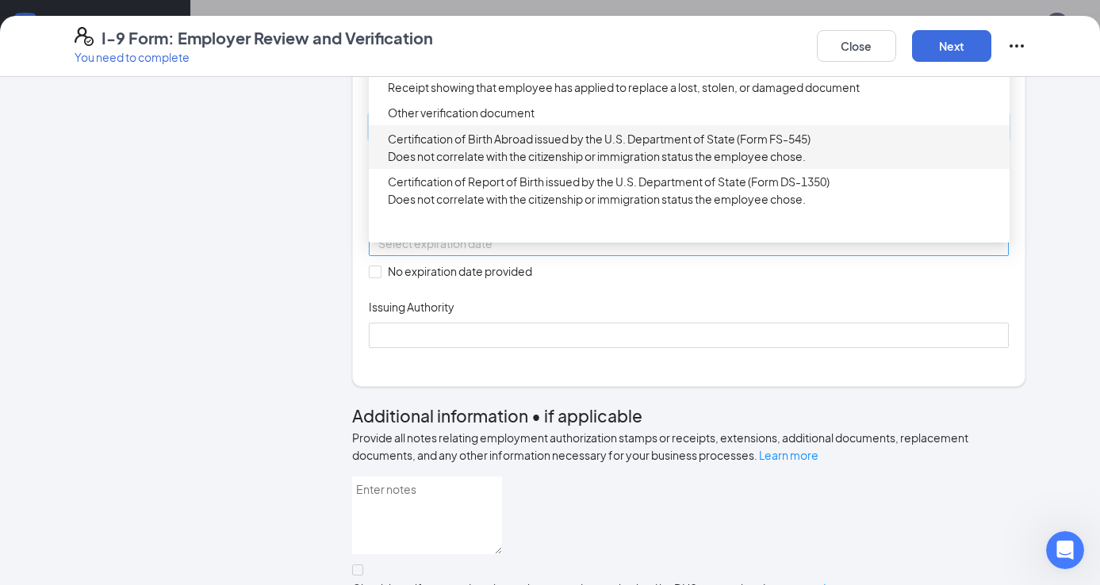
click at [420, 252] on input at bounding box center [687, 243] width 619 height 17
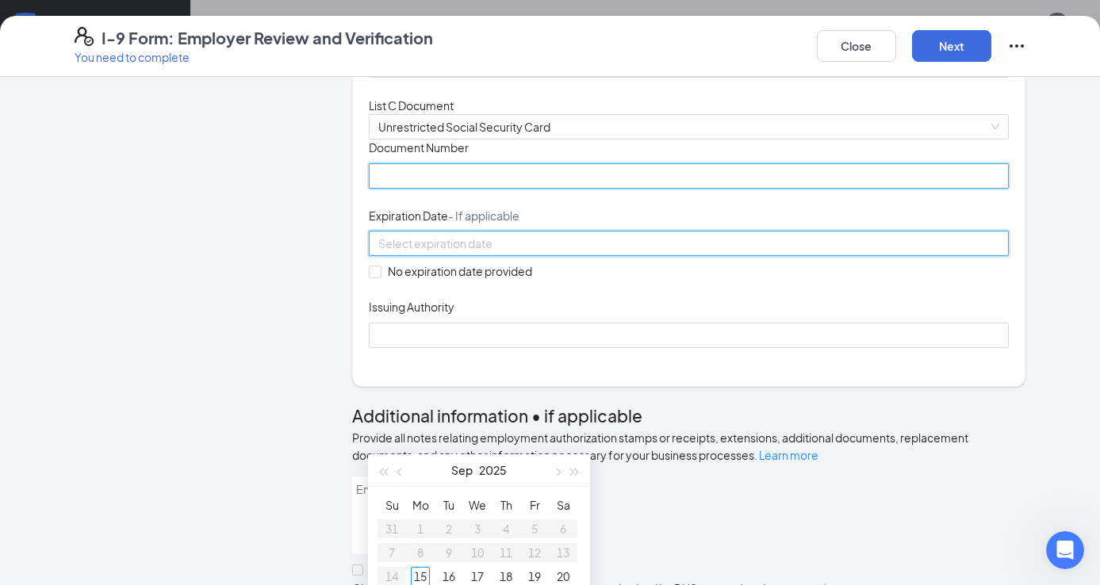
click at [412, 189] on input "Document Number" at bounding box center [689, 175] width 641 height 25
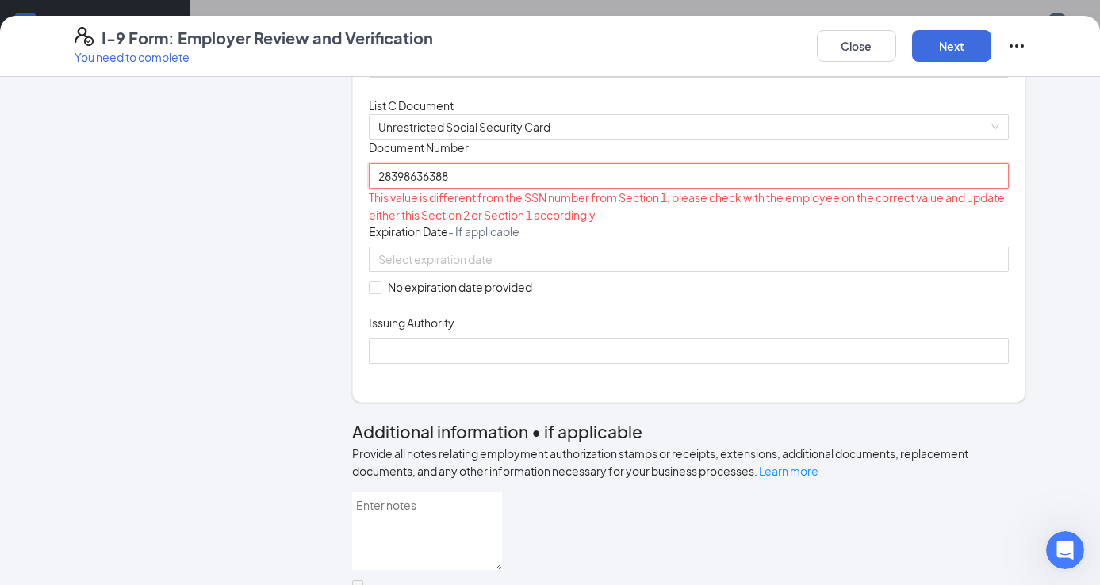
click at [424, 189] on input "28398636388" at bounding box center [689, 175] width 641 height 25
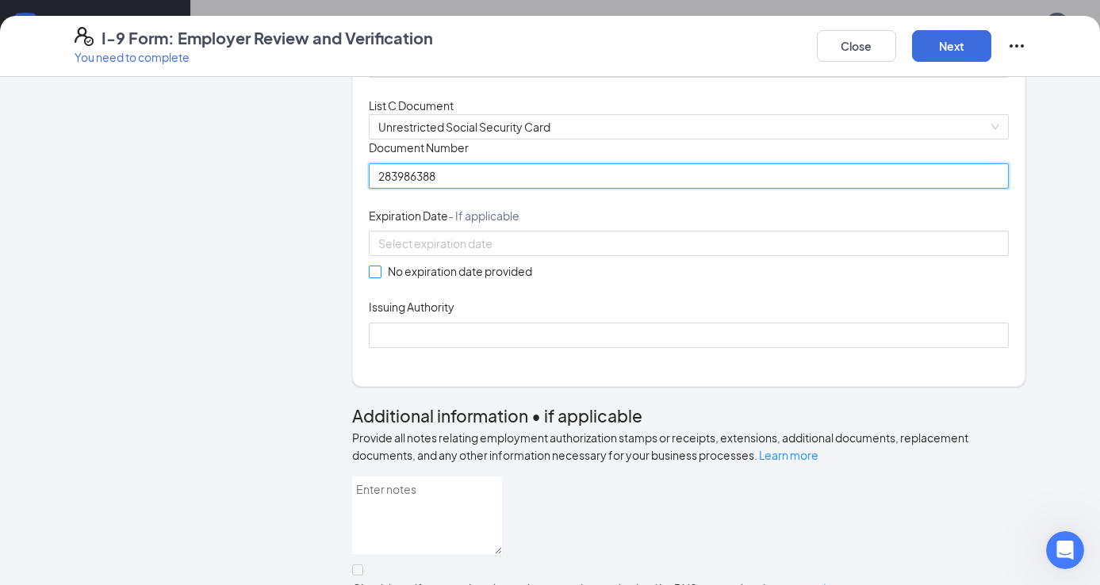
type input "283986388"
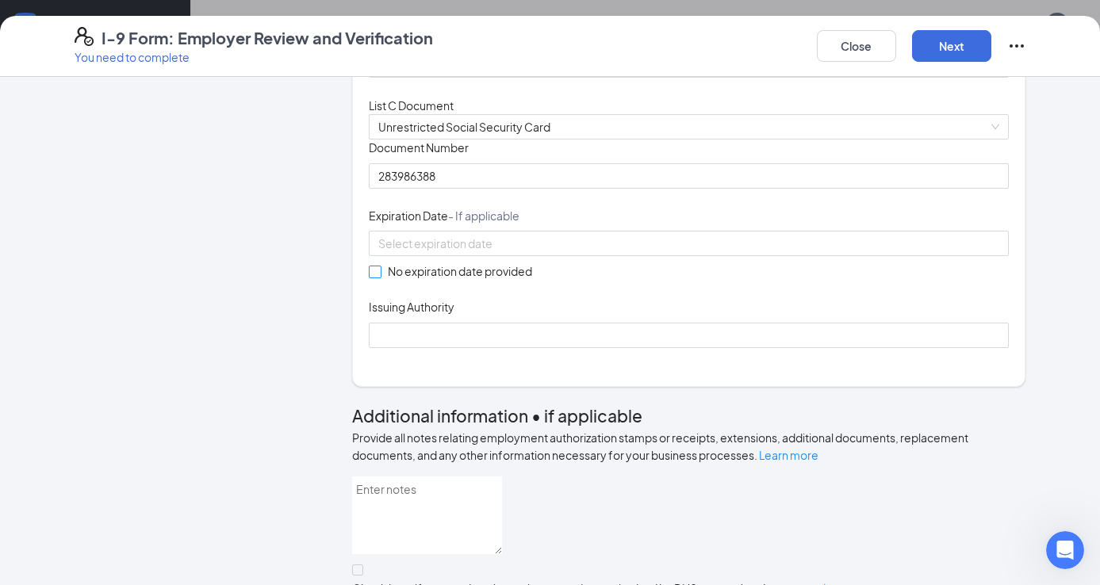
click at [374, 278] on span at bounding box center [375, 272] width 13 height 13
click at [374, 277] on input "No expiration date provided" at bounding box center [374, 271] width 11 height 11
checkbox input "true"
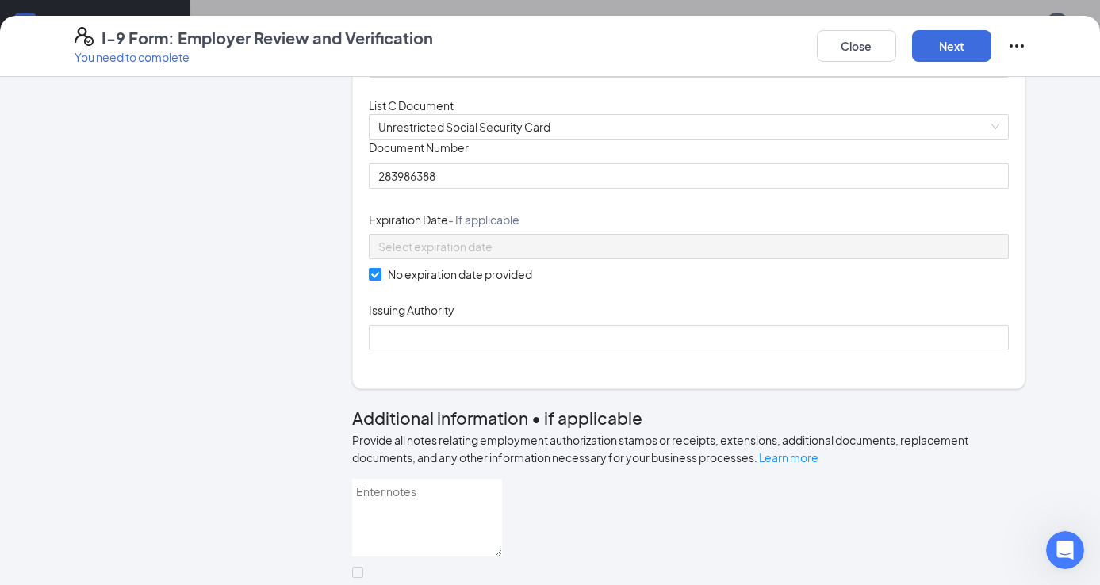
click at [405, 370] on div "Which documents did your new hire bring? ANDREA MONTERROZA identifies as an ali…" at bounding box center [689, 41] width 641 height 657
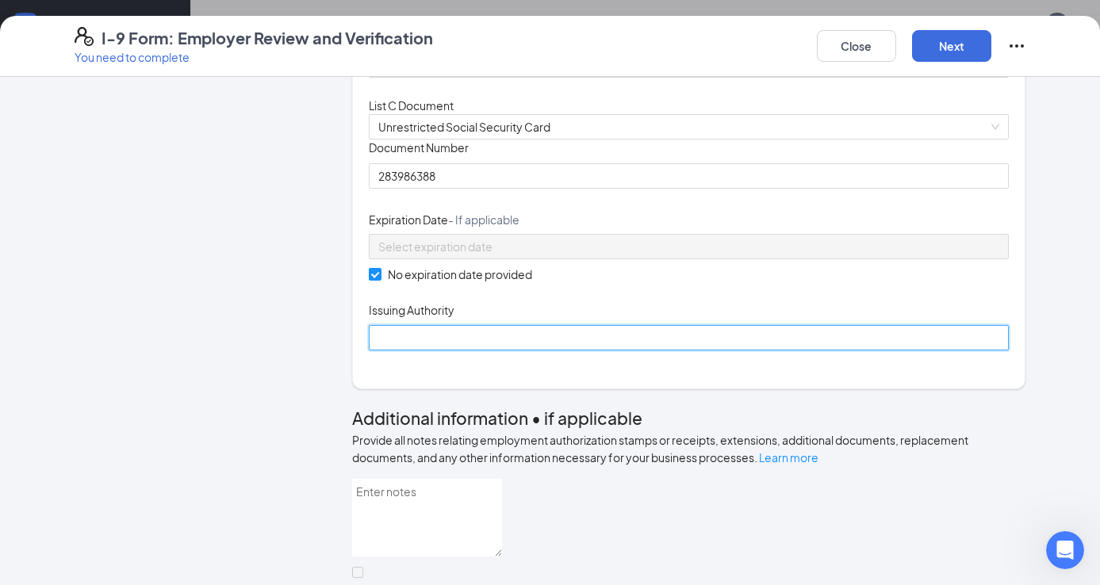
click at [409, 351] on input "Issuing Authority" at bounding box center [689, 337] width 641 height 25
type input "Social Security Administration"
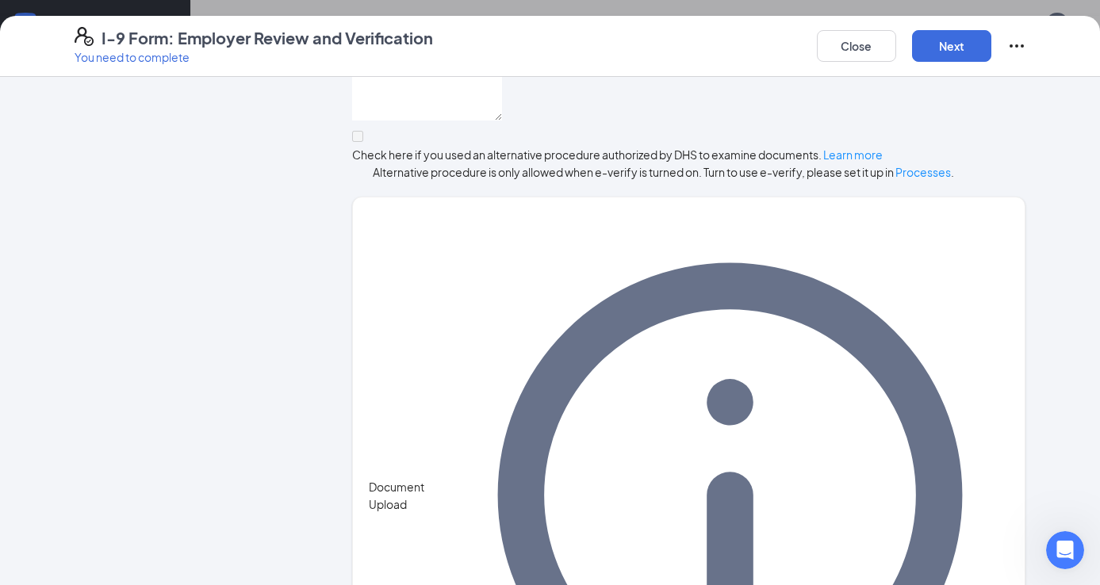
scroll to position [621, 0]
click at [918, 37] on button "Next" at bounding box center [951, 46] width 79 height 32
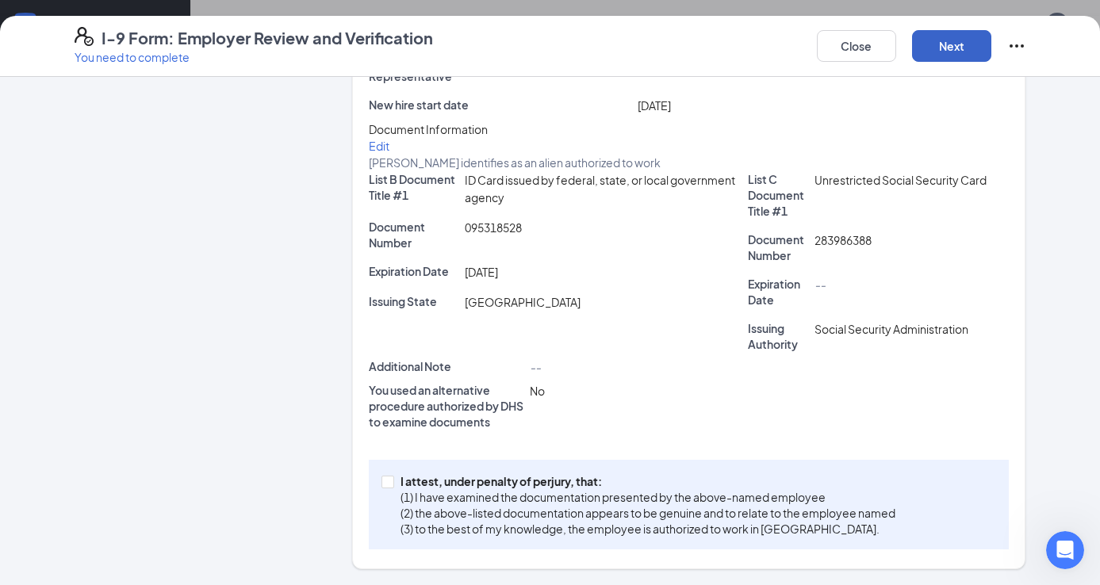
scroll to position [312, 0]
click at [386, 481] on input "I attest, under penalty of perjury, that: (1) I have examined the documentation…" at bounding box center [387, 481] width 11 height 11
checkbox input "true"
click at [944, 53] on button "Next" at bounding box center [951, 46] width 79 height 32
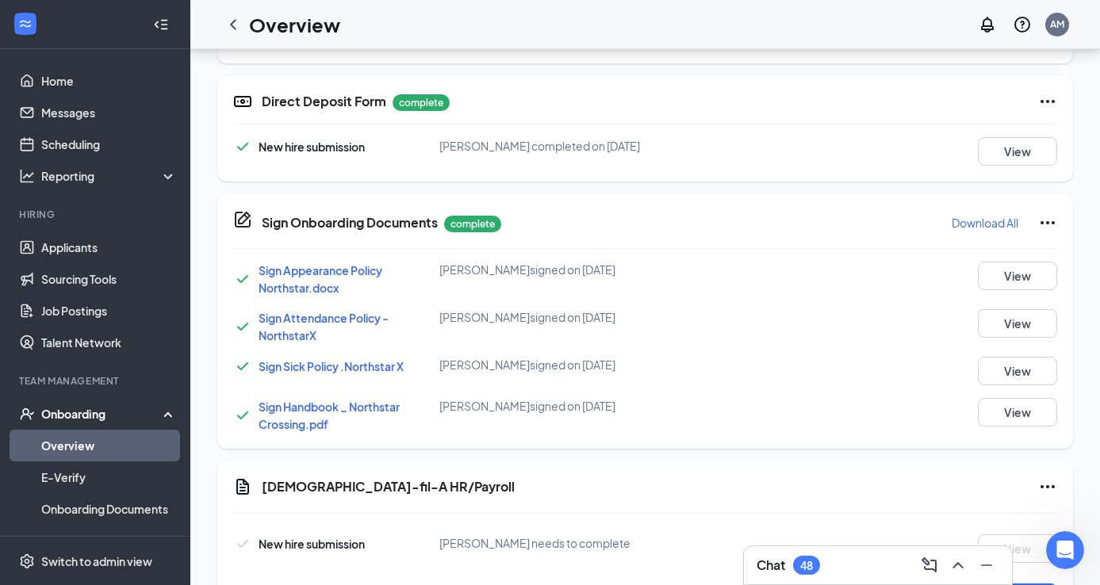
scroll to position [1107, 0]
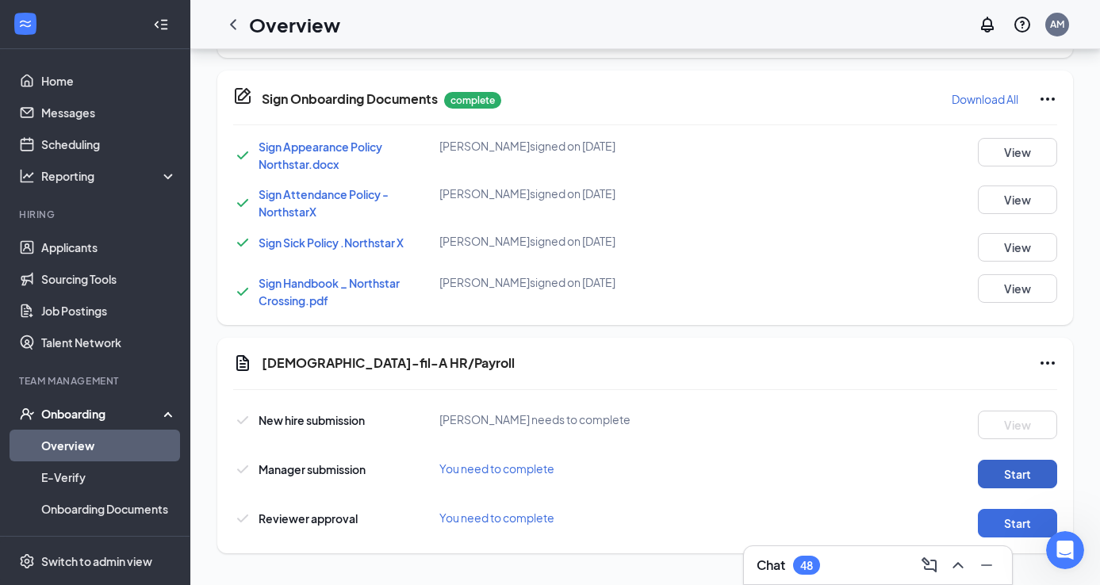
click at [1037, 467] on button "Start" at bounding box center [1017, 474] width 79 height 29
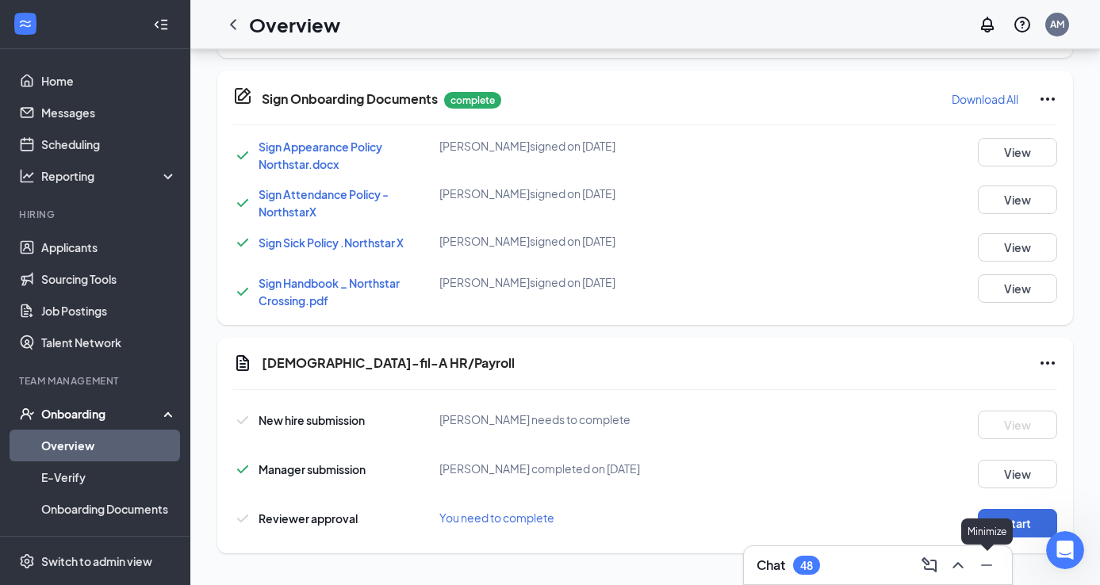
click at [1002, 524] on div "Minimize" at bounding box center [987, 532] width 52 height 26
click at [1030, 524] on button "Start" at bounding box center [1017, 523] width 79 height 29
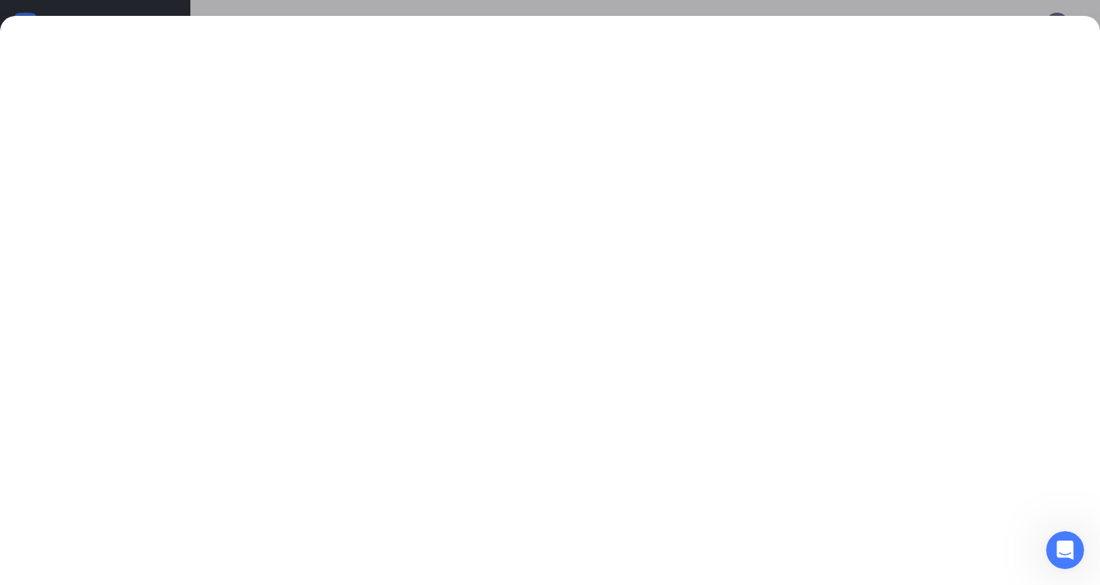
click at [867, 6] on div at bounding box center [550, 292] width 1100 height 585
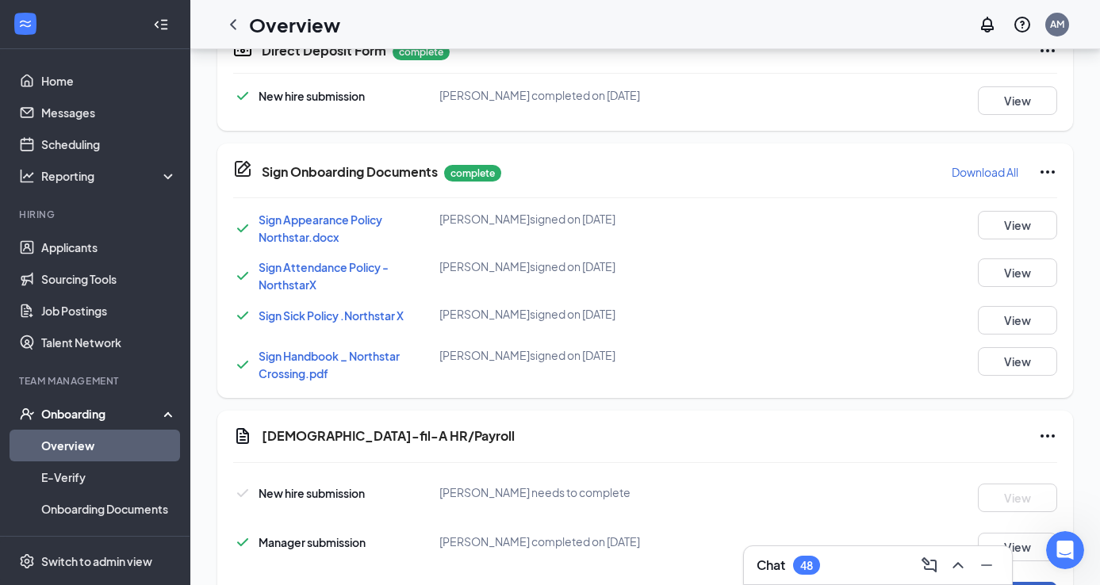
scroll to position [1107, 0]
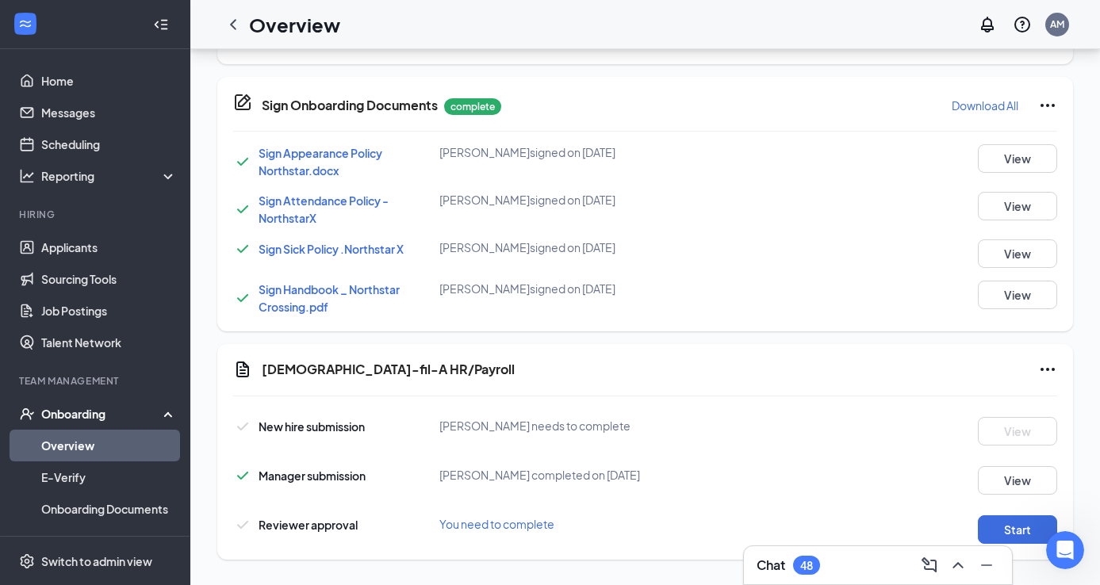
click at [1039, 371] on icon "Ellipses" at bounding box center [1047, 369] width 19 height 19
click at [1025, 395] on span "Mark as complete" at bounding box center [988, 403] width 93 height 16
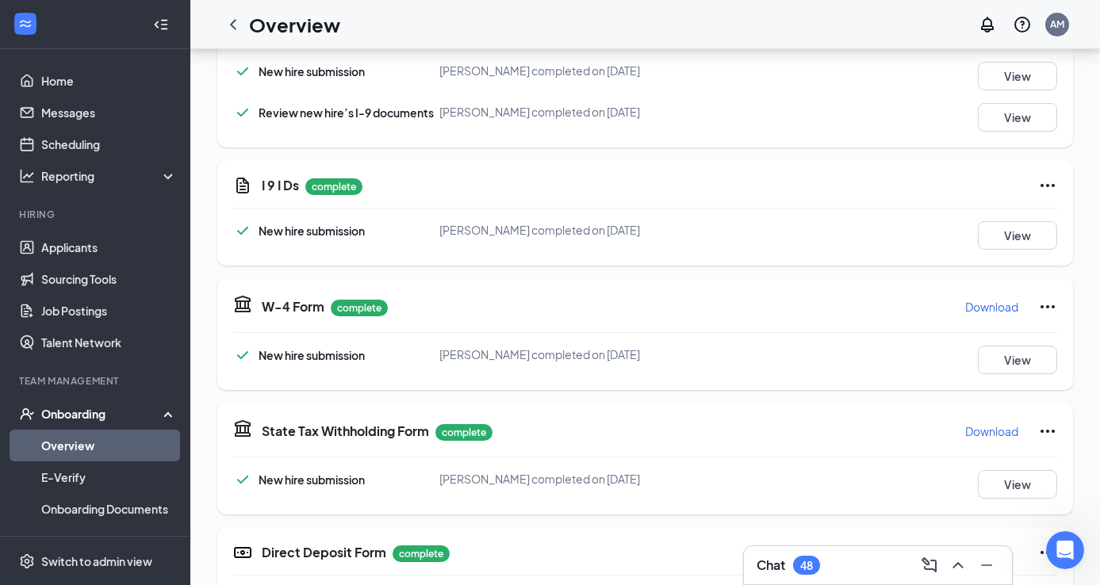
scroll to position [409, 0]
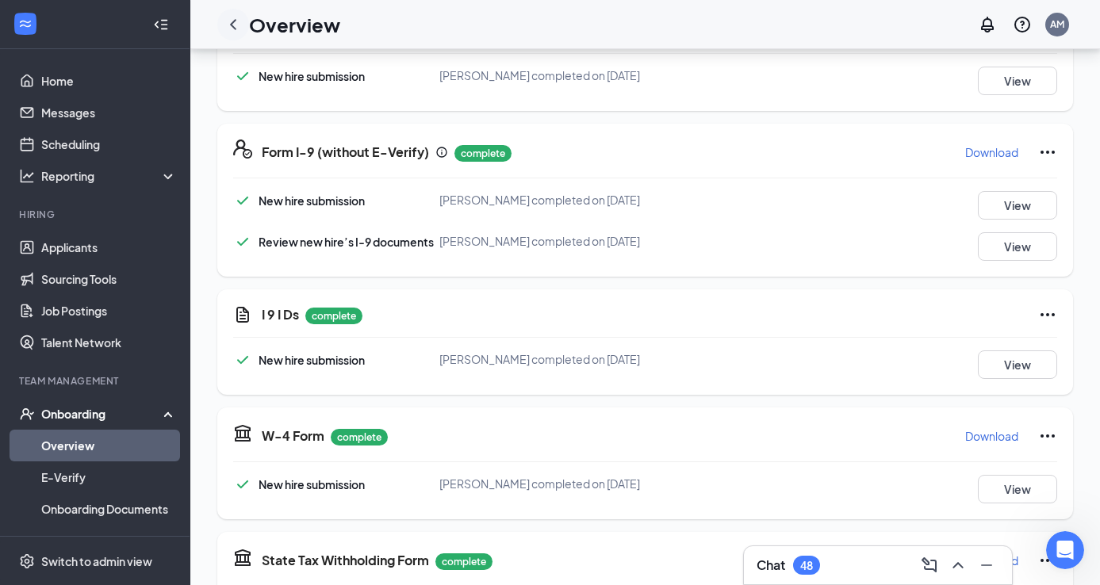
click at [238, 21] on icon "ChevronLeft" at bounding box center [233, 24] width 19 height 19
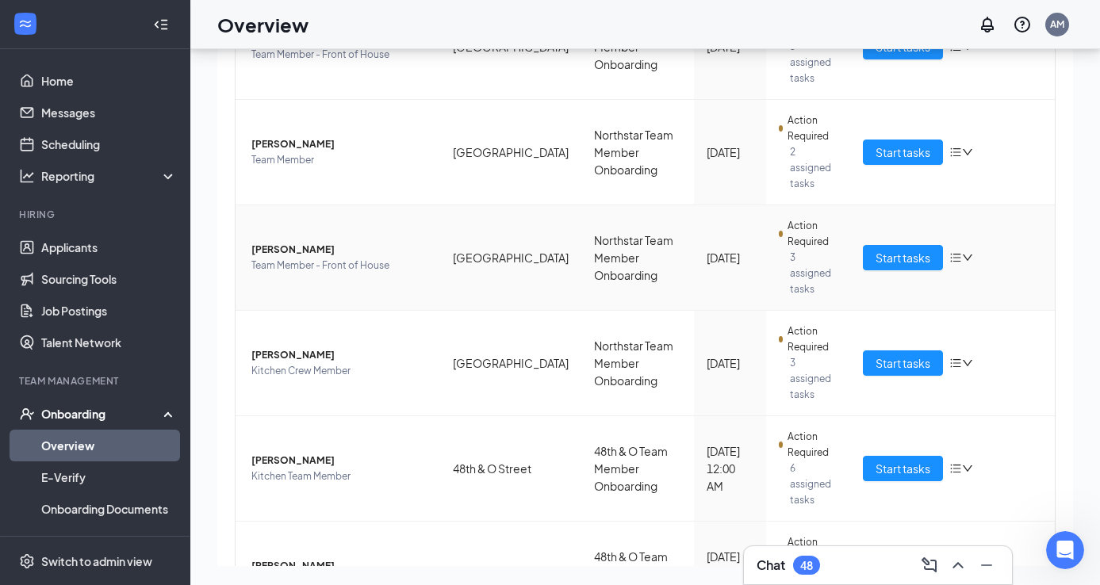
scroll to position [650, 0]
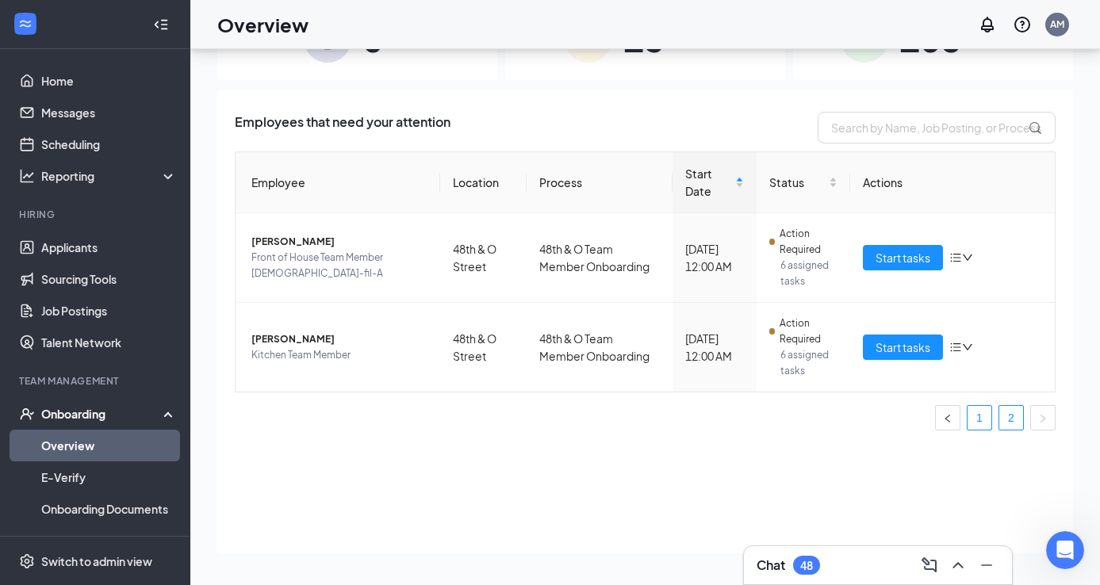
click at [979, 425] on link "1" at bounding box center [980, 418] width 24 height 24
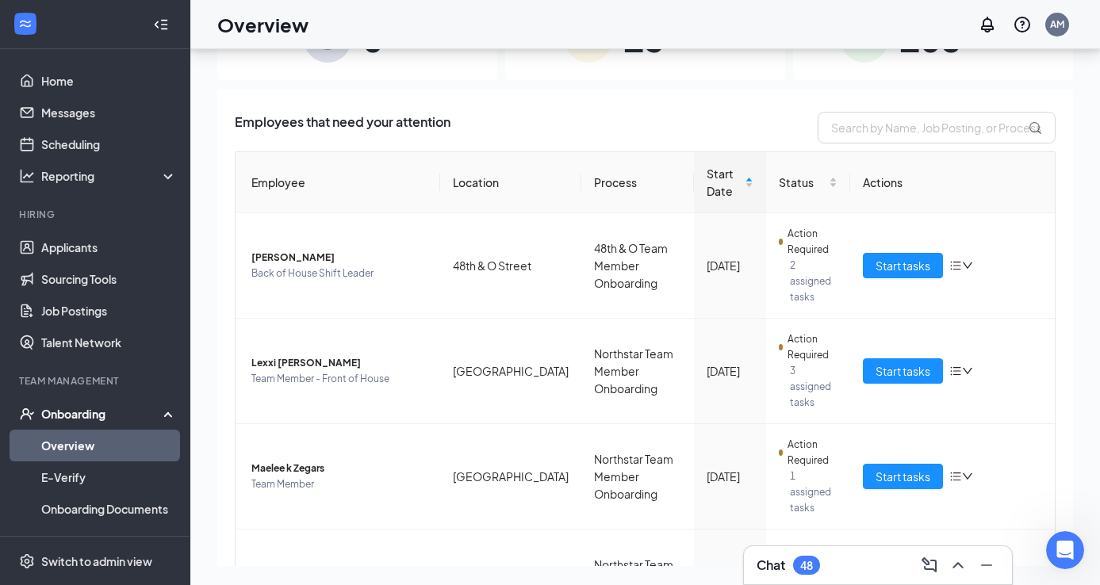
scroll to position [379, 0]
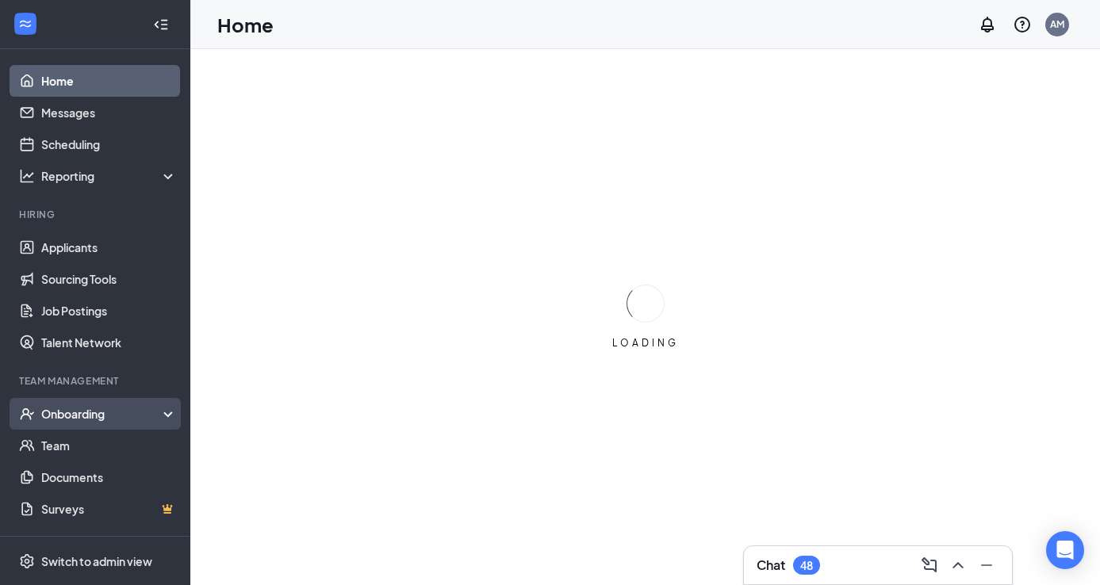
click at [71, 411] on div "Onboarding" at bounding box center [102, 414] width 122 height 16
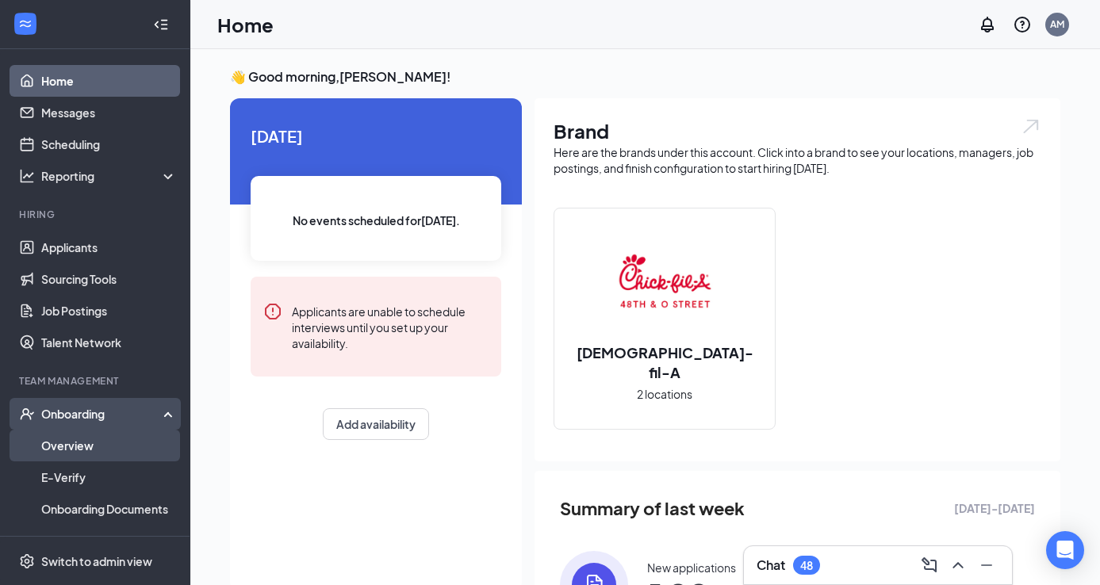
click at [60, 444] on link "Overview" at bounding box center [109, 446] width 136 height 32
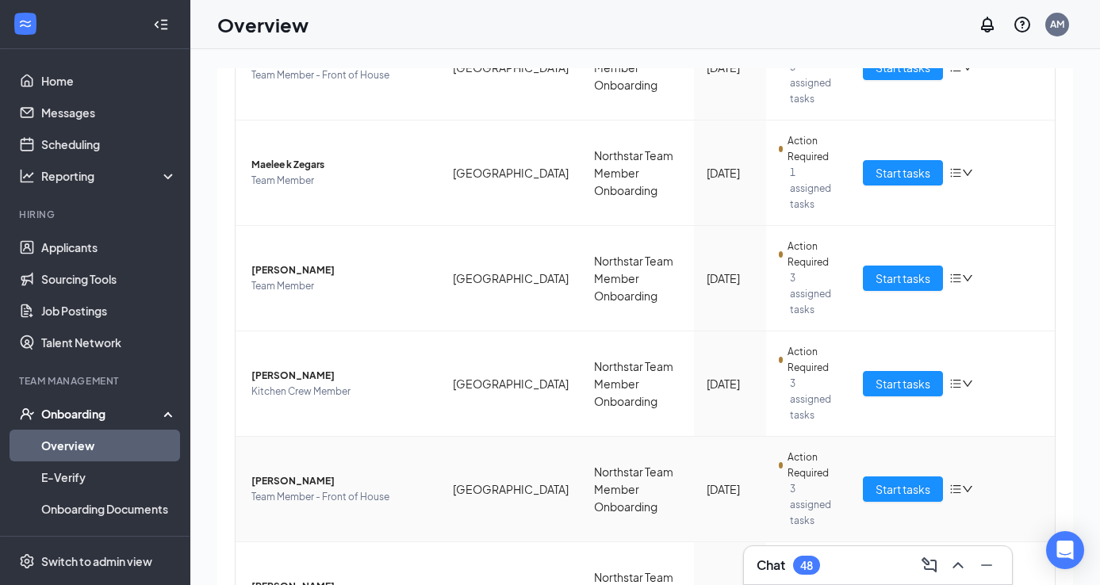
scroll to position [377, 0]
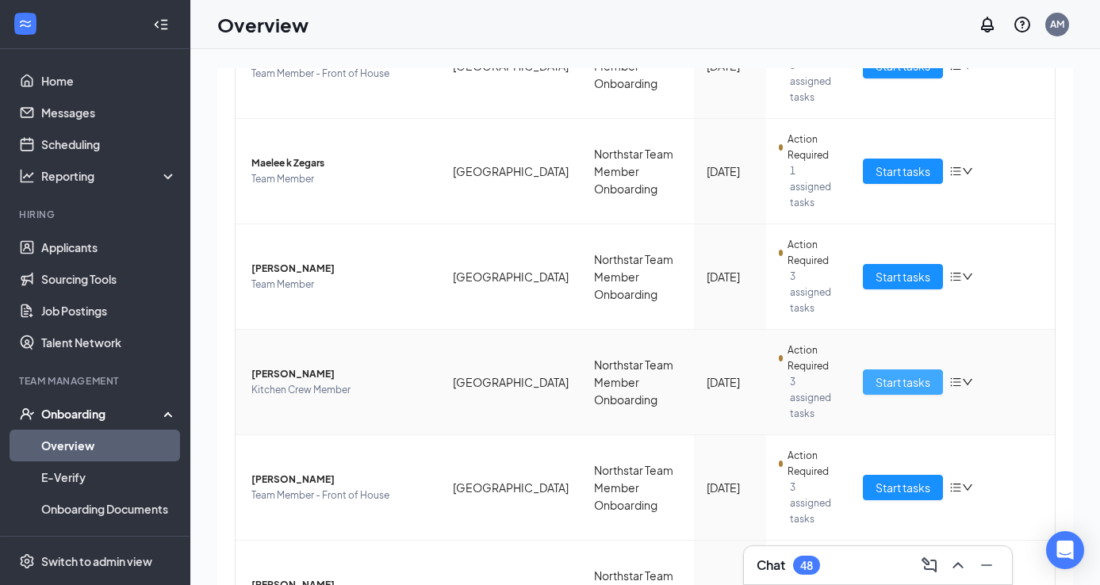
click at [899, 374] on span "Start tasks" at bounding box center [903, 382] width 55 height 17
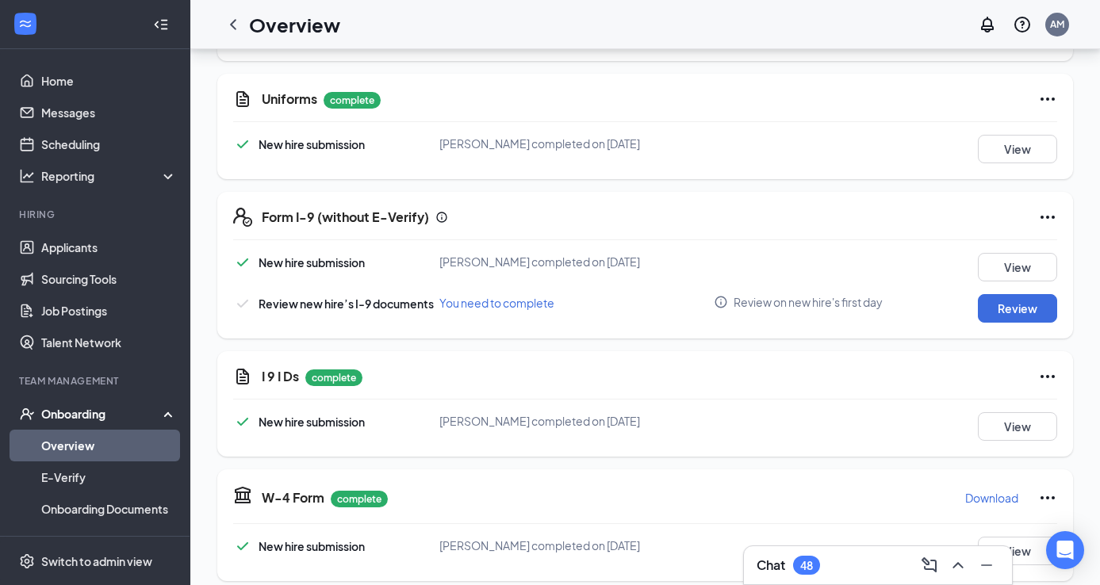
scroll to position [362, 0]
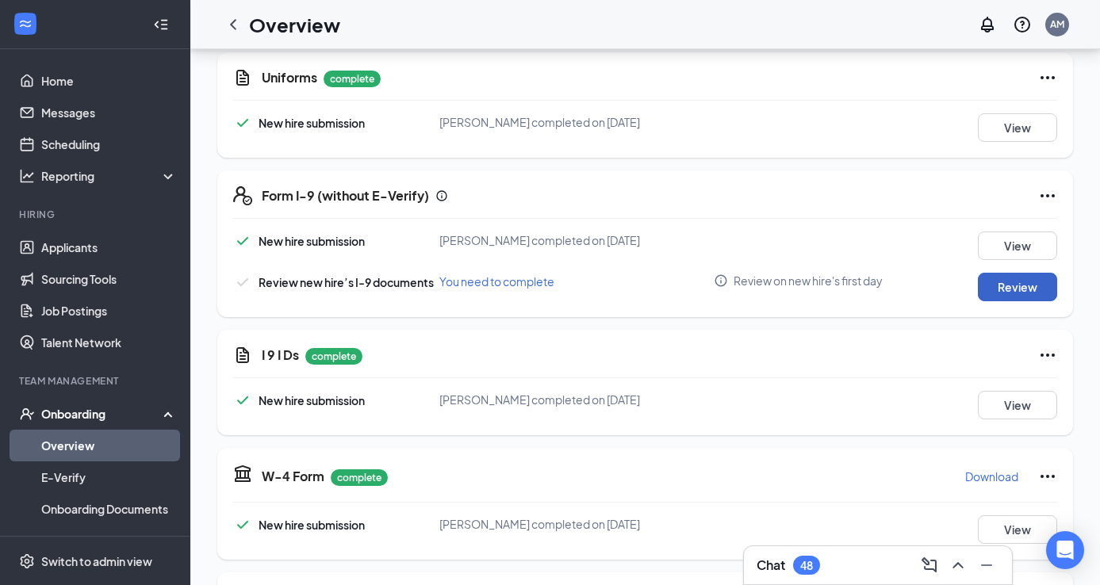
click at [1007, 286] on button "Review" at bounding box center [1017, 287] width 79 height 29
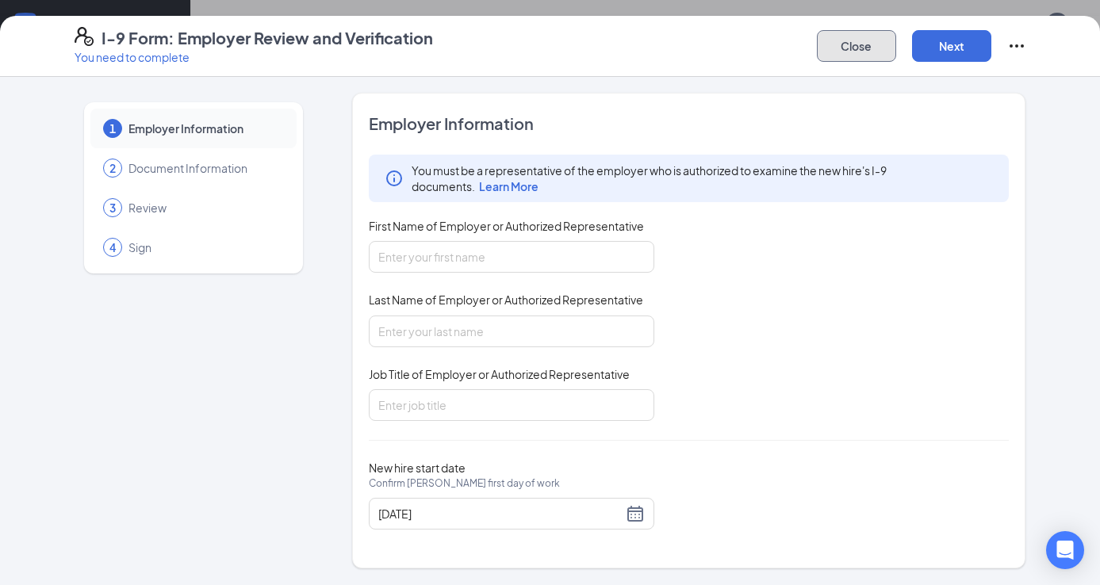
click at [824, 49] on button "Close" at bounding box center [856, 46] width 79 height 32
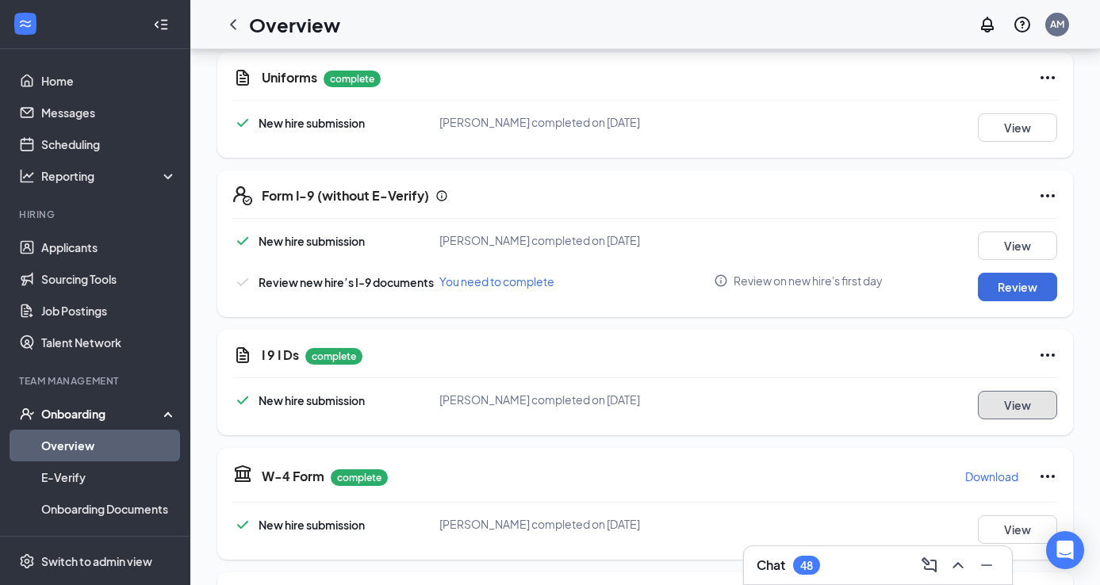
click at [1007, 402] on button "View" at bounding box center [1017, 405] width 79 height 29
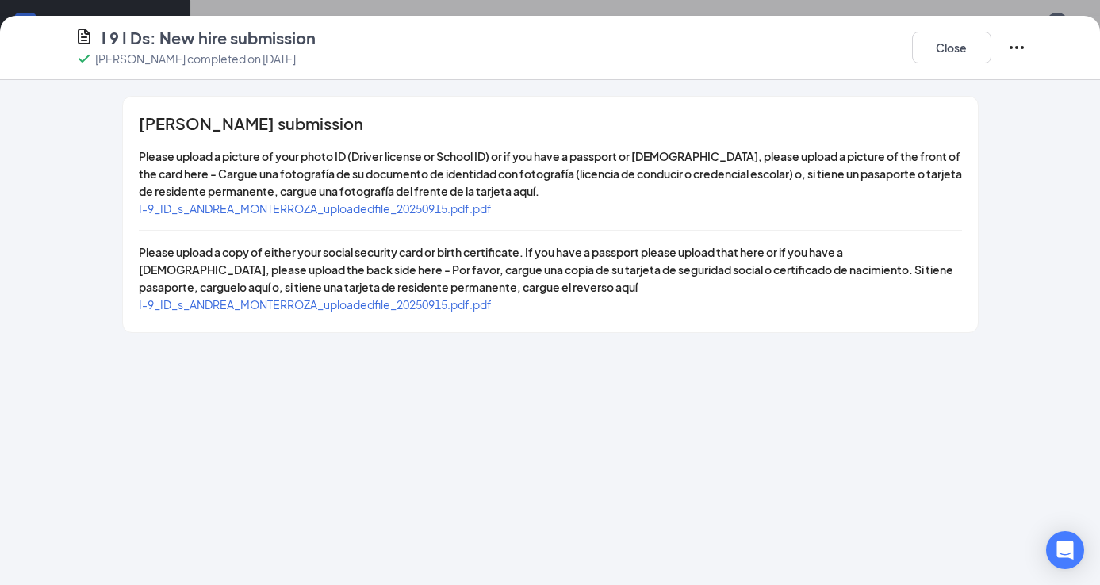
click at [430, 213] on span "I-9_ID_s_ANDREA_MONTERROZA_uploadedfile_20250915.pdf.pdf" at bounding box center [315, 208] width 353 height 14
click at [409, 301] on span "I-9_ID_s_ANDREA_MONTERROZA_uploadedfile_20250915.pdf.pdf" at bounding box center [315, 304] width 353 height 14
